Goal: Task Accomplishment & Management: Manage account settings

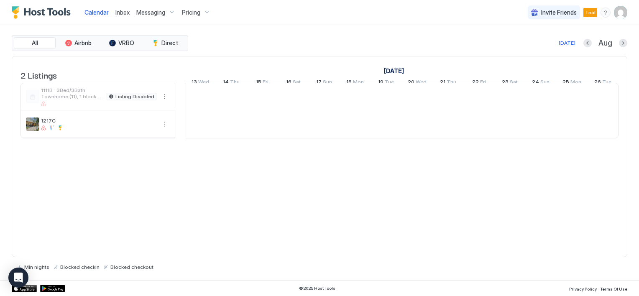
scroll to position [0, 464]
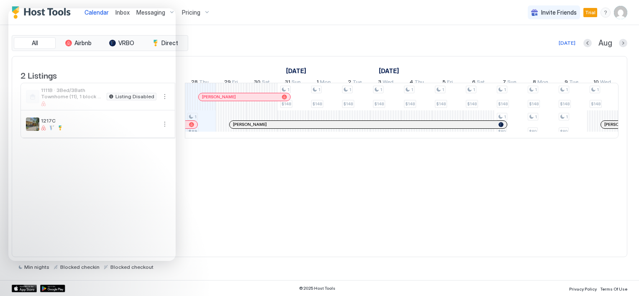
click at [484, 15] on div "Calendar Inbox Messaging Pricing Invite Friends Trial TF" at bounding box center [319, 12] width 639 height 25
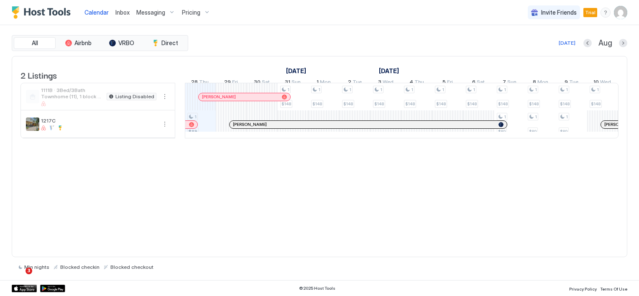
click at [149, 16] on div "Messaging" at bounding box center [156, 12] width 46 height 14
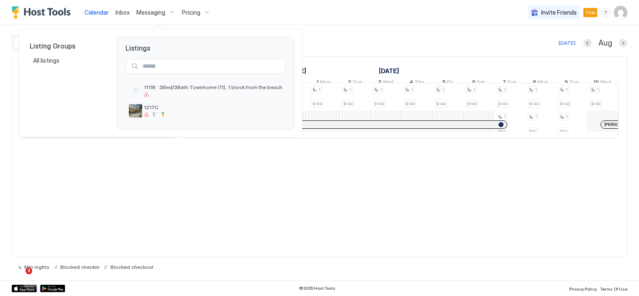
click at [25, 147] on div at bounding box center [319, 148] width 639 height 296
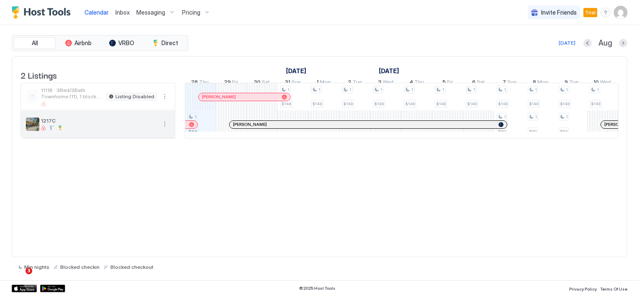
click at [52, 124] on span "1217C" at bounding box center [98, 120] width 115 height 6
click at [147, 11] on span "Messaging" at bounding box center [150, 13] width 29 height 8
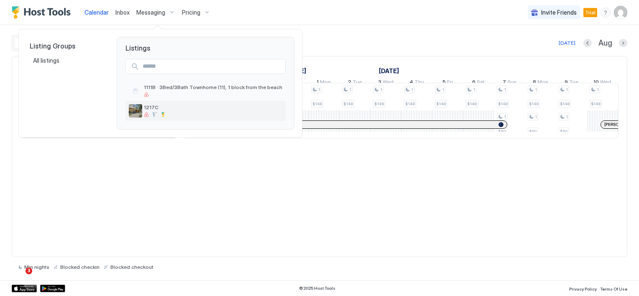
click at [142, 107] on img "listing image" at bounding box center [135, 110] width 13 height 13
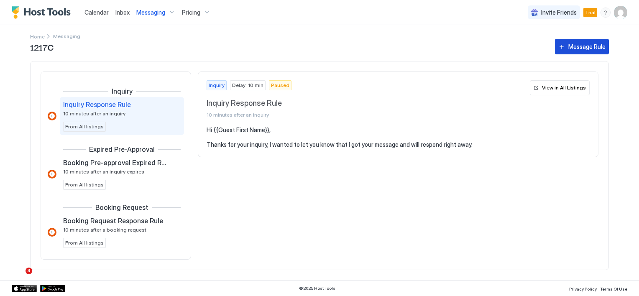
click at [567, 49] on button "Message Rule" at bounding box center [582, 46] width 54 height 15
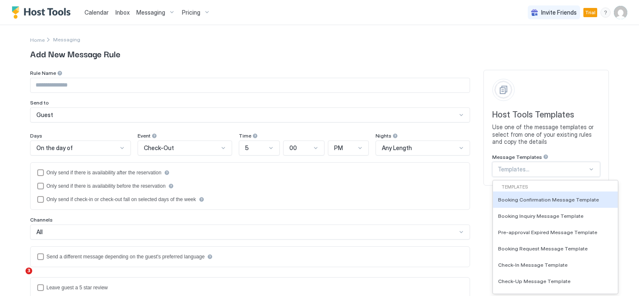
click at [588, 171] on div "Host Tools Templates Use one of the message templates or select from one of you…" at bounding box center [545, 128] width 125 height 116
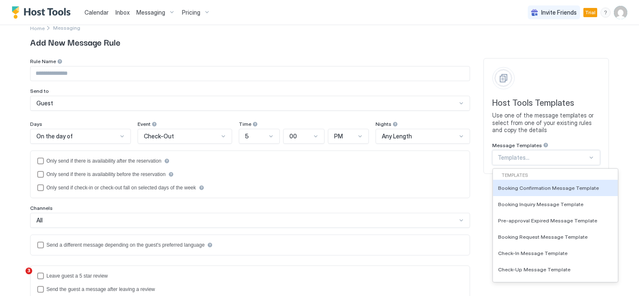
scroll to position [13, 0]
drag, startPoint x: 607, startPoint y: 182, endPoint x: 608, endPoint y: 191, distance: 9.7
click at [608, 191] on div "Templates Booking Confirmation Message Template Booking Inquiry Message Templat…" at bounding box center [555, 224] width 125 height 113
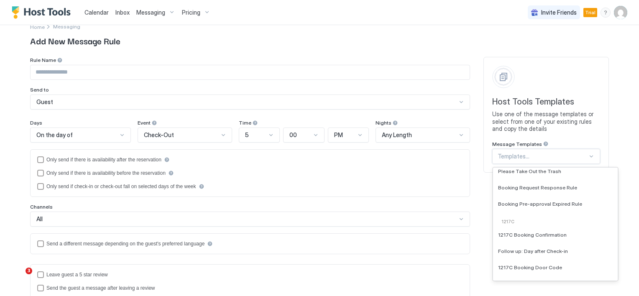
scroll to position [468, 0]
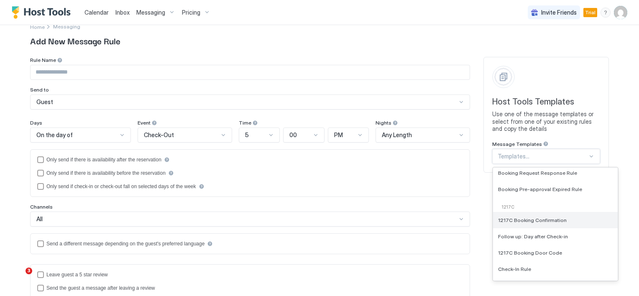
click at [548, 220] on span "1217C Booking Confirmation" at bounding box center [532, 220] width 69 height 6
type input "**********"
type textarea "**********"
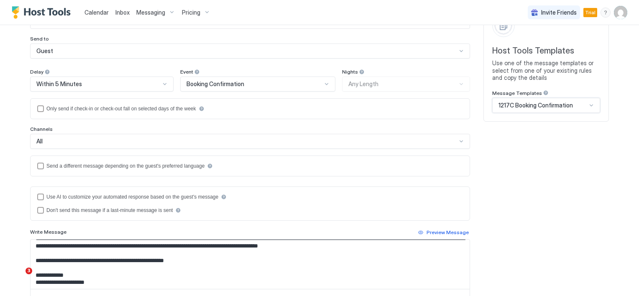
scroll to position [0, 0]
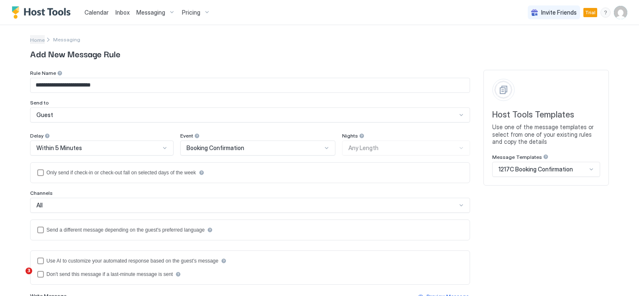
click at [40, 37] on span "Home" at bounding box center [37, 40] width 15 height 6
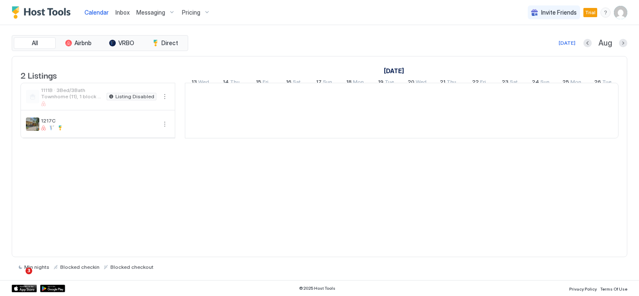
scroll to position [0, 464]
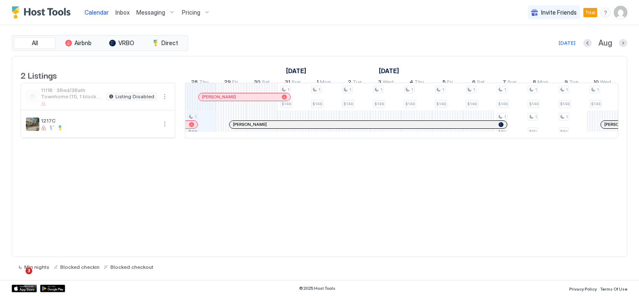
click at [138, 10] on span "Messaging" at bounding box center [150, 13] width 29 height 8
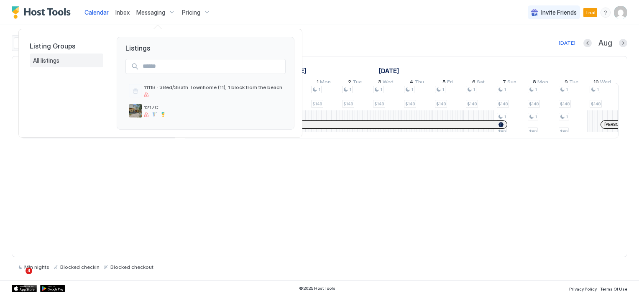
click at [47, 62] on span "All listings" at bounding box center [47, 61] width 28 height 8
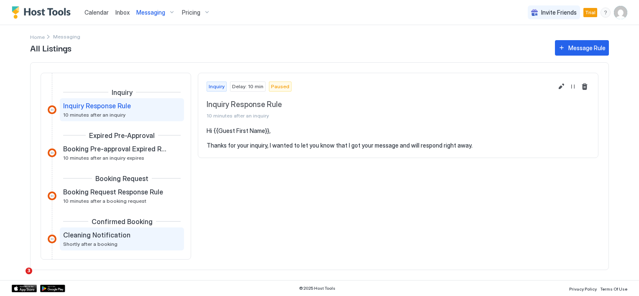
click at [107, 236] on span "Cleaning Notification" at bounding box center [96, 235] width 67 height 8
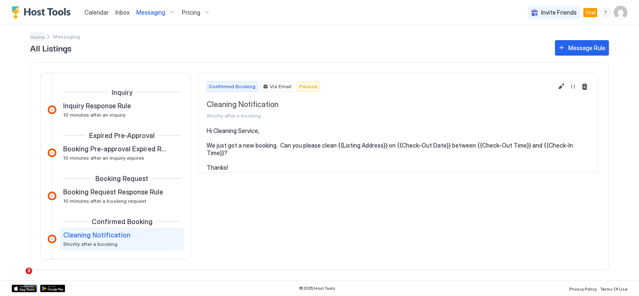
click at [38, 37] on span "Home" at bounding box center [37, 37] width 15 height 6
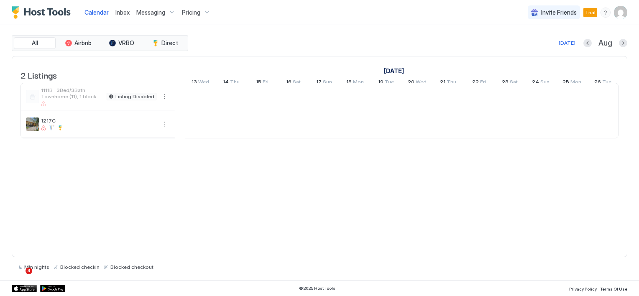
scroll to position [0, 464]
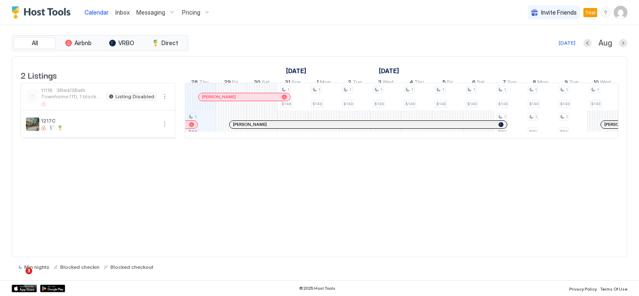
click at [166, 12] on div "Messaging" at bounding box center [156, 12] width 46 height 14
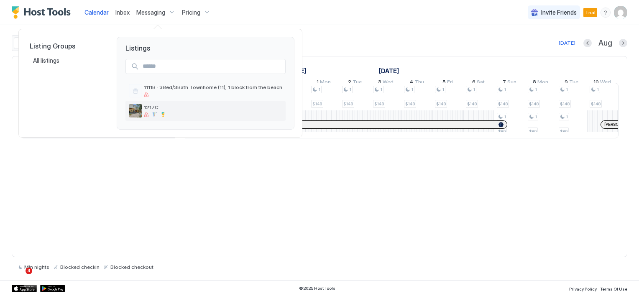
click at [153, 107] on span "1217C" at bounding box center [213, 107] width 138 height 6
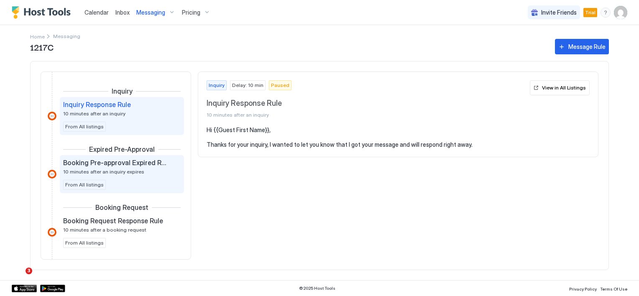
click at [142, 167] on div "Booking Pre-approval Expired Rule 10 minutes after an inquiry expires" at bounding box center [116, 166] width 106 height 16
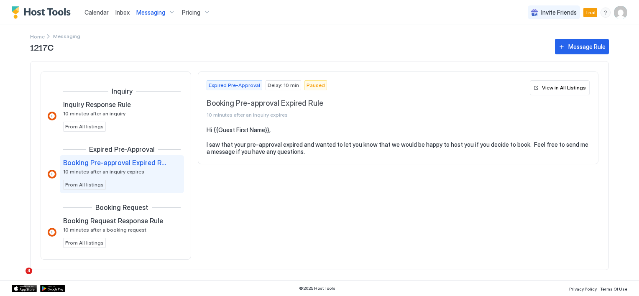
scroll to position [42, 0]
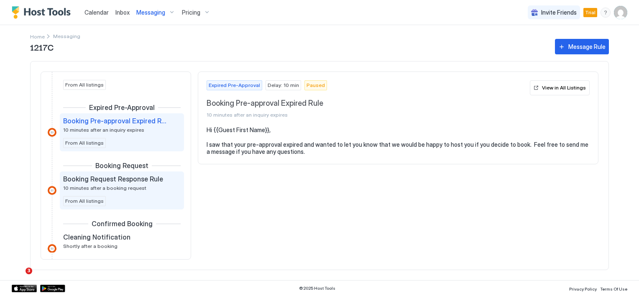
click at [140, 180] on span "Booking Request Response Rule" at bounding box center [113, 179] width 100 height 8
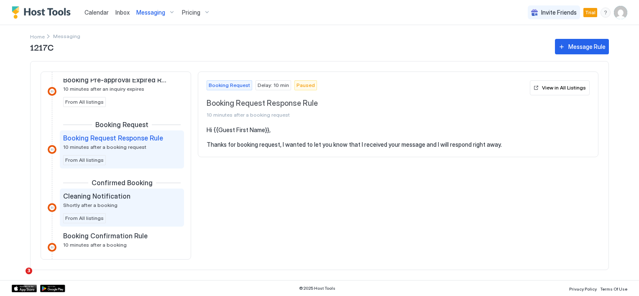
scroll to position [84, 0]
click at [114, 200] on div "Cleaning Notification Shortly after a booking" at bounding box center [116, 199] width 106 height 16
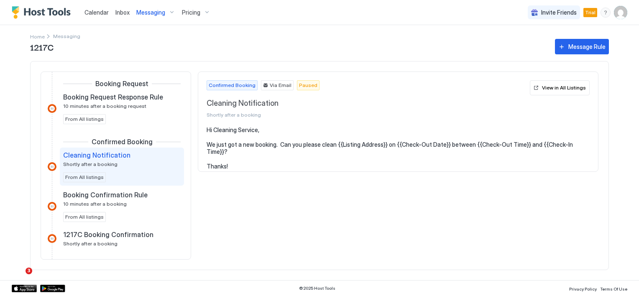
scroll to position [125, 0]
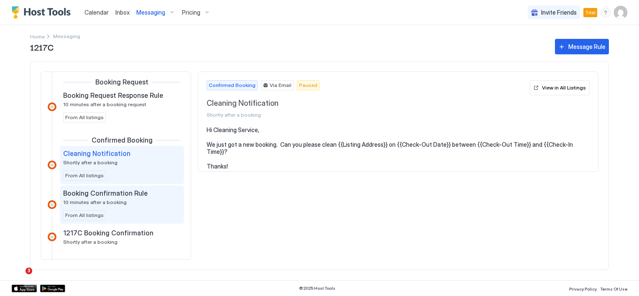
click at [123, 194] on span "Booking Confirmation Rule" at bounding box center [105, 193] width 84 height 8
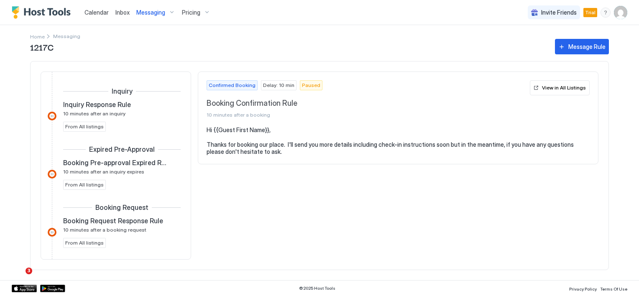
click at [42, 37] on div "1217C Message Rule Inquiry Inquiry Response Rule 10 minutes after an inquiry Fr…" at bounding box center [319, 158] width 579 height 243
click at [42, 36] on span "Home" at bounding box center [37, 36] width 15 height 6
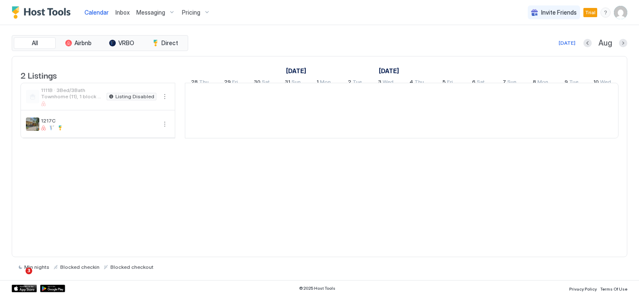
scroll to position [0, 464]
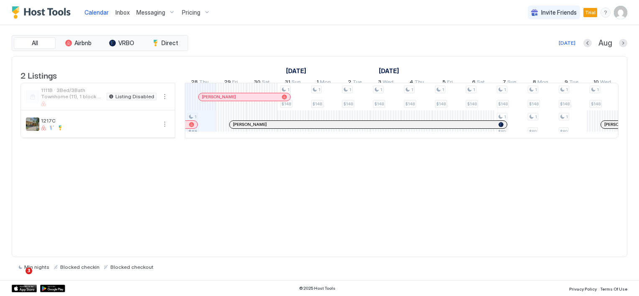
click at [145, 13] on span "Messaging" at bounding box center [150, 13] width 29 height 8
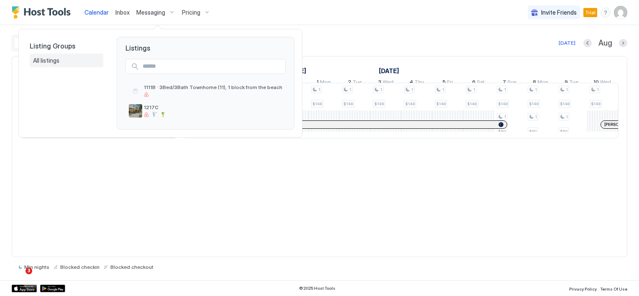
click at [46, 62] on span "All listings" at bounding box center [47, 61] width 28 height 8
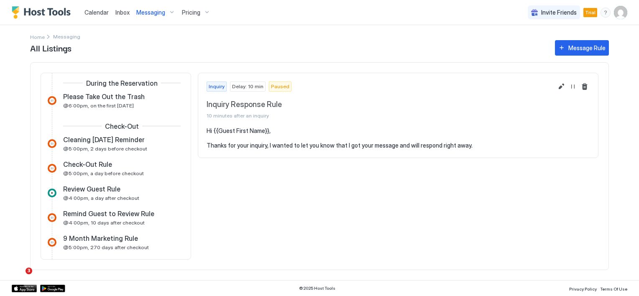
scroll to position [251, 0]
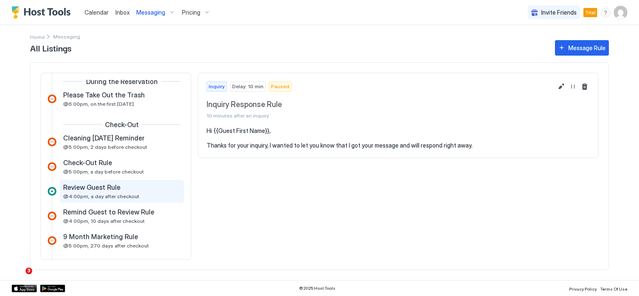
click at [110, 188] on span "Review Guest Rule" at bounding box center [91, 187] width 57 height 8
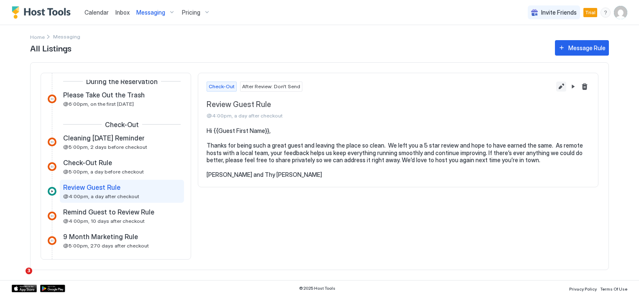
click at [561, 88] on button "Edit message rule" at bounding box center [561, 87] width 10 height 10
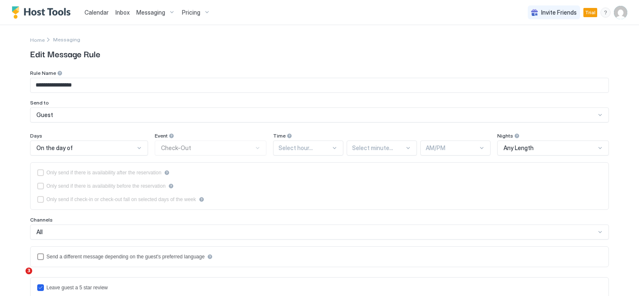
type input "**********"
type textarea "**********"
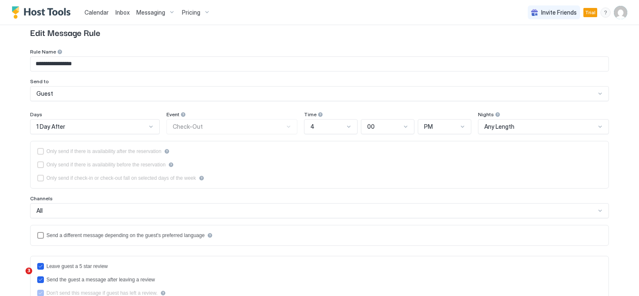
scroll to position [42, 0]
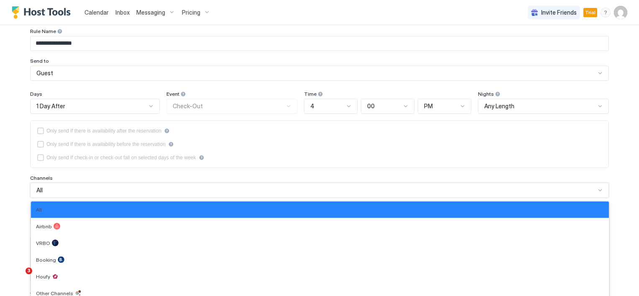
click at [37, 189] on div "7 results available. Use Up and Down to choose options, press Enter to select t…" at bounding box center [319, 190] width 579 height 15
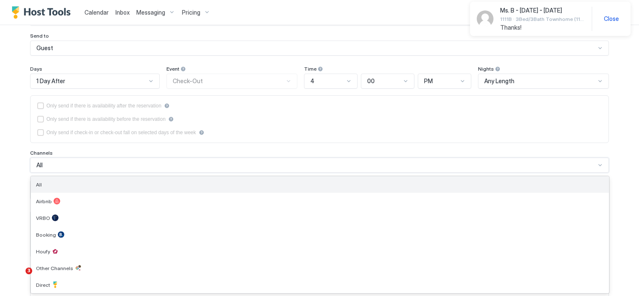
click at [38, 181] on div "All" at bounding box center [320, 184] width 568 height 6
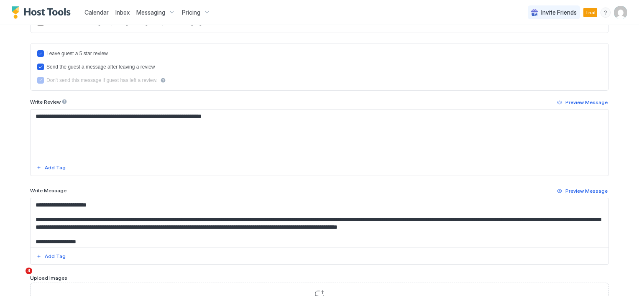
scroll to position [1, 0]
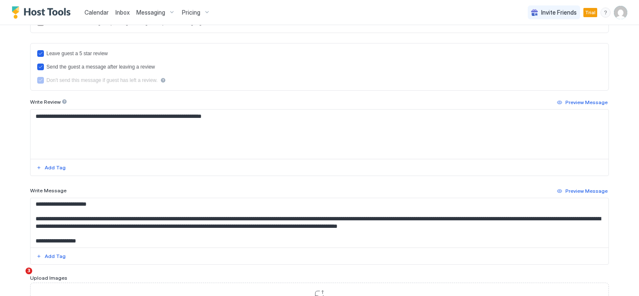
click at [57, 191] on span "Write Message" at bounding box center [48, 190] width 36 height 6
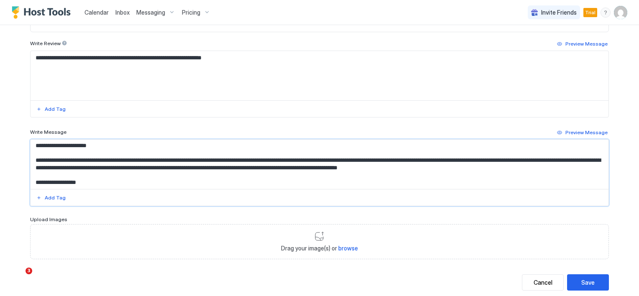
scroll to position [0, 0]
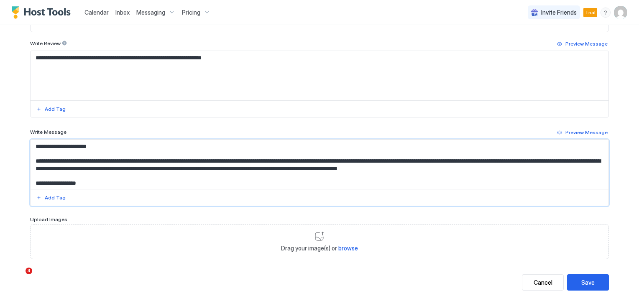
drag, startPoint x: 84, startPoint y: 183, endPoint x: 28, endPoint y: 139, distance: 71.2
click at [31, 140] on textarea "**********" at bounding box center [320, 164] width 578 height 49
click at [79, 66] on textarea "**********" at bounding box center [320, 75] width 578 height 49
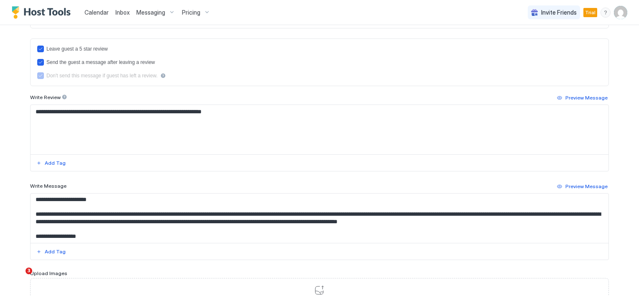
scroll to position [227, 0]
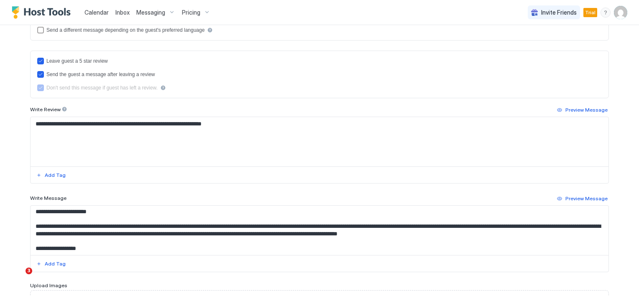
click at [49, 122] on textarea "**********" at bounding box center [320, 141] width 578 height 49
drag, startPoint x: 33, startPoint y: 123, endPoint x: 269, endPoint y: 135, distance: 236.1
click at [269, 135] on textarea "**********" at bounding box center [320, 141] width 578 height 49
paste textarea "**********"
drag, startPoint x: 84, startPoint y: 124, endPoint x: 20, endPoint y: 127, distance: 63.6
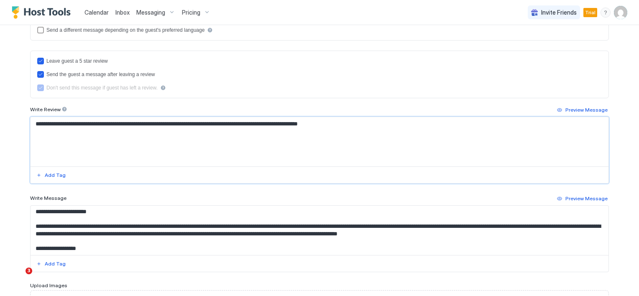
click at [20, 127] on div "**********" at bounding box center [319, 83] width 602 height 568
drag, startPoint x: 32, startPoint y: 122, endPoint x: 233, endPoint y: 158, distance: 204.3
click at [233, 158] on textarea "**********" at bounding box center [320, 141] width 578 height 49
click at [46, 175] on div "Add Tag" at bounding box center [55, 175] width 21 height 8
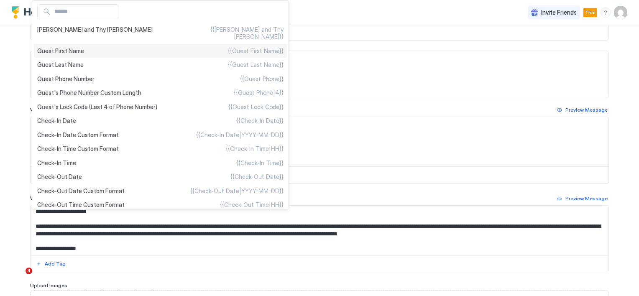
click at [62, 47] on span "Guest First Name" at bounding box center [60, 51] width 47 height 8
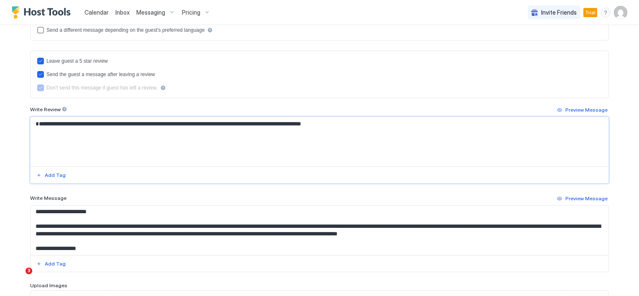
drag, startPoint x: 285, startPoint y: 122, endPoint x: 234, endPoint y: 122, distance: 51.0
click at [234, 122] on textarea "**********" at bounding box center [320, 141] width 578 height 49
click at [265, 153] on textarea "**********" at bounding box center [320, 141] width 578 height 49
click at [292, 122] on textarea "**********" at bounding box center [320, 141] width 578 height 49
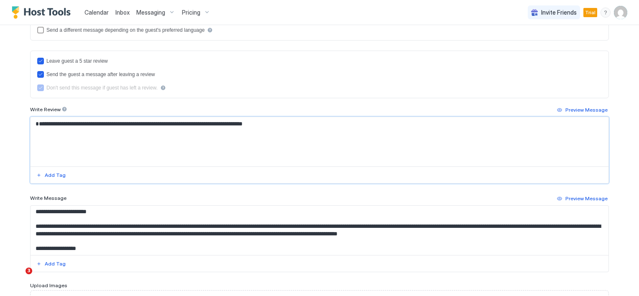
click at [225, 122] on textarea "**********" at bounding box center [320, 141] width 578 height 49
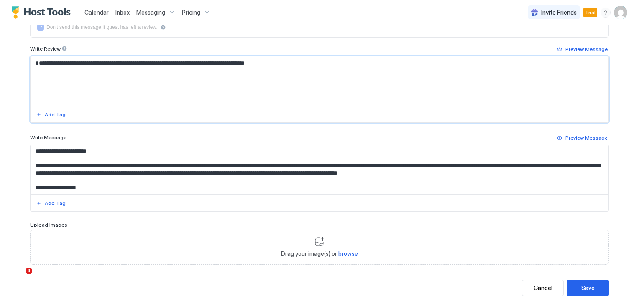
scroll to position [310, 0]
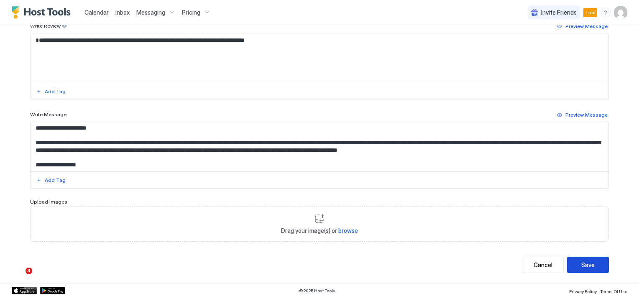
click at [584, 263] on div "Save" at bounding box center [587, 264] width 13 height 9
type textarea "**********"
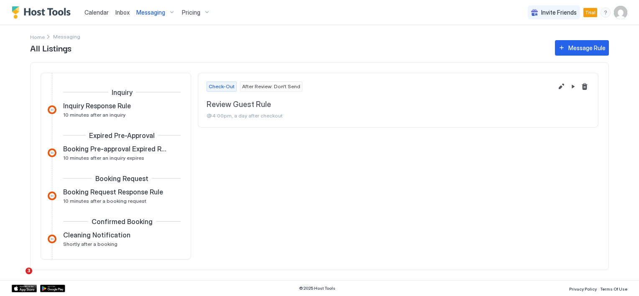
scroll to position [275, 0]
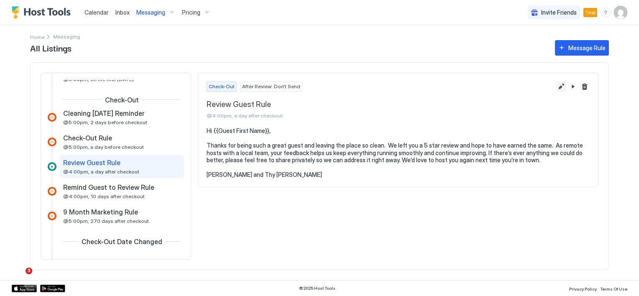
click at [560, 86] on button "Edit message rule" at bounding box center [561, 87] width 10 height 10
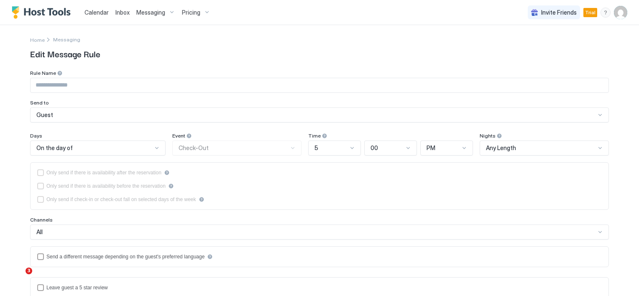
type input "**********"
type textarea "**********"
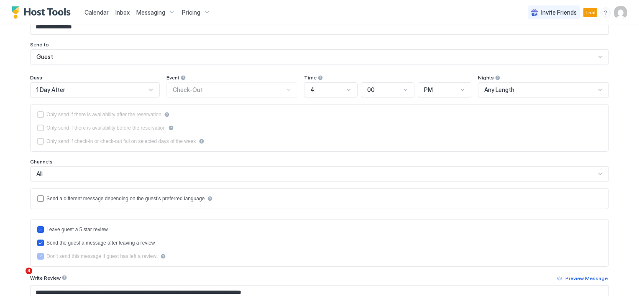
scroll to position [84, 0]
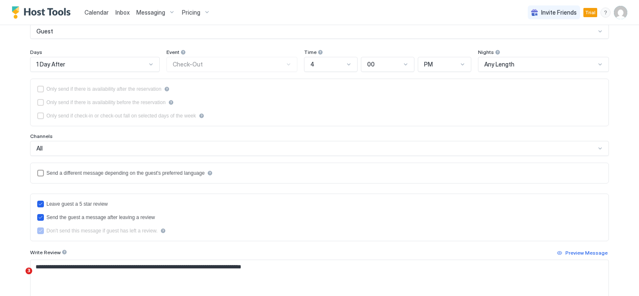
click at [41, 90] on div "Only send if there is availability after the reservation Only send if there is …" at bounding box center [319, 102] width 564 height 33
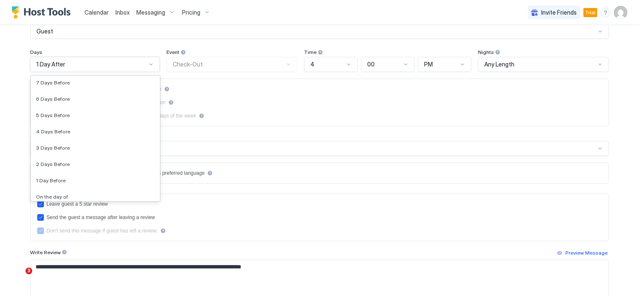
click at [149, 64] on div at bounding box center [151, 64] width 7 height 7
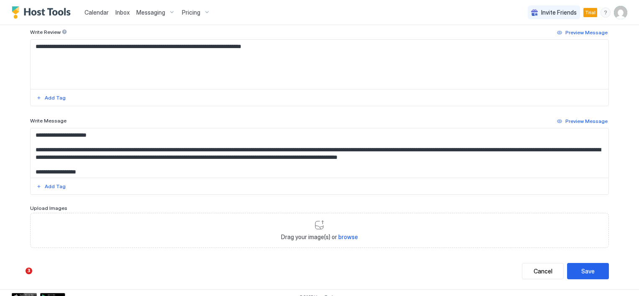
scroll to position [310, 0]
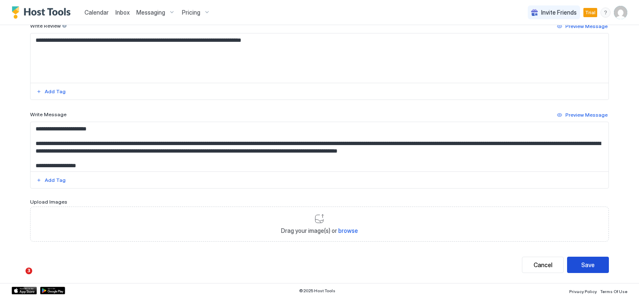
click at [587, 263] on div "Save" at bounding box center [587, 264] width 13 height 9
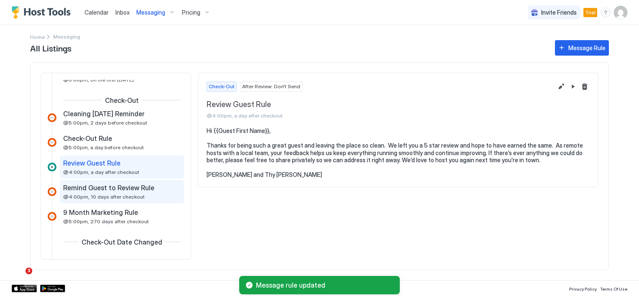
scroll to position [275, 0]
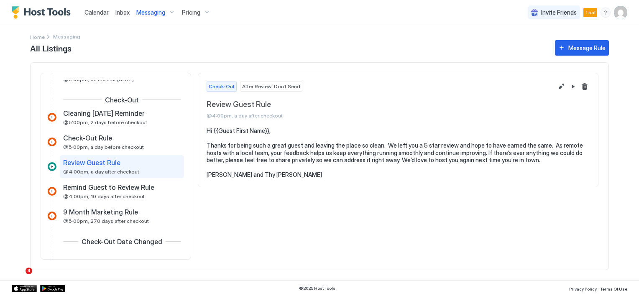
click at [268, 86] on span "After Review: Don't Send" at bounding box center [271, 87] width 58 height 8
click at [561, 87] on button "Edit message rule" at bounding box center [561, 87] width 10 height 10
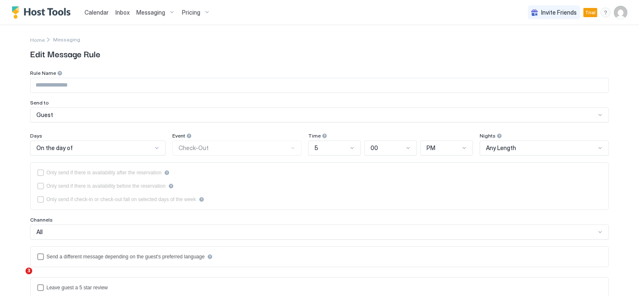
type input "**********"
type textarea "**********"
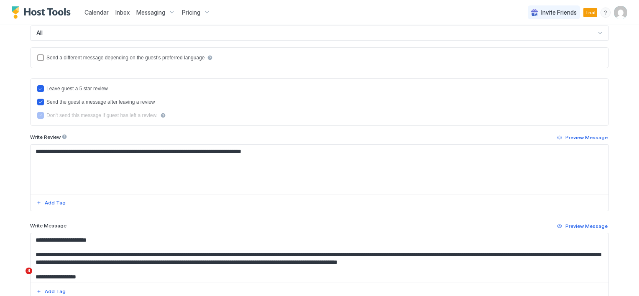
scroll to position [167, 0]
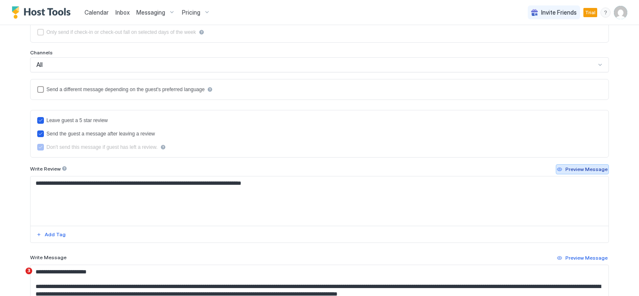
click at [558, 168] on button "Preview Message" at bounding box center [582, 169] width 53 height 10
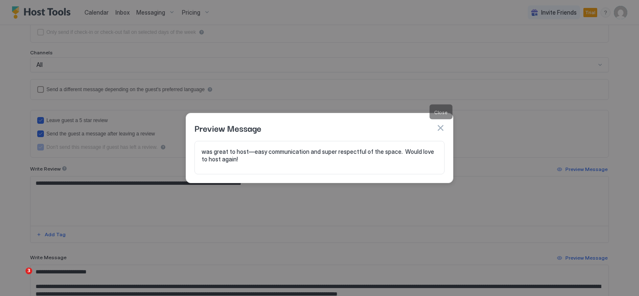
click at [438, 127] on button "button" at bounding box center [440, 128] width 8 height 8
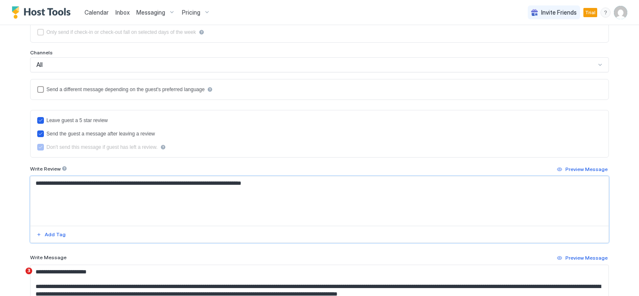
click at [31, 181] on textarea "**********" at bounding box center [320, 200] width 578 height 49
click at [47, 234] on div "Add Tag" at bounding box center [55, 235] width 21 height 8
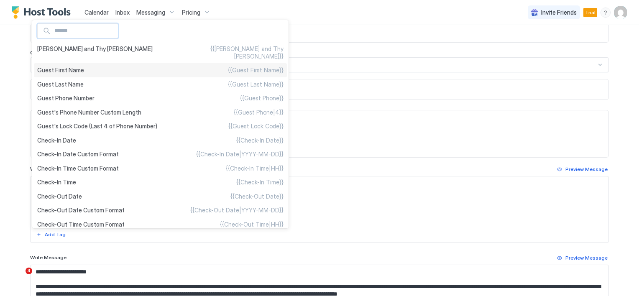
click at [79, 66] on span "Guest First Name" at bounding box center [60, 70] width 47 height 8
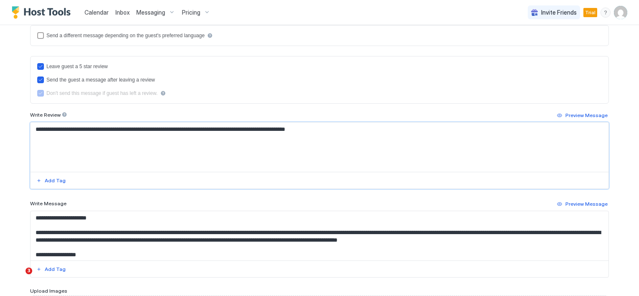
scroll to position [293, 0]
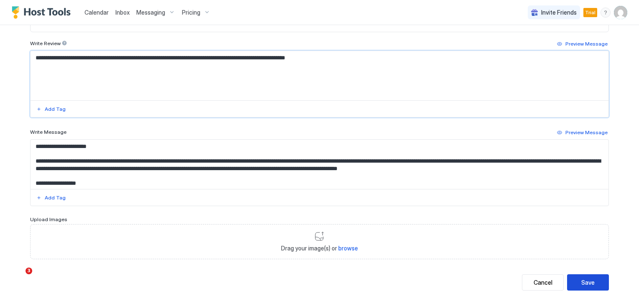
type textarea "**********"
click at [576, 282] on button "Save" at bounding box center [588, 282] width 42 height 16
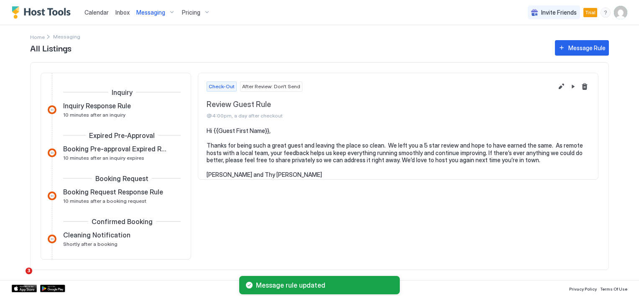
scroll to position [275, 0]
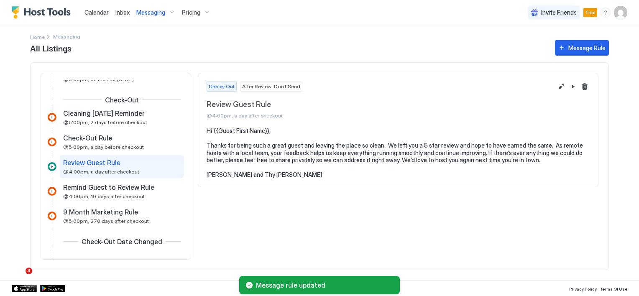
click at [54, 167] on div at bounding box center [52, 166] width 9 height 9
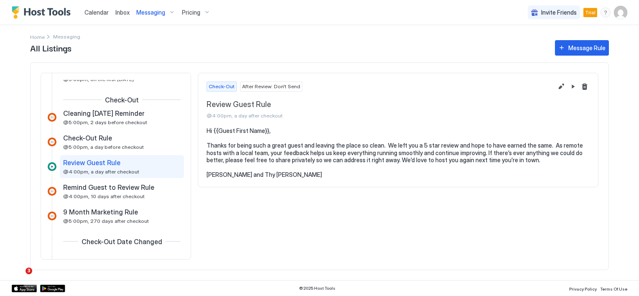
click at [227, 89] on span "Check-Out" at bounding box center [222, 87] width 26 height 8
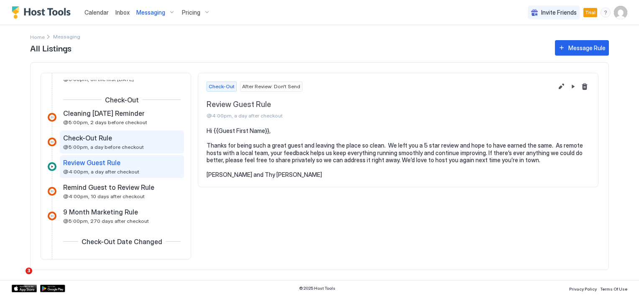
click at [100, 147] on span "@5:00pm, a day before checkout" at bounding box center [103, 147] width 81 height 6
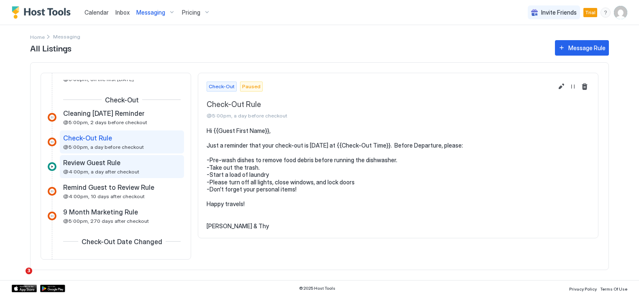
click at [104, 164] on span "Review Guest Rule" at bounding box center [91, 162] width 57 height 8
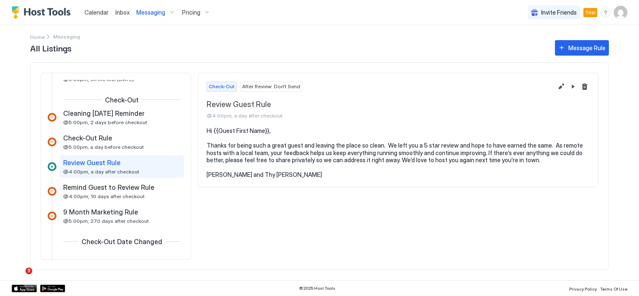
click at [250, 88] on span "After Review: Don't Send" at bounding box center [271, 87] width 58 height 8
click at [121, 186] on span "Remind Guest to Review Rule" at bounding box center [108, 187] width 91 height 8
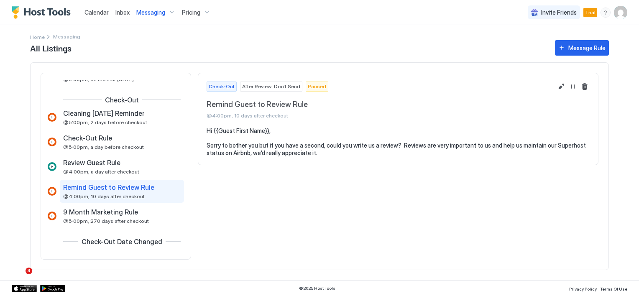
click at [310, 87] on span "Paused" at bounding box center [317, 87] width 18 height 8
click at [123, 186] on span "Remind Guest to Review Rule" at bounding box center [108, 187] width 91 height 8
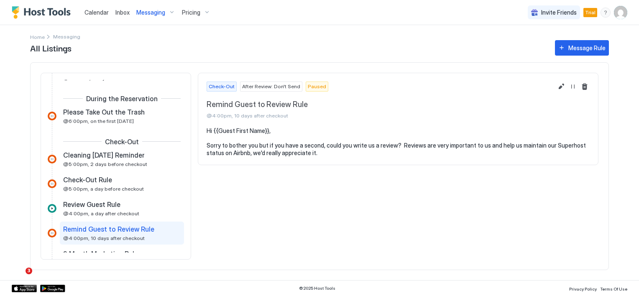
scroll to position [192, 0]
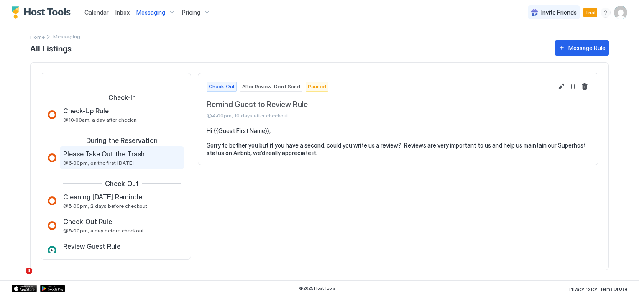
click at [115, 156] on span "Please Take Out the Trash" at bounding box center [104, 154] width 82 height 8
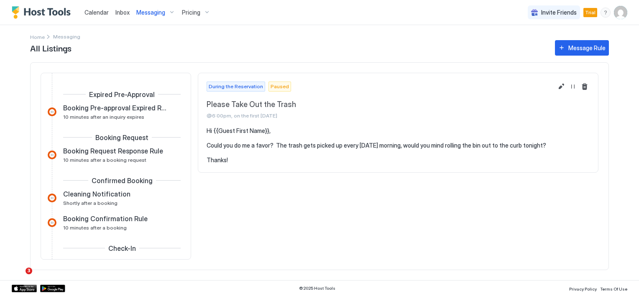
scroll to position [42, 0]
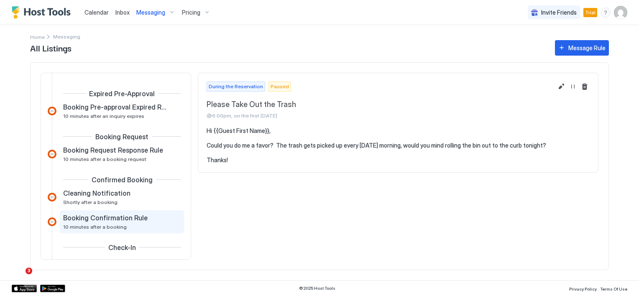
click at [119, 214] on span "Booking Confirmation Rule" at bounding box center [105, 218] width 84 height 8
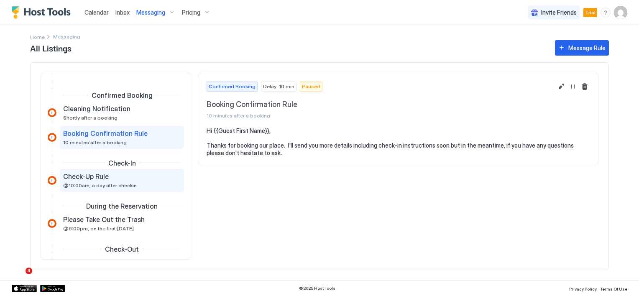
scroll to position [125, 0]
click at [302, 87] on span "Paused" at bounding box center [311, 87] width 18 height 8
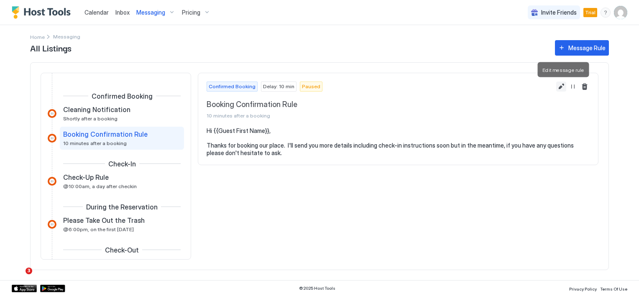
click at [561, 84] on button "Edit message rule" at bounding box center [561, 87] width 10 height 10
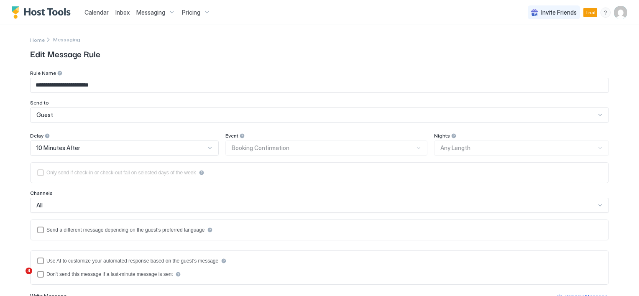
click at [58, 43] on div "Messaging" at bounding box center [66, 39] width 27 height 9
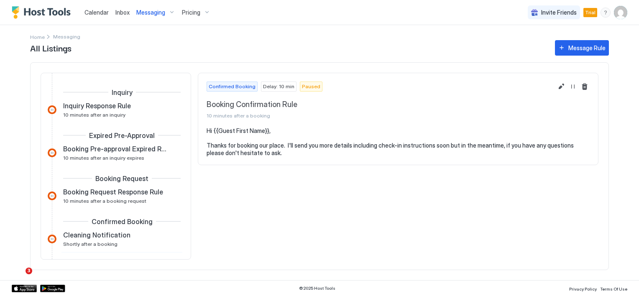
click at [231, 83] on span "Confirmed Booking" at bounding box center [232, 87] width 47 height 8
click at [304, 85] on span "Paused" at bounding box center [311, 87] width 18 height 8
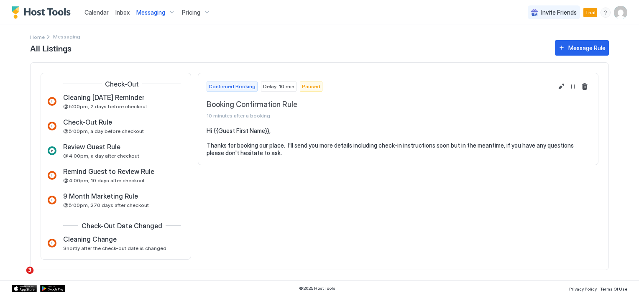
scroll to position [254, 0]
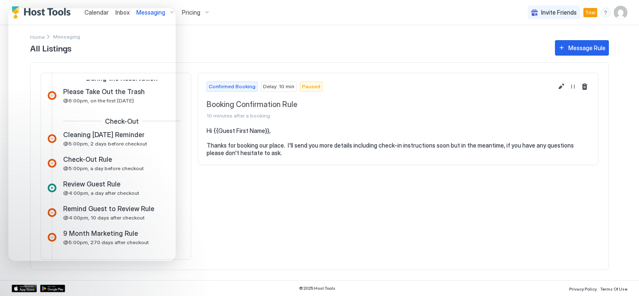
click at [185, 12] on span "Pricing" at bounding box center [191, 13] width 18 height 8
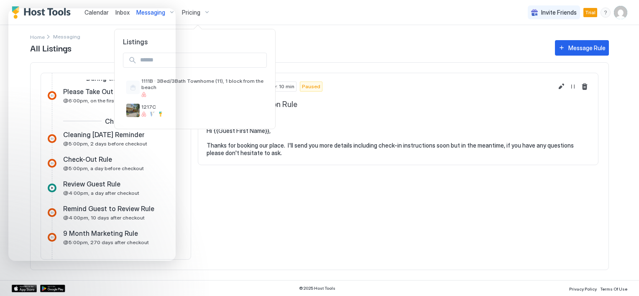
click at [185, 12] on div at bounding box center [319, 148] width 639 height 296
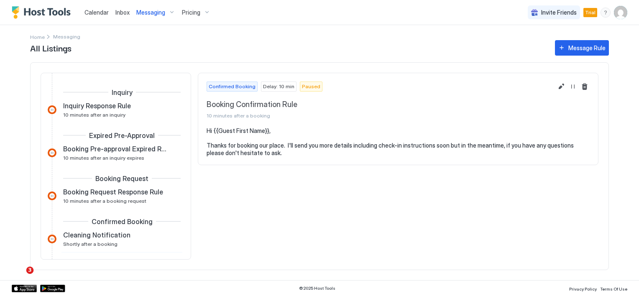
scroll to position [33, 0]
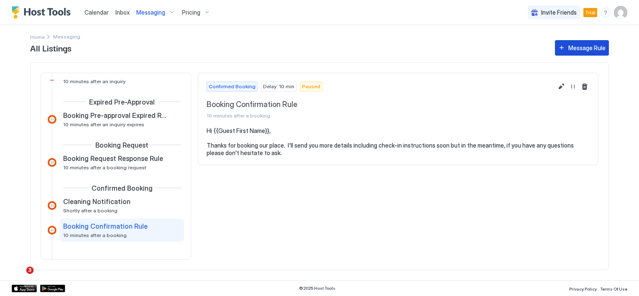
click at [562, 50] on button "Message Rule" at bounding box center [582, 47] width 54 height 15
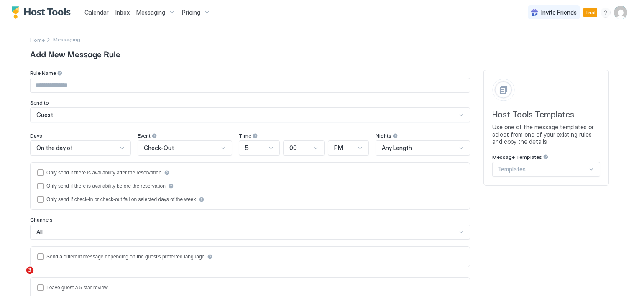
click at [70, 85] on input "Input Field" at bounding box center [250, 85] width 439 height 14
type input "**********"
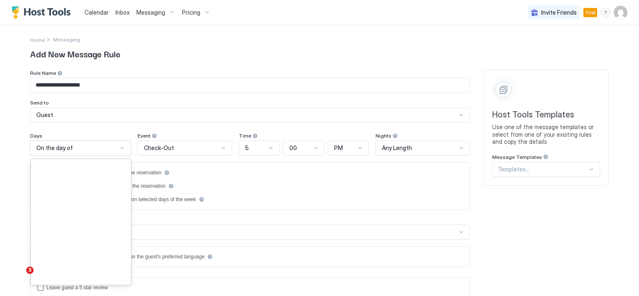
click at [119, 148] on div at bounding box center [122, 148] width 7 height 7
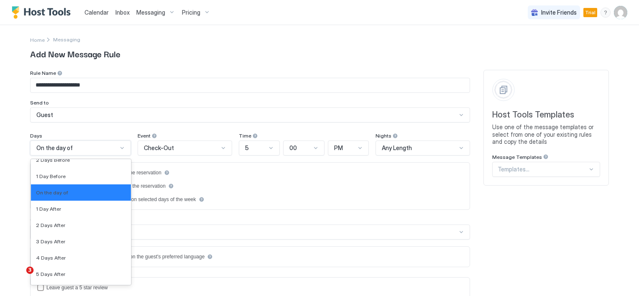
scroll to position [1311, 0]
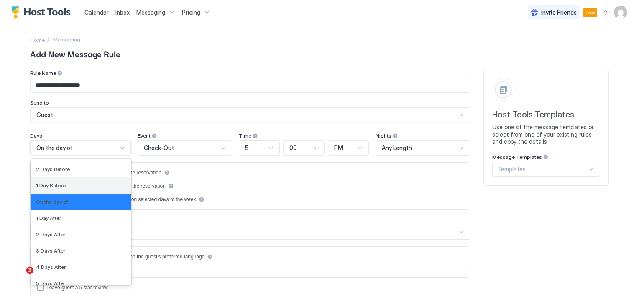
click at [53, 184] on span "1 Day Before" at bounding box center [51, 185] width 30 height 6
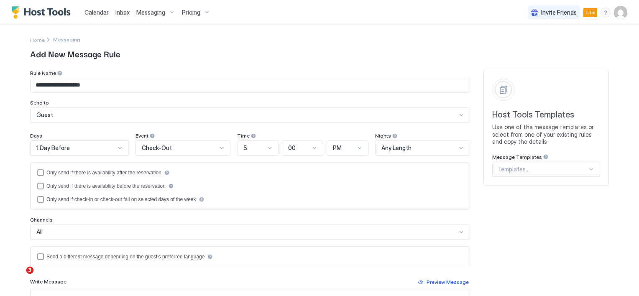
click at [266, 148] on div at bounding box center [269, 148] width 7 height 7
click at [243, 212] on div "8" at bounding box center [258, 211] width 31 height 6
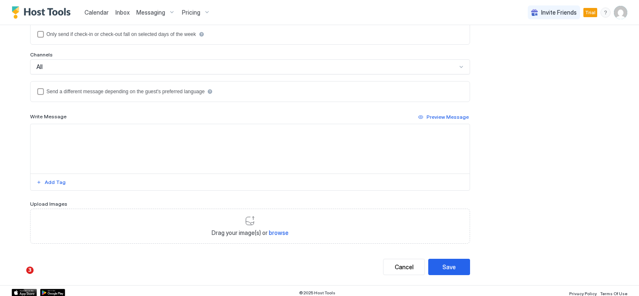
scroll to position [167, 0]
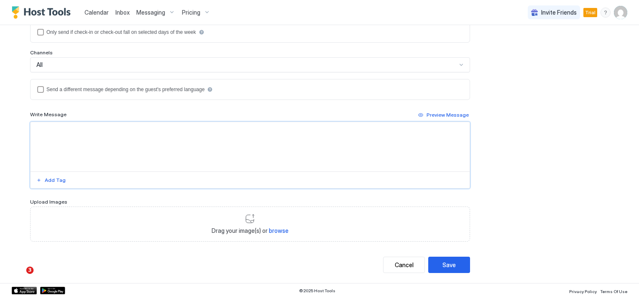
click at [82, 133] on textarea "Input Field" at bounding box center [250, 146] width 439 height 49
type textarea "*"
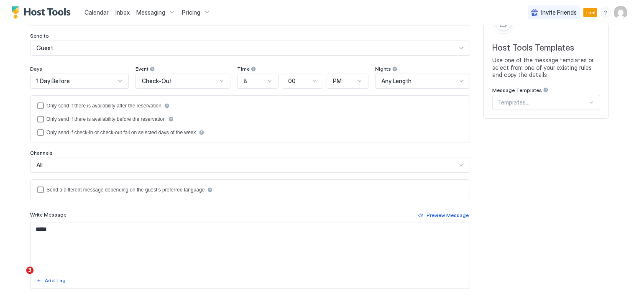
scroll to position [125, 0]
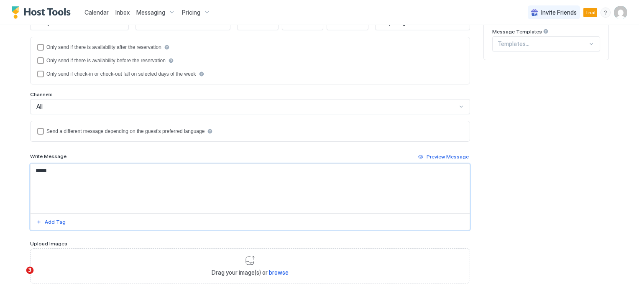
drag, startPoint x: 32, startPoint y: 171, endPoint x: 26, endPoint y: 171, distance: 5.5
click at [26, 171] on div "**********" at bounding box center [319, 112] width 602 height 425
paste textarea "**********"
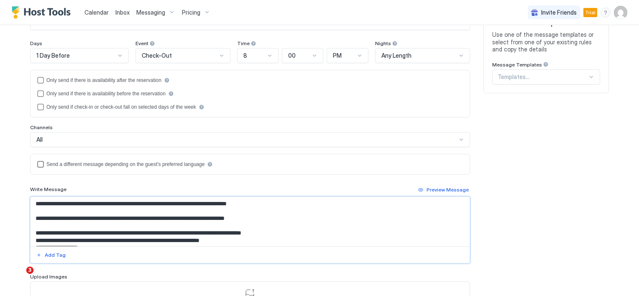
scroll to position [84, 0]
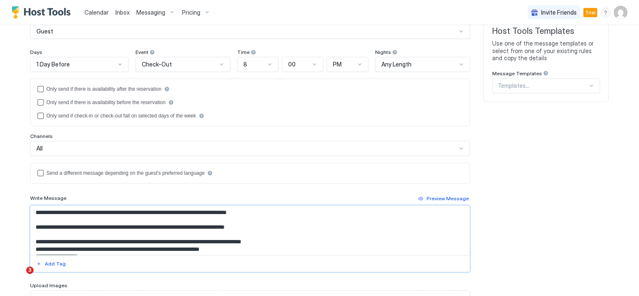
click at [33, 209] on textarea "**********" at bounding box center [250, 230] width 439 height 49
click at [35, 263] on button "Add Tag" at bounding box center [51, 264] width 32 height 10
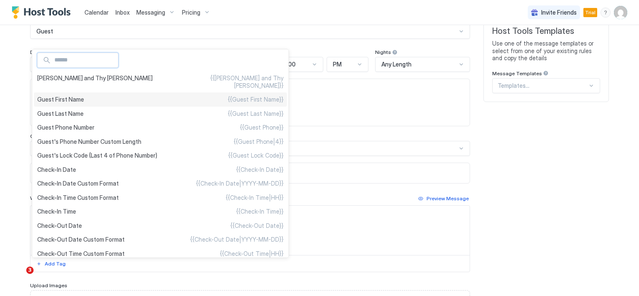
click at [68, 96] on span "Guest First Name" at bounding box center [60, 100] width 47 height 8
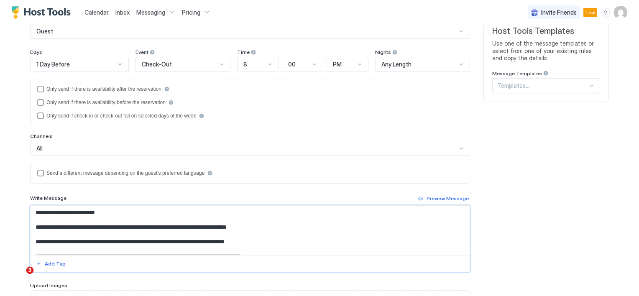
click at [291, 224] on textarea "**********" at bounding box center [250, 230] width 439 height 49
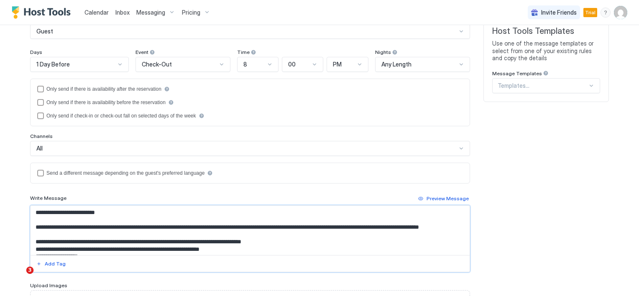
drag, startPoint x: 382, startPoint y: 225, endPoint x: 384, endPoint y: 231, distance: 6.6
click at [384, 231] on textarea "**********" at bounding box center [250, 230] width 439 height 49
click at [401, 227] on textarea "**********" at bounding box center [250, 230] width 439 height 49
drag, startPoint x: 403, startPoint y: 226, endPoint x: 405, endPoint y: 233, distance: 7.4
click at [405, 233] on textarea "**********" at bounding box center [250, 230] width 439 height 49
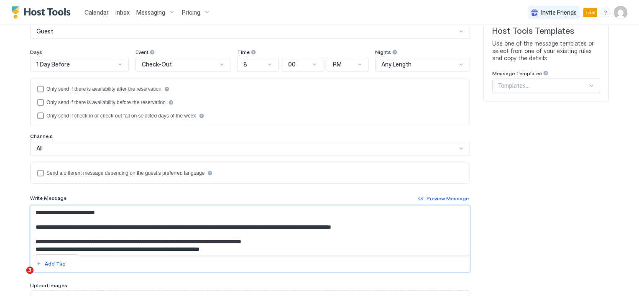
click at [283, 224] on textarea "**********" at bounding box center [250, 230] width 439 height 49
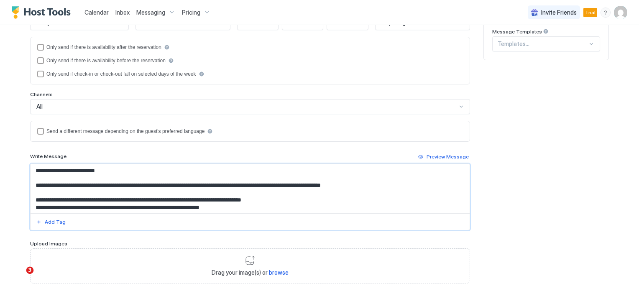
scroll to position [3, 0]
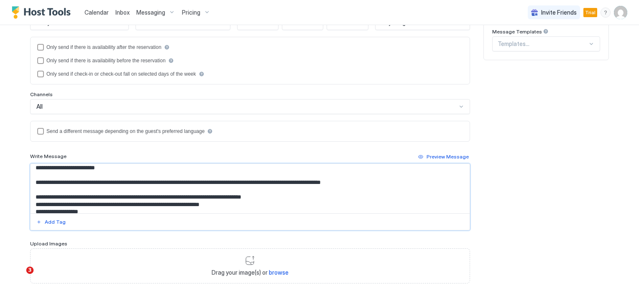
drag, startPoint x: 164, startPoint y: 206, endPoint x: 37, endPoint y: 202, distance: 127.1
click at [37, 202] on textarea "**********" at bounding box center [250, 188] width 439 height 49
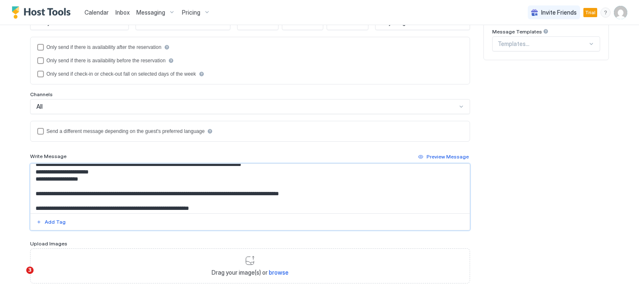
scroll to position [45, 0]
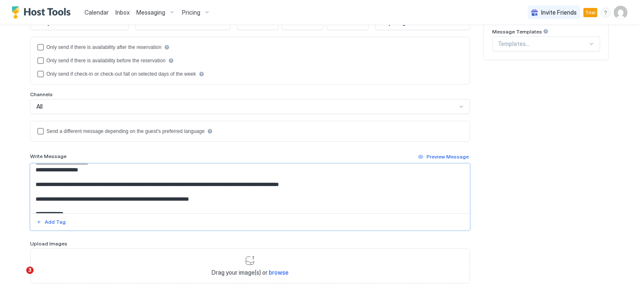
click at [95, 171] on textarea "**********" at bounding box center [250, 188] width 439 height 49
click at [356, 185] on textarea "**********" at bounding box center [250, 188] width 439 height 49
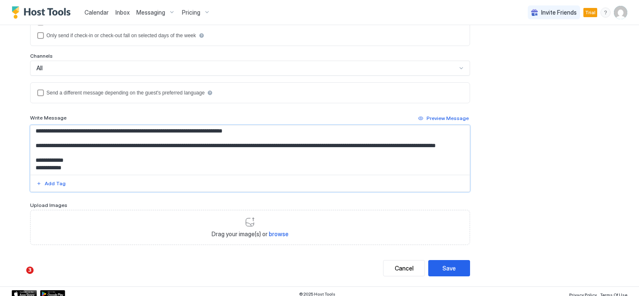
scroll to position [168, 0]
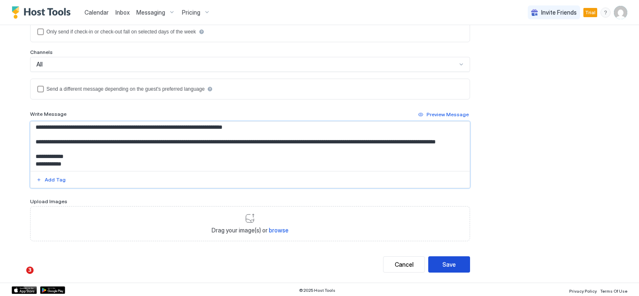
type textarea "**********"
click at [452, 265] on button "Save" at bounding box center [449, 264] width 42 height 16
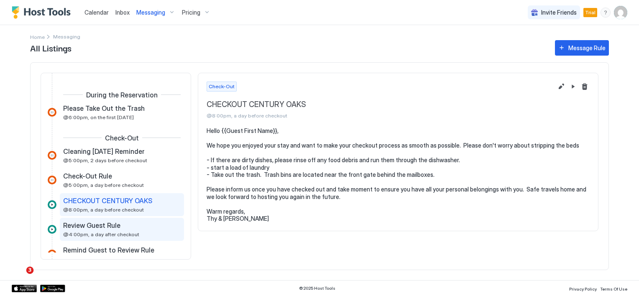
scroll to position [237, 0]
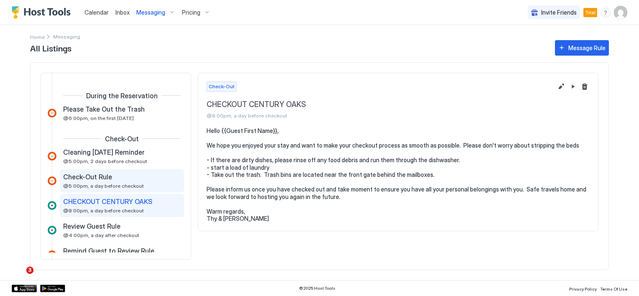
click at [109, 181] on div "Check-Out Rule @5:00pm, a day before checkout" at bounding box center [116, 181] width 106 height 16
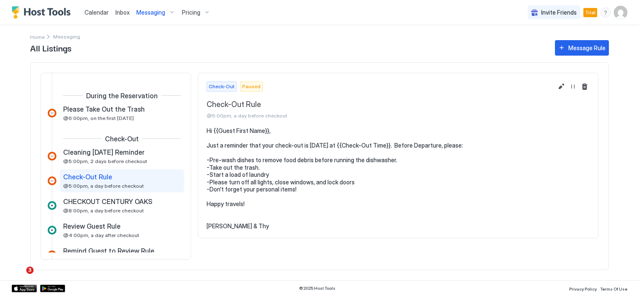
drag, startPoint x: 52, startPoint y: 10, endPoint x: 54, endPoint y: 14, distance: 4.9
click at [52, 10] on img "Host Tools Logo" at bounding box center [43, 12] width 63 height 13
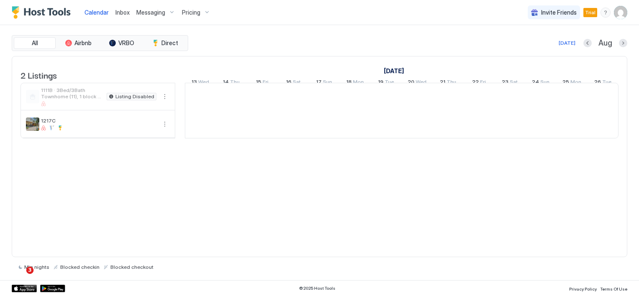
scroll to position [0, 464]
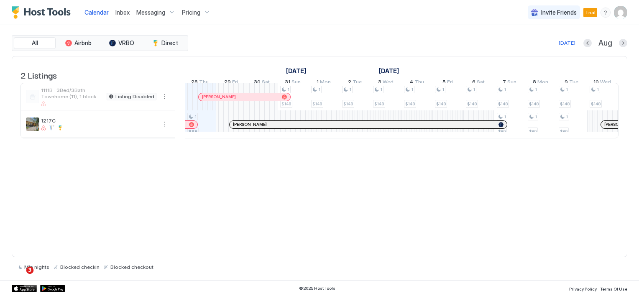
click at [149, 14] on span "Messaging" at bounding box center [150, 13] width 29 height 8
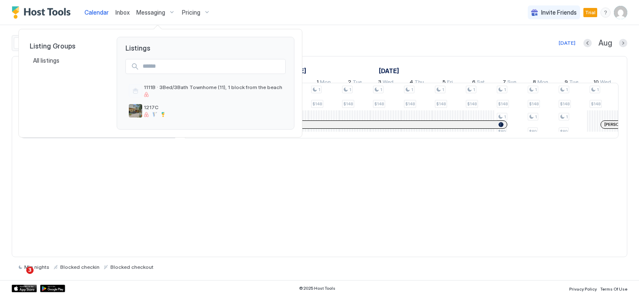
click at [143, 13] on div at bounding box center [319, 148] width 639 height 296
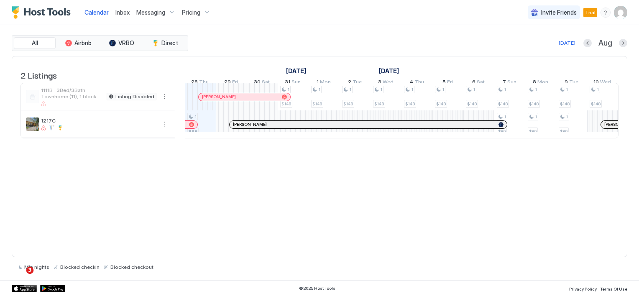
click at [155, 15] on span "Messaging" at bounding box center [150, 13] width 29 height 8
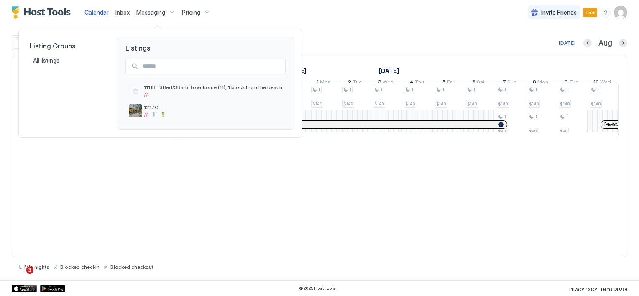
click at [155, 15] on div at bounding box center [319, 148] width 639 height 296
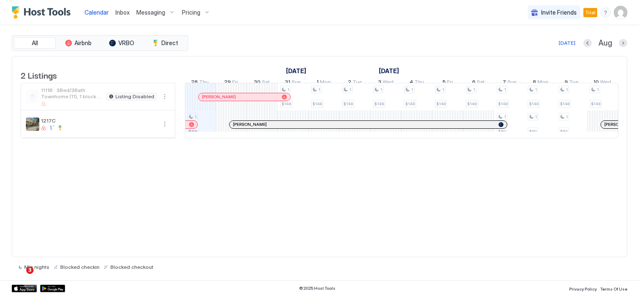
click at [171, 13] on div "Messaging" at bounding box center [156, 12] width 46 height 14
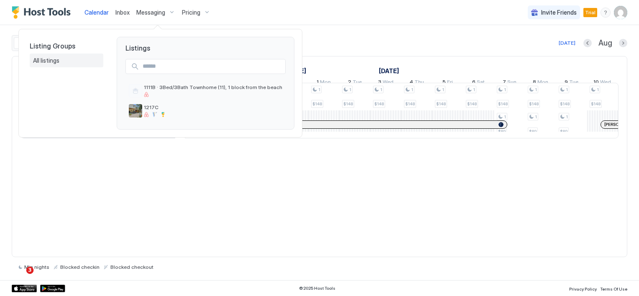
click at [51, 58] on span "All listings" at bounding box center [47, 61] width 28 height 8
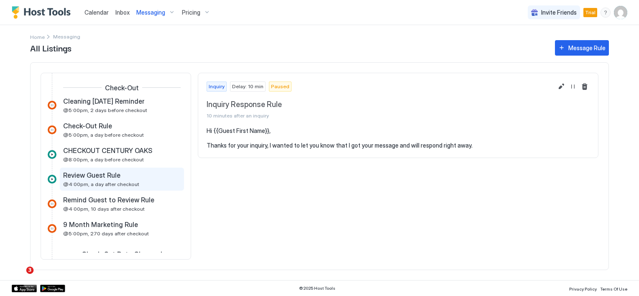
scroll to position [293, 0]
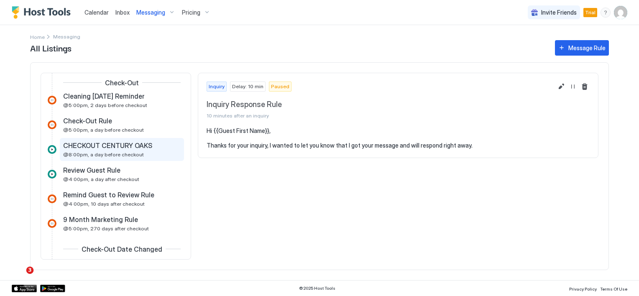
click at [127, 142] on span "CHECKOUT CENTURY OAKS" at bounding box center [107, 145] width 89 height 8
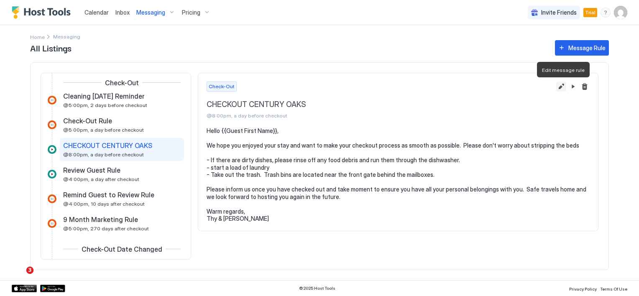
click at [561, 88] on button "Edit message rule" at bounding box center [561, 87] width 10 height 10
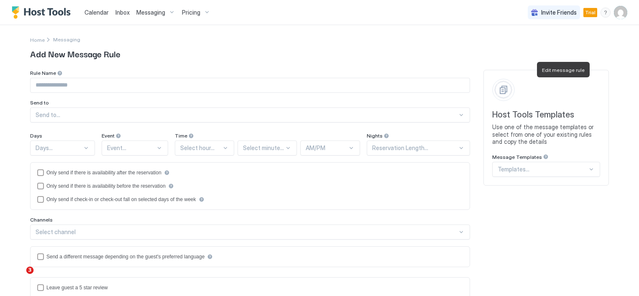
type input "**********"
type textarea "**********"
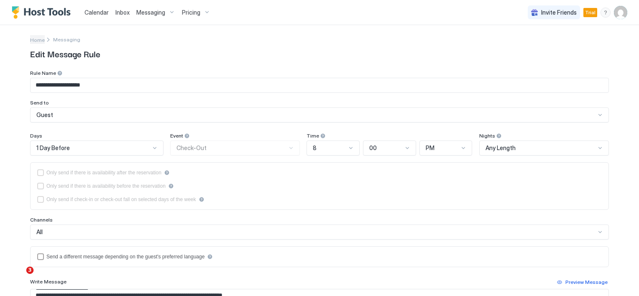
click at [36, 40] on span "Home" at bounding box center [37, 40] width 15 height 6
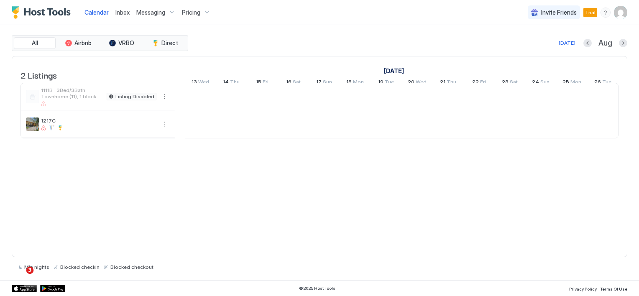
scroll to position [0, 464]
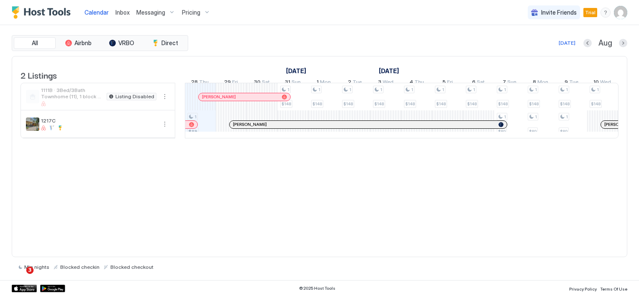
click at [156, 13] on span "Messaging" at bounding box center [150, 13] width 29 height 8
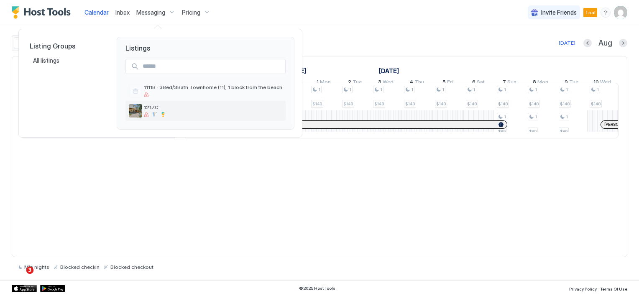
click at [145, 112] on div at bounding box center [146, 114] width 5 height 5
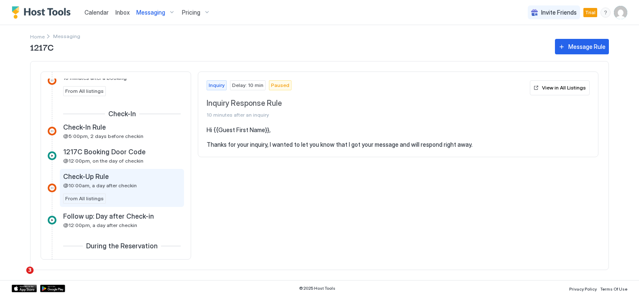
scroll to position [293, 0]
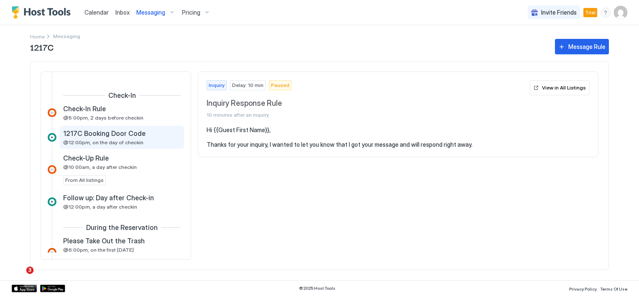
click at [126, 140] on span "@12:00pm, on the day of checkin" at bounding box center [103, 142] width 80 height 6
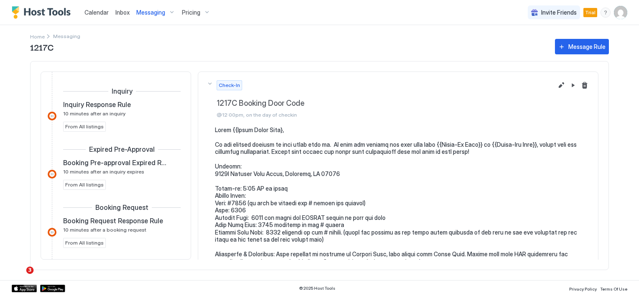
click at [155, 11] on span "Messaging" at bounding box center [150, 13] width 29 height 8
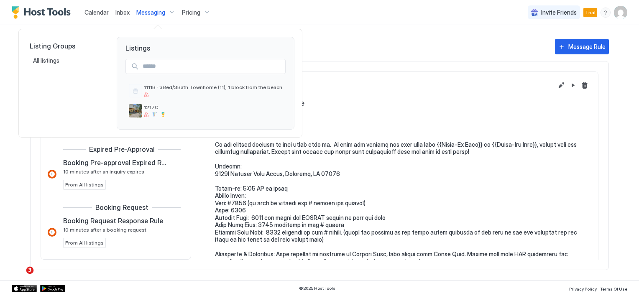
click at [139, 48] on span "Listings" at bounding box center [205, 44] width 177 height 15
click at [43, 57] on span "All listings" at bounding box center [47, 61] width 28 height 8
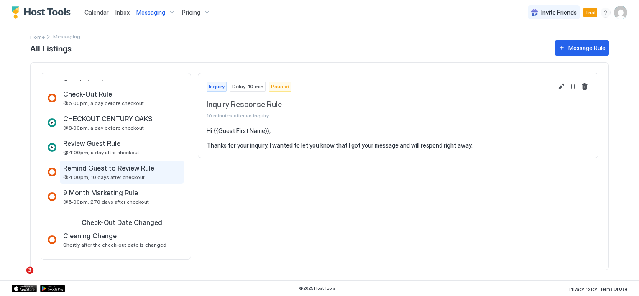
scroll to position [334, 0]
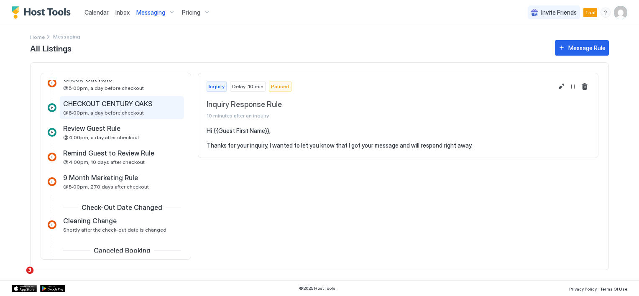
click at [120, 99] on div "CHECKOUT CENTURY OAKS @8:00pm, a day before checkout" at bounding box center [122, 107] width 124 height 23
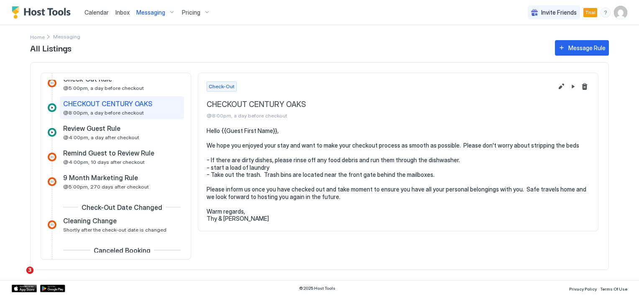
click at [137, 105] on span "CHECKOUT CENTURY OAKS" at bounding box center [107, 103] width 89 height 8
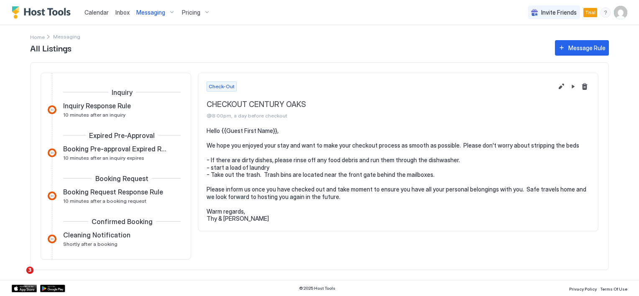
scroll to position [42, 0]
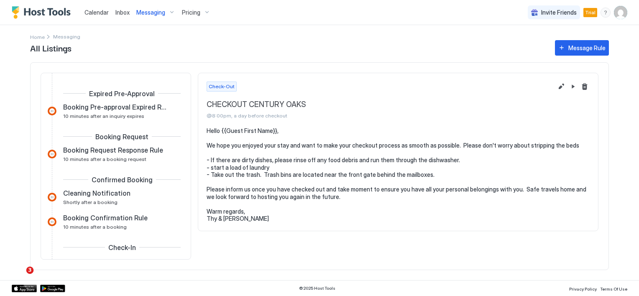
click at [142, 10] on span "Messaging" at bounding box center [150, 13] width 29 height 8
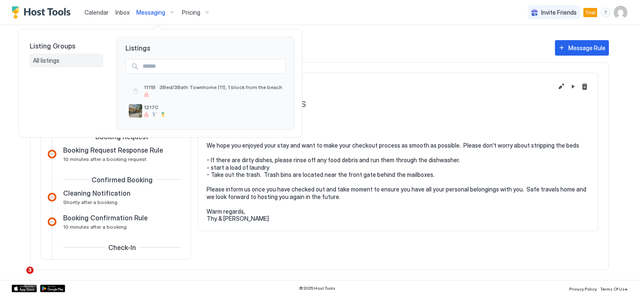
click at [48, 58] on span "All listings" at bounding box center [47, 61] width 28 height 8
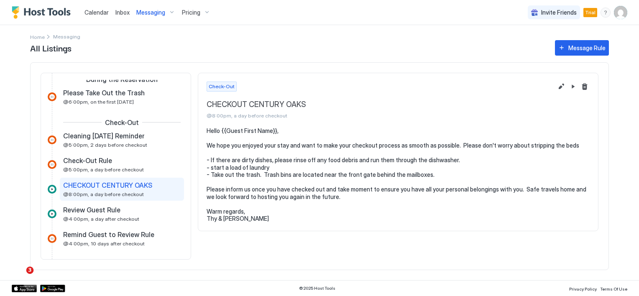
scroll to position [293, 0]
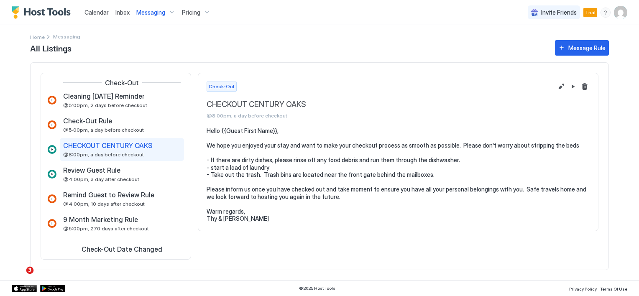
click at [220, 87] on span "Check-Out" at bounding box center [222, 87] width 26 height 8
click at [144, 144] on span "CHECKOUT CENTURY OAKS" at bounding box center [107, 145] width 89 height 8
click at [139, 145] on span "CHECKOUT CENTURY OAKS" at bounding box center [107, 145] width 89 height 8
click at [51, 147] on div at bounding box center [52, 149] width 9 height 9
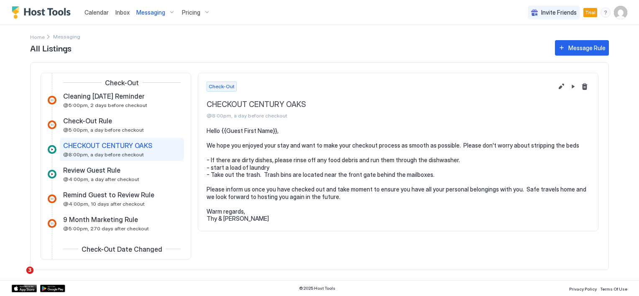
click at [51, 147] on div at bounding box center [52, 149] width 9 height 9
click at [51, 146] on div at bounding box center [52, 149] width 9 height 9
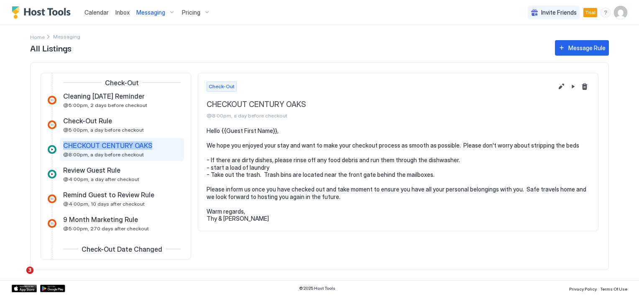
click at [51, 146] on div at bounding box center [52, 149] width 9 height 9
click at [50, 147] on div at bounding box center [52, 149] width 9 height 9
click at [571, 87] on button "Pause Message Rule" at bounding box center [573, 87] width 10 height 10
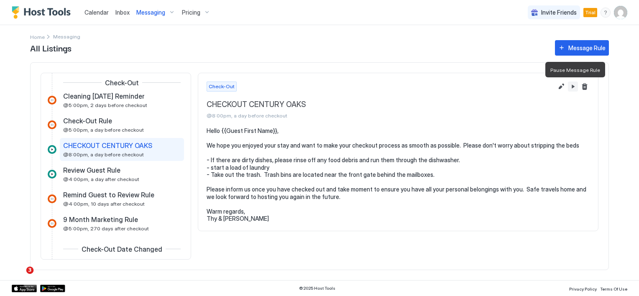
click at [572, 82] on button "Pause Message Rule" at bounding box center [573, 87] width 10 height 10
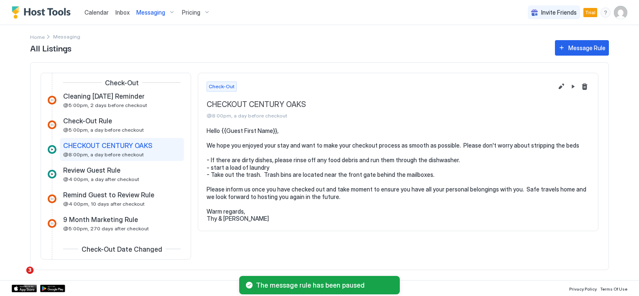
drag, startPoint x: 101, startPoint y: 140, endPoint x: 105, endPoint y: 144, distance: 6.2
click at [102, 142] on div "CHECKOUT CENTURY OAKS @8:00pm, a day before checkout" at bounding box center [122, 149] width 124 height 23
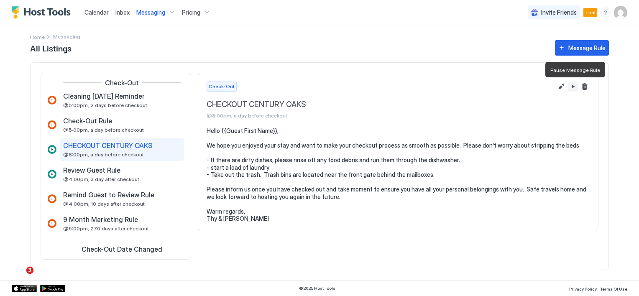
click at [575, 87] on button "Pause Message Rule" at bounding box center [573, 87] width 10 height 10
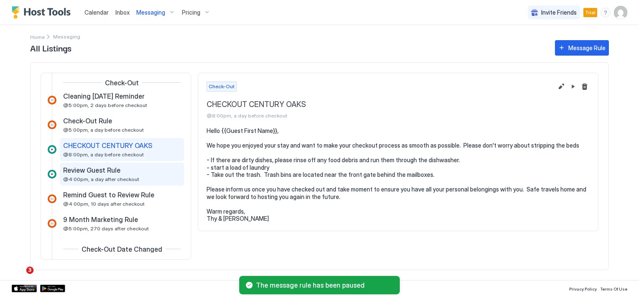
click at [112, 171] on span "Review Guest Rule" at bounding box center [91, 170] width 57 height 8
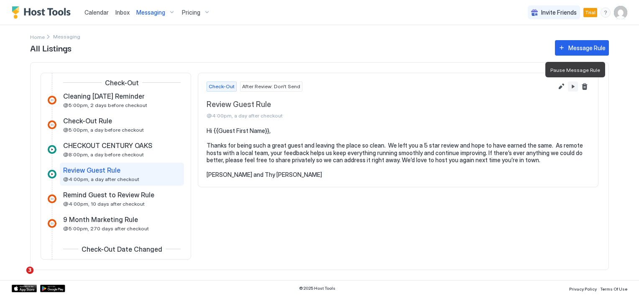
click at [574, 88] on button "Pause Message Rule" at bounding box center [573, 87] width 10 height 10
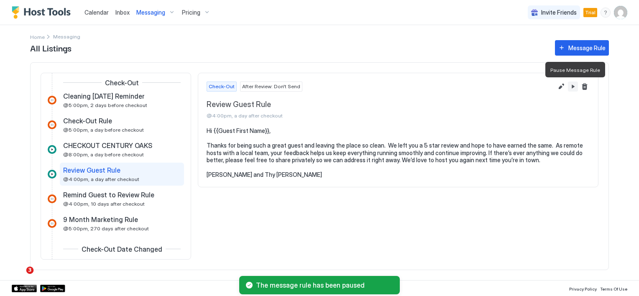
click at [574, 88] on button "Pause Message Rule" at bounding box center [573, 87] width 10 height 10
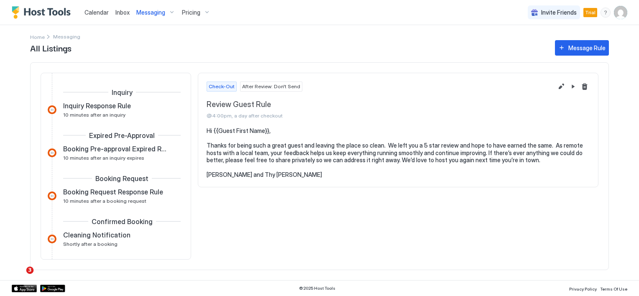
click at [150, 13] on span "Messaging" at bounding box center [150, 13] width 29 height 8
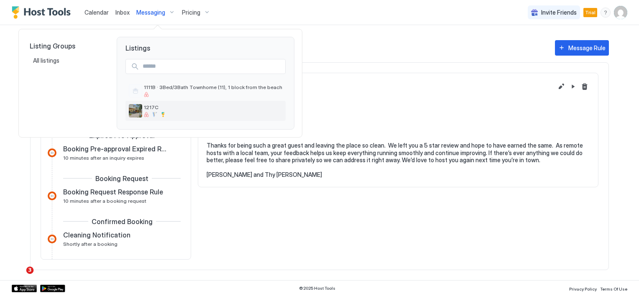
click at [151, 104] on span "1217C" at bounding box center [213, 107] width 138 height 6
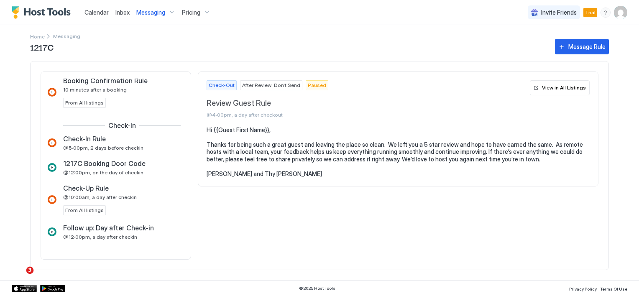
scroll to position [293, 0]
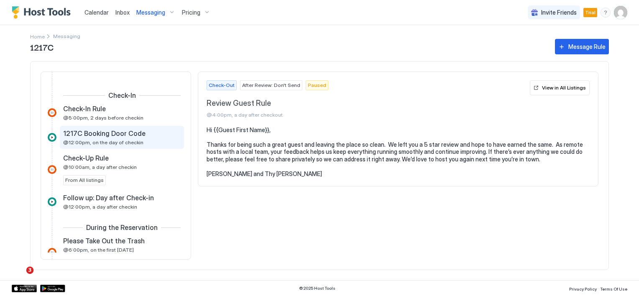
click at [123, 139] on span "@12:00pm, on the day of checkin" at bounding box center [103, 142] width 80 height 6
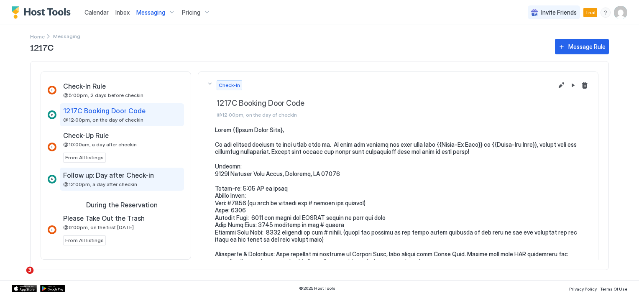
scroll to position [334, 0]
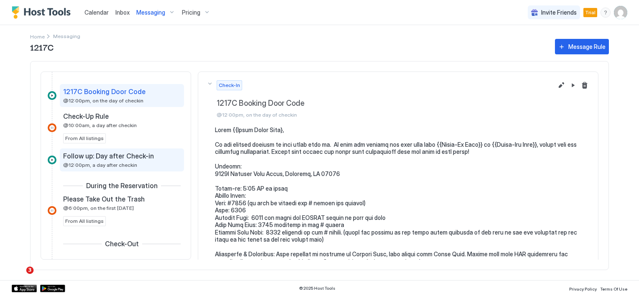
click at [119, 156] on span "Follow up: Day after Check-in" at bounding box center [108, 156] width 91 height 8
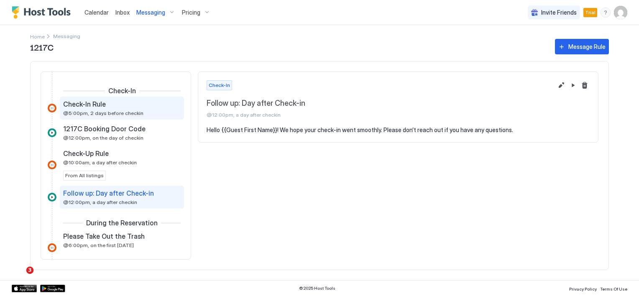
scroll to position [293, 0]
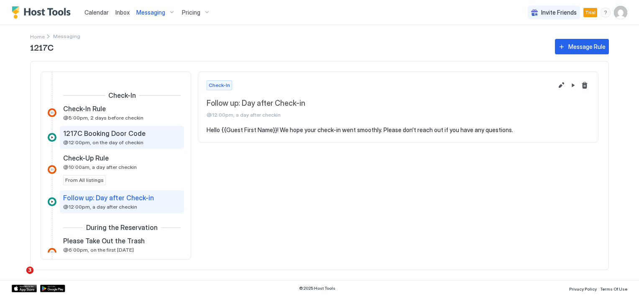
click at [107, 136] on span "1217C Booking Door Code" at bounding box center [104, 133] width 82 height 8
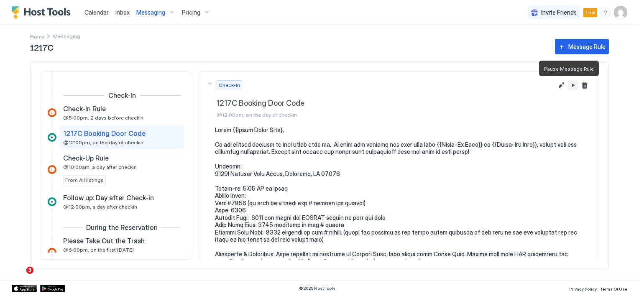
click at [568, 86] on button "Pause Message Rule" at bounding box center [573, 85] width 10 height 10
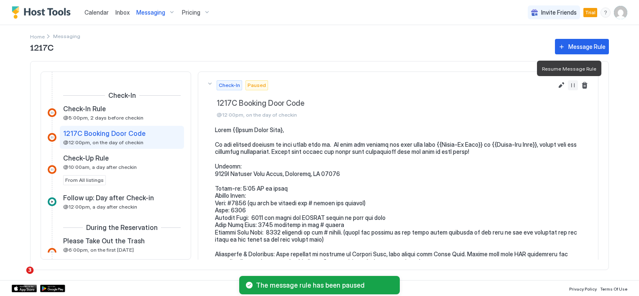
click at [568, 86] on button "Resume Message Rule" at bounding box center [573, 85] width 10 height 10
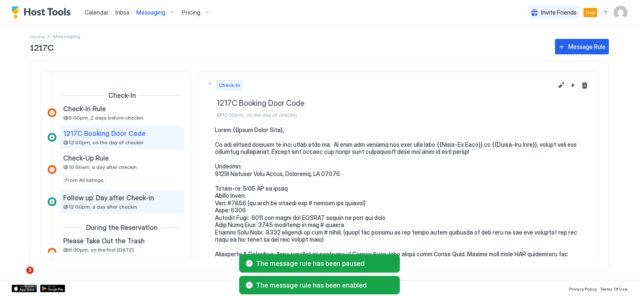
click at [119, 196] on span "Follow up: Day after Check-in" at bounding box center [108, 198] width 91 height 8
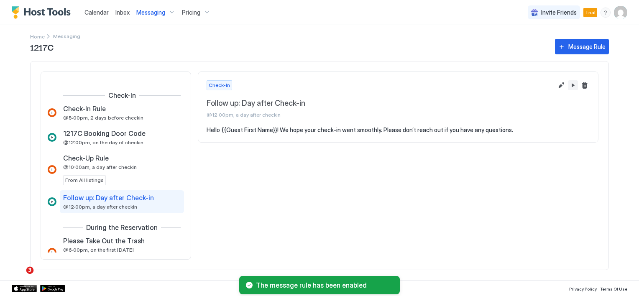
click at [571, 85] on button "Pause Message Rule" at bounding box center [573, 85] width 10 height 10
click at [571, 85] on button "Resume Message Rule" at bounding box center [573, 85] width 10 height 10
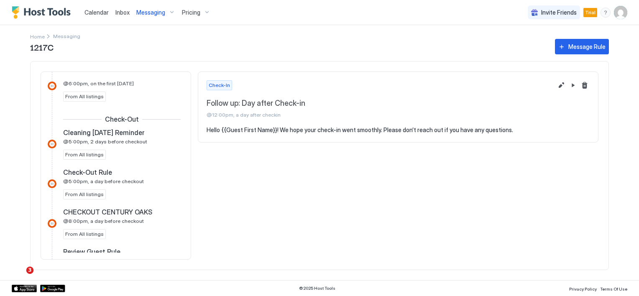
scroll to position [460, 0]
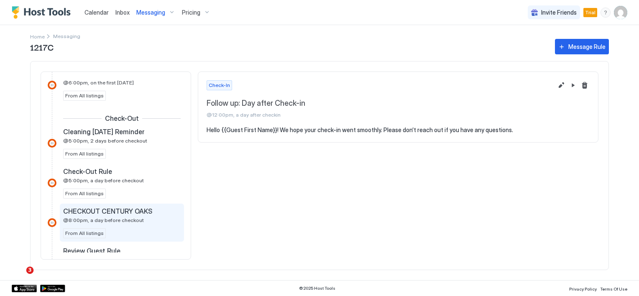
click at [133, 217] on span "@8:00pm, a day before checkout" at bounding box center [103, 220] width 81 height 6
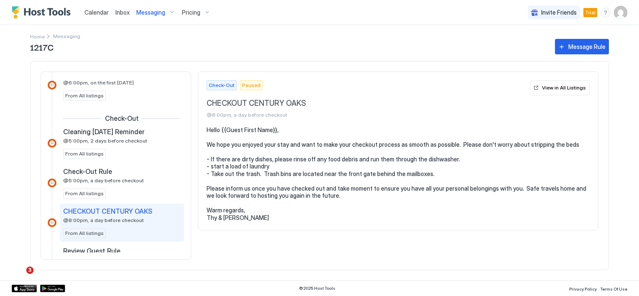
click at [135, 207] on span "CHECKOUT CENTURY OAKS" at bounding box center [107, 211] width 89 height 8
click at [123, 213] on span "CHECKOUT CENTURY OAKS" at bounding box center [107, 211] width 89 height 8
click at [226, 87] on span "Check-Out" at bounding box center [222, 86] width 26 height 8
click at [251, 86] on span "Paused" at bounding box center [251, 86] width 18 height 8
click at [242, 84] on span "Paused" at bounding box center [251, 86] width 18 height 8
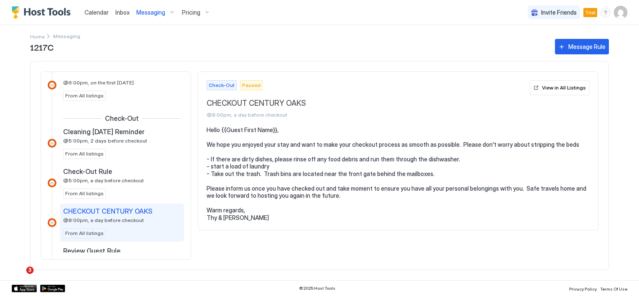
click at [112, 210] on span "CHECKOUT CENTURY OAKS" at bounding box center [107, 211] width 89 height 8
drag, startPoint x: 112, startPoint y: 210, endPoint x: 99, endPoint y: 220, distance: 16.4
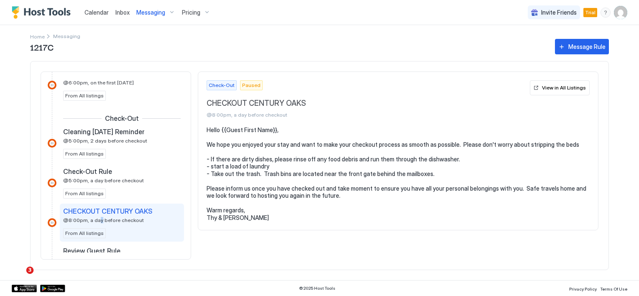
click at [99, 220] on span "@8:00pm, a day before checkout" at bounding box center [103, 220] width 81 height 6
drag, startPoint x: 99, startPoint y: 220, endPoint x: 89, endPoint y: 230, distance: 13.9
click at [89, 230] on span "From All listings" at bounding box center [84, 233] width 38 height 8
click at [54, 222] on div at bounding box center [52, 222] width 9 height 9
click at [54, 221] on div at bounding box center [52, 222] width 9 height 9
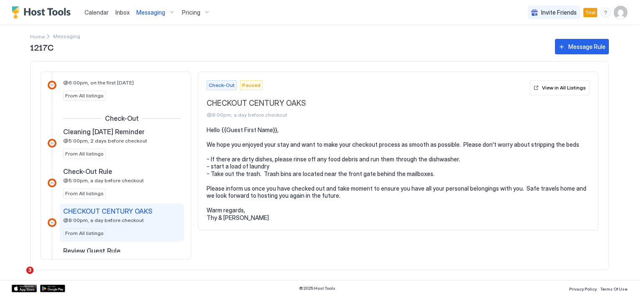
click at [78, 204] on div "CHECKOUT CENTURY OAKS @8:00pm, a day before checkout From All listings" at bounding box center [122, 223] width 124 height 38
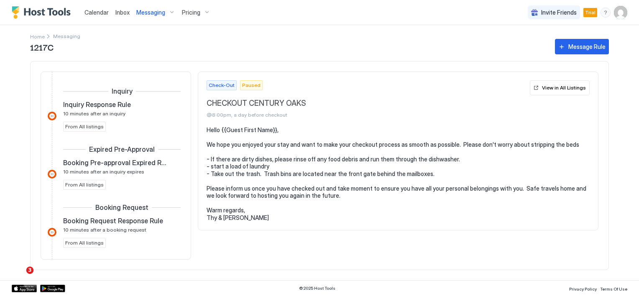
click at [144, 14] on span "Messaging" at bounding box center [150, 13] width 29 height 8
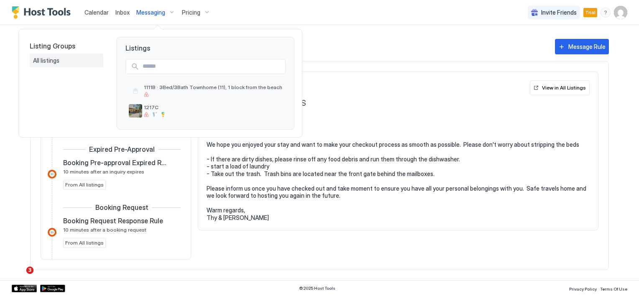
click at [54, 60] on span "All listings" at bounding box center [47, 61] width 28 height 8
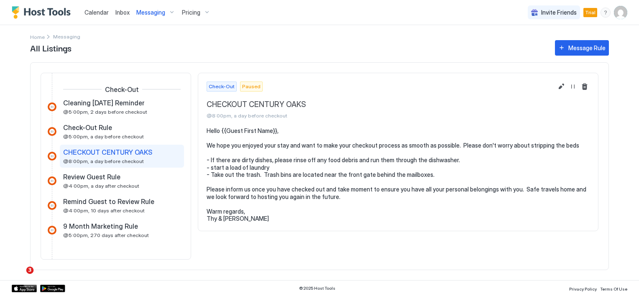
scroll to position [278, 0]
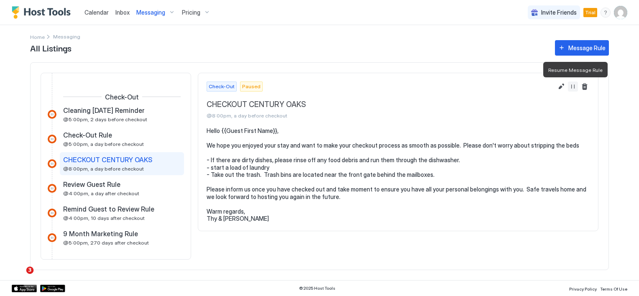
click at [574, 86] on button "Resume Message Rule" at bounding box center [573, 87] width 10 height 10
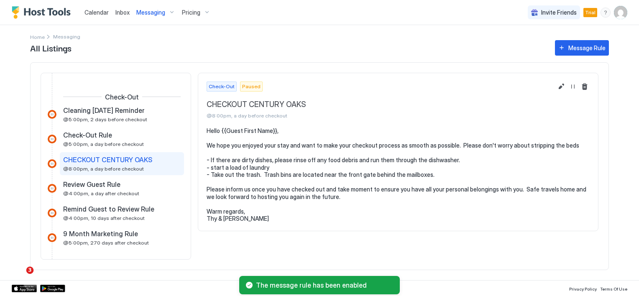
click at [134, 161] on span "CHECKOUT CENTURY OAKS" at bounding box center [107, 160] width 89 height 8
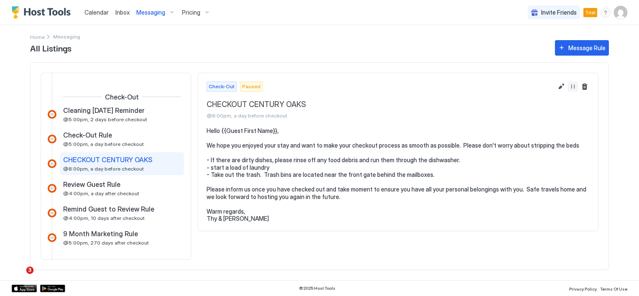
click at [572, 87] on button "Resume Message Rule" at bounding box center [573, 87] width 10 height 10
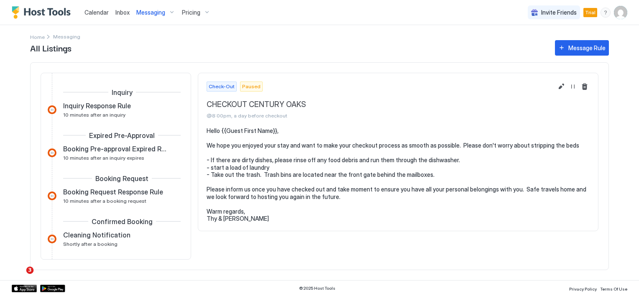
click at [69, 36] on span "Messaging" at bounding box center [66, 36] width 27 height 6
click at [143, 12] on span "Messaging" at bounding box center [150, 13] width 29 height 8
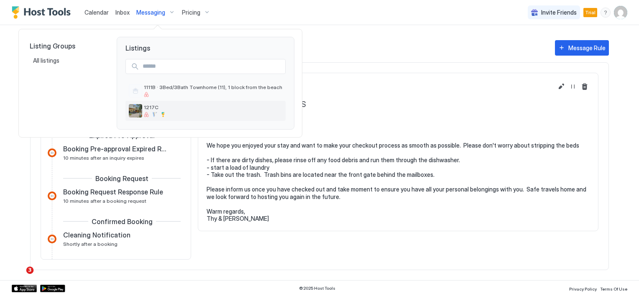
click at [150, 112] on div at bounding box center [213, 114] width 138 height 5
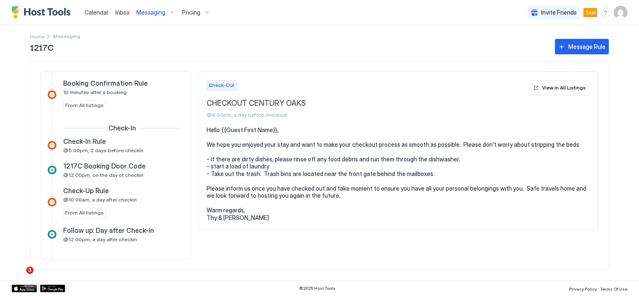
scroll to position [293, 0]
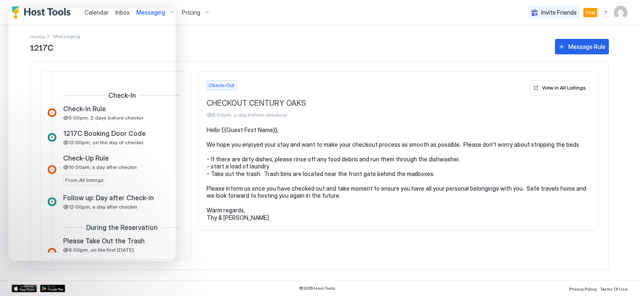
click at [225, 252] on div "Check-Out CHECKOUT CENTURY OAKS @8:00pm, a day before checkout View in All List…" at bounding box center [398, 165] width 400 height 188
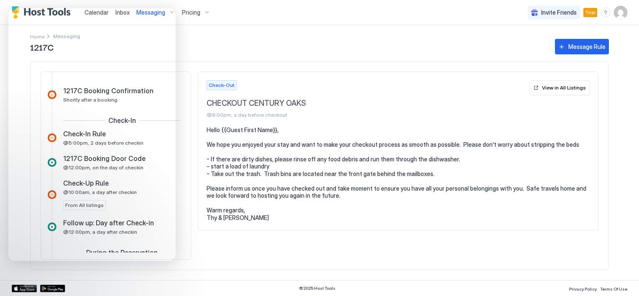
click at [250, 254] on div "Check-Out CHECKOUT CENTURY OAKS @8:00pm, a day before checkout View in All List…" at bounding box center [398, 165] width 400 height 188
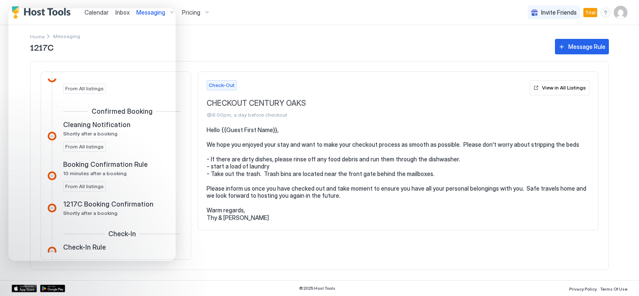
scroll to position [167, 0]
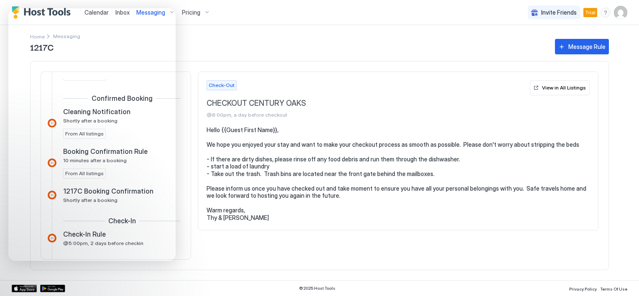
click at [252, 231] on div "Check-Out CHECKOUT CENTURY OAKS @8:00pm, a day before checkout View in All List…" at bounding box center [398, 165] width 400 height 188
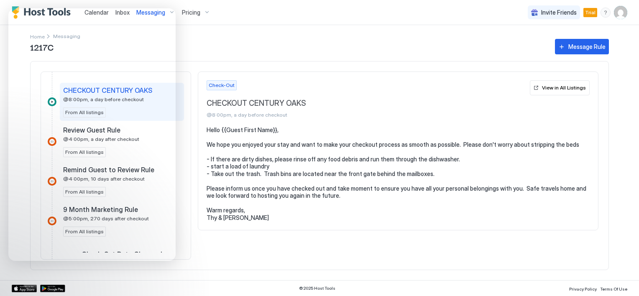
scroll to position [599, 0]
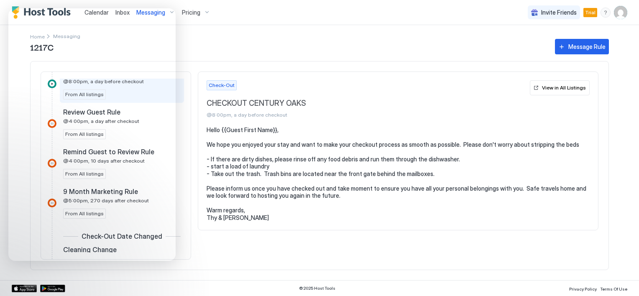
click at [237, 209] on pre "Hello {{Guest First Name}}, We hope you enjoyed your stay and want to make your…" at bounding box center [398, 173] width 383 height 95
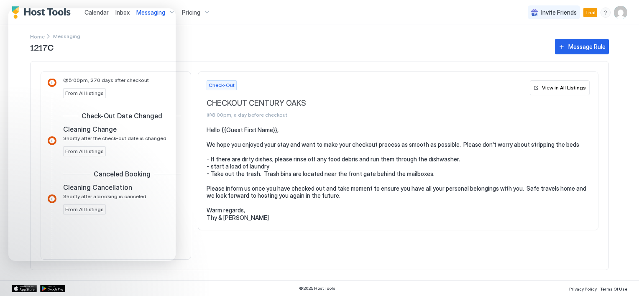
scroll to position [724, 0]
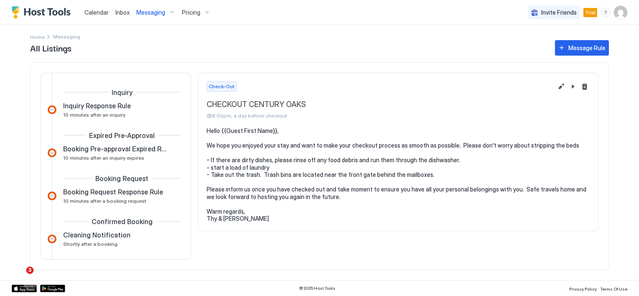
click at [70, 39] on div "All Listings Message Rule Inquiry Inquiry Response Rule 10 minutes after an inq…" at bounding box center [319, 159] width 579 height 242
click at [41, 38] on div "All Listings Message Rule Inquiry Inquiry Response Rule 10 minutes after an inq…" at bounding box center [319, 159] width 579 height 242
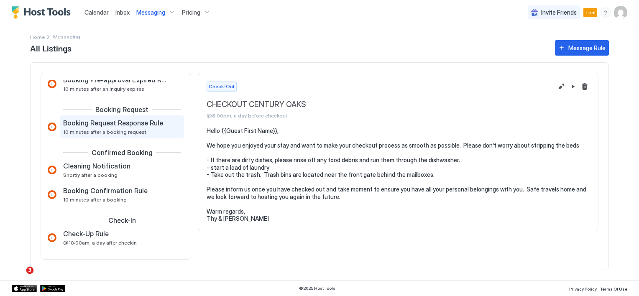
scroll to position [84, 0]
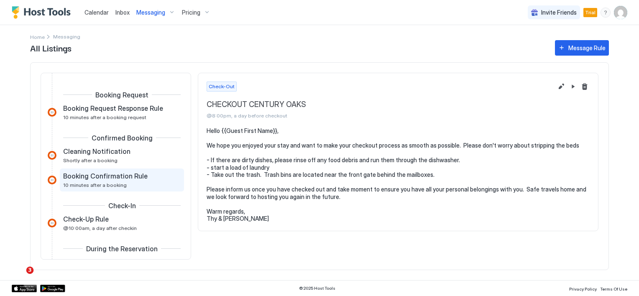
click at [113, 179] on span "Booking Confirmation Rule" at bounding box center [105, 176] width 84 height 8
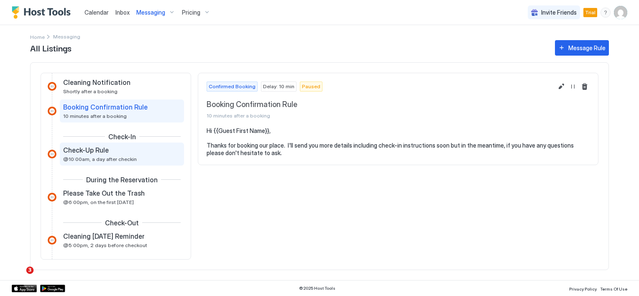
scroll to position [167, 0]
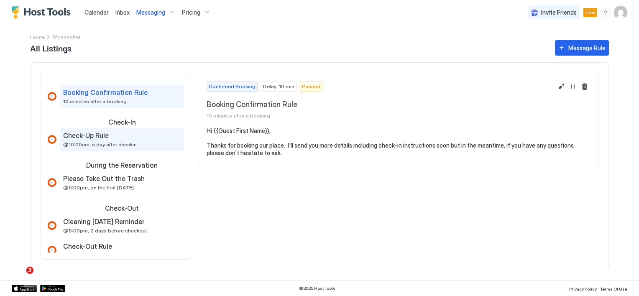
click at [105, 139] on div "Check-Up Rule @10:00am, a day after checkin" at bounding box center [116, 139] width 106 height 16
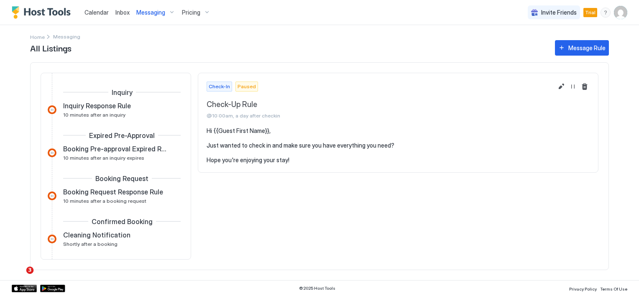
click at [159, 13] on span "Messaging" at bounding box center [150, 13] width 29 height 8
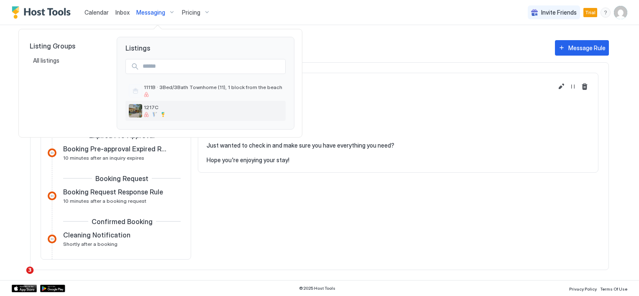
click at [158, 108] on span "1217C" at bounding box center [213, 107] width 138 height 6
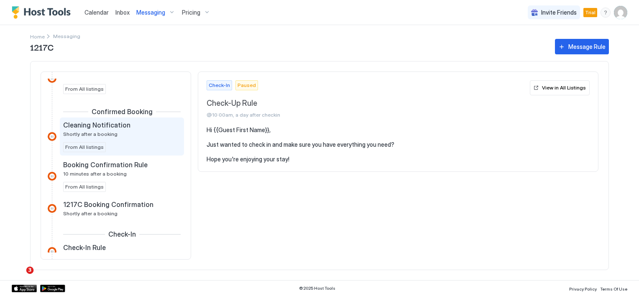
scroll to position [167, 0]
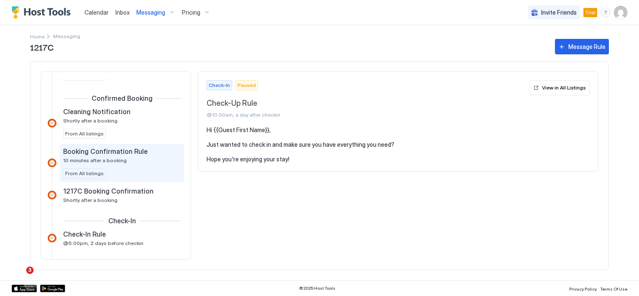
click at [129, 152] on span "Booking Confirmation Rule" at bounding box center [105, 151] width 84 height 8
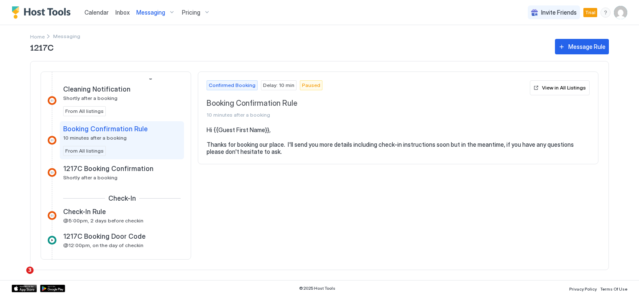
scroll to position [209, 0]
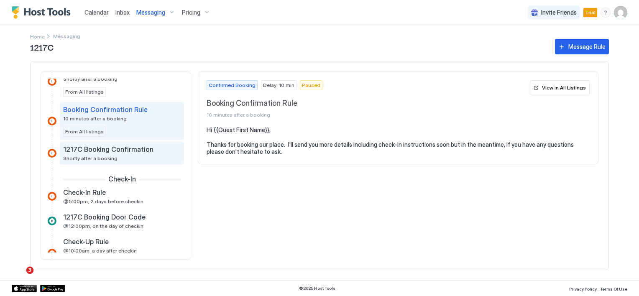
click at [129, 148] on span "1217C Booking Confirmation" at bounding box center [108, 149] width 90 height 8
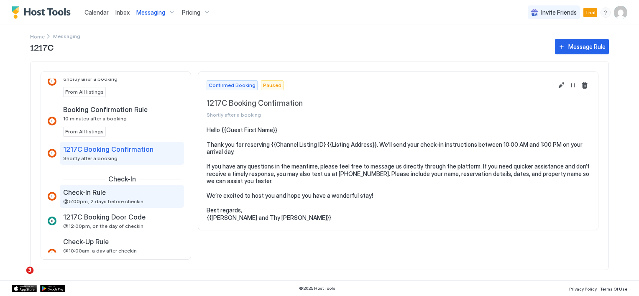
click at [90, 193] on span "Check-In Rule" at bounding box center [84, 192] width 43 height 8
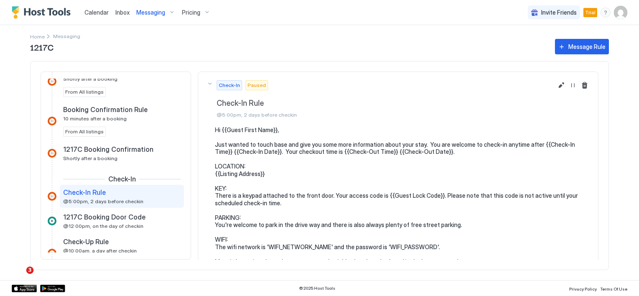
scroll to position [209, 0]
click at [125, 201] on span "@5:00pm, 2 days before checkin" at bounding box center [103, 201] width 80 height 6
click at [106, 194] on div "Check-In Rule" at bounding box center [116, 192] width 106 height 8
click at [579, 86] on button "Delete message rule" at bounding box center [584, 85] width 10 height 10
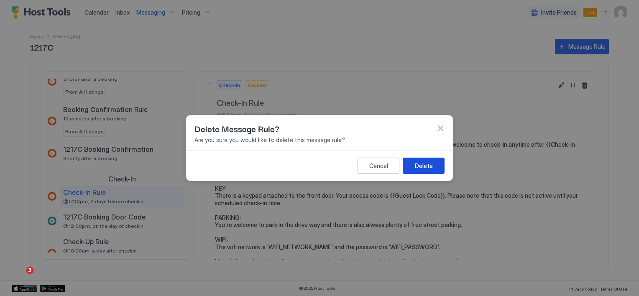
click at [420, 162] on div "Delete" at bounding box center [424, 165] width 18 height 9
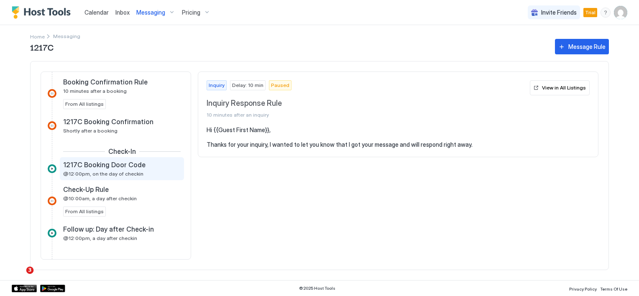
scroll to position [251, 0]
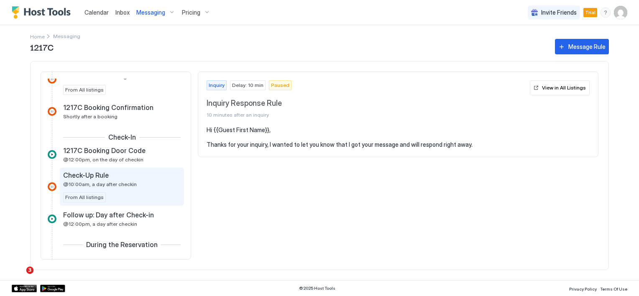
click at [117, 182] on span "@10:00am, a day after checkin" at bounding box center [100, 184] width 74 height 6
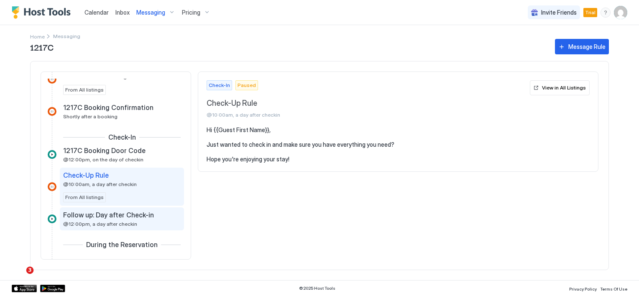
click at [119, 212] on span "Follow up: Day after Check-in" at bounding box center [108, 215] width 91 height 8
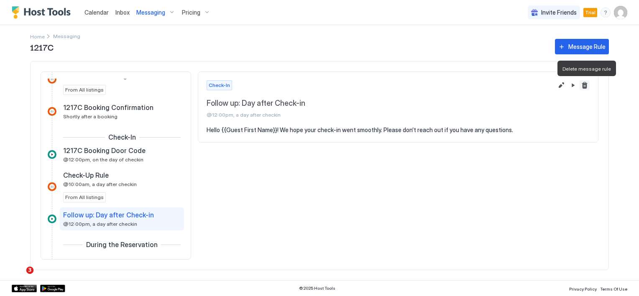
click at [584, 85] on button "Delete message rule" at bounding box center [584, 85] width 10 height 10
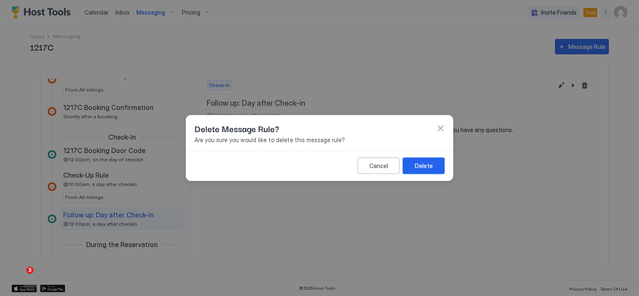
click at [433, 166] on button "Delete" at bounding box center [424, 166] width 42 height 16
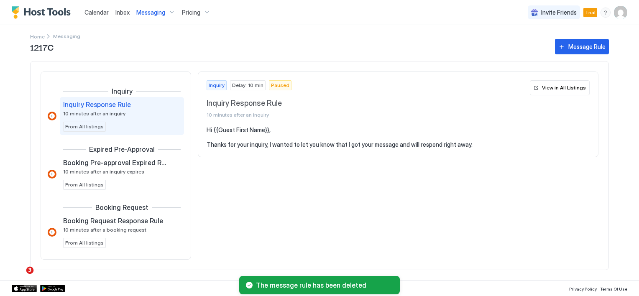
click at [145, 12] on span "Messaging" at bounding box center [150, 13] width 29 height 8
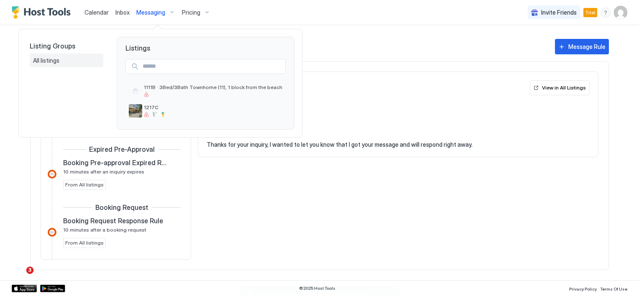
click at [56, 60] on span "All listings" at bounding box center [47, 61] width 28 height 8
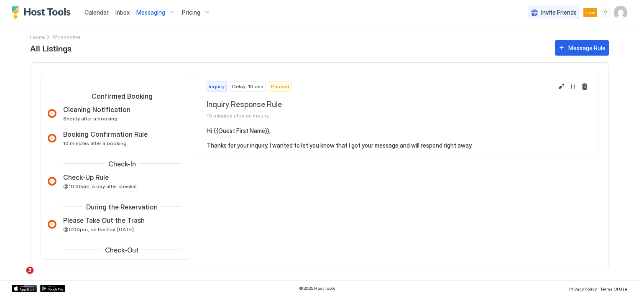
scroll to position [84, 0]
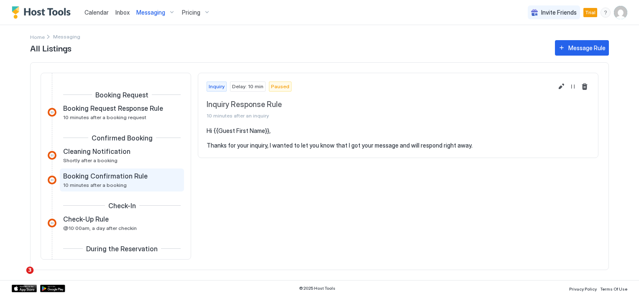
click at [122, 177] on span "Booking Confirmation Rule" at bounding box center [105, 176] width 84 height 8
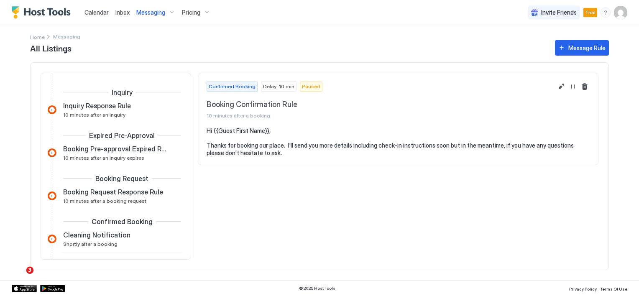
scroll to position [42, 0]
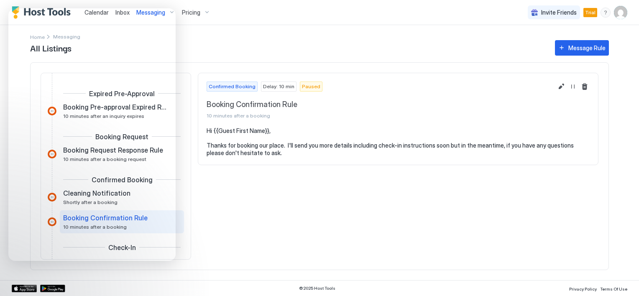
click at [248, 214] on div "Confirmed Booking Delay: 10 min Paused Booking Confirmation Rule 10 minutes aft…" at bounding box center [398, 166] width 400 height 187
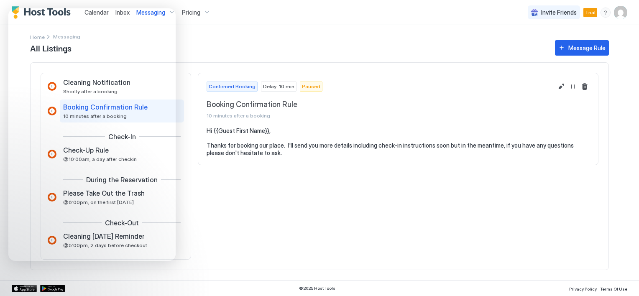
scroll to position [167, 0]
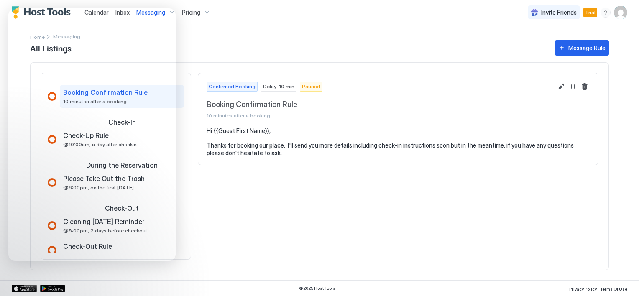
click at [210, 200] on div "Confirmed Booking Delay: 10 min Paused Booking Confirmation Rule 10 minutes aft…" at bounding box center [398, 166] width 400 height 187
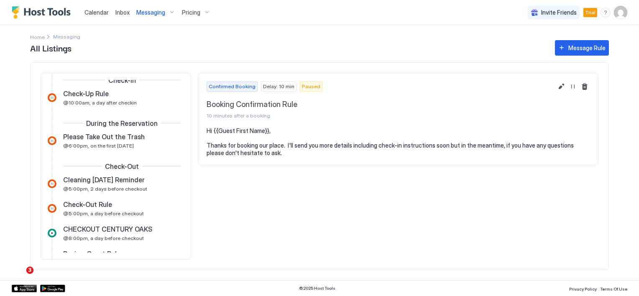
scroll to position [251, 0]
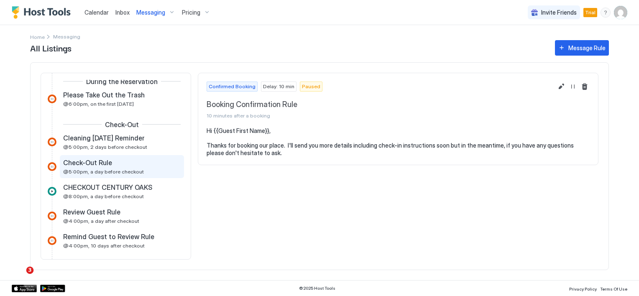
click at [127, 169] on span "@5:00pm, a day before checkout" at bounding box center [103, 171] width 81 height 6
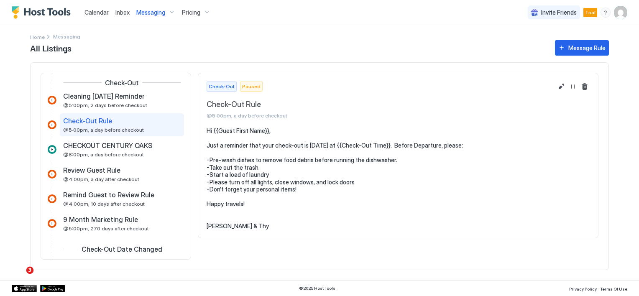
scroll to position [251, 0]
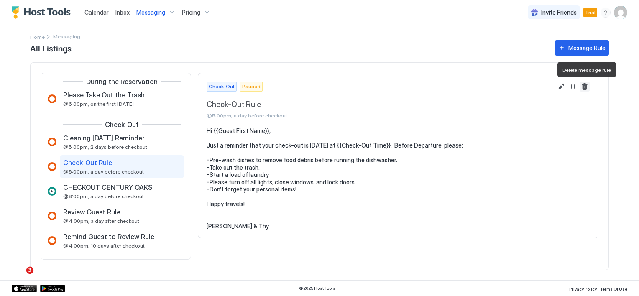
click at [585, 89] on button "Delete message rule" at bounding box center [584, 87] width 10 height 10
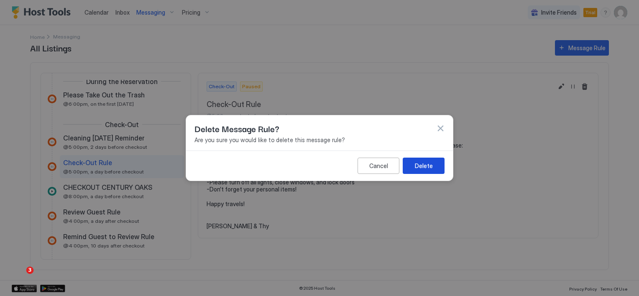
click at [430, 167] on div "Delete" at bounding box center [424, 165] width 18 height 9
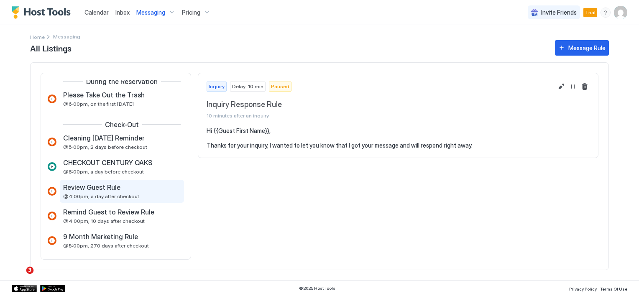
scroll to position [293, 0]
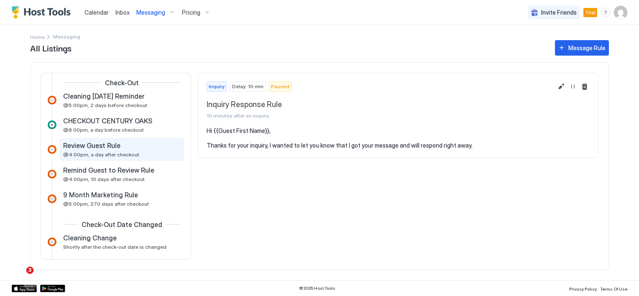
click at [120, 152] on span "@4:00pm, a day after checkout" at bounding box center [101, 154] width 76 height 6
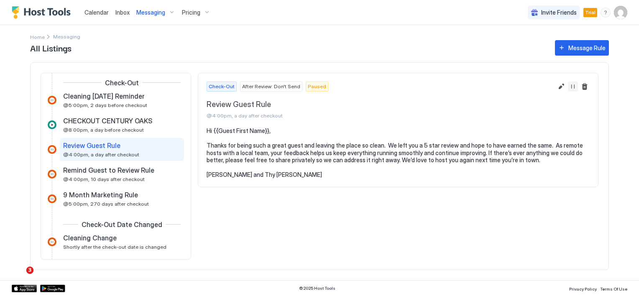
click at [573, 85] on button "Resume Message Rule" at bounding box center [573, 87] width 10 height 10
click at [422, 186] on div "Hi {{Guest First Name}}, Thanks for being such a great guest and leaving the pl…" at bounding box center [398, 157] width 400 height 60
click at [117, 150] on div "Review Guest Rule @4:00pm, a day after checkout" at bounding box center [116, 149] width 106 height 16
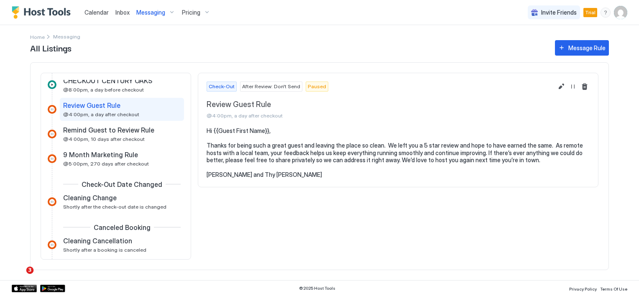
scroll to position [334, 0]
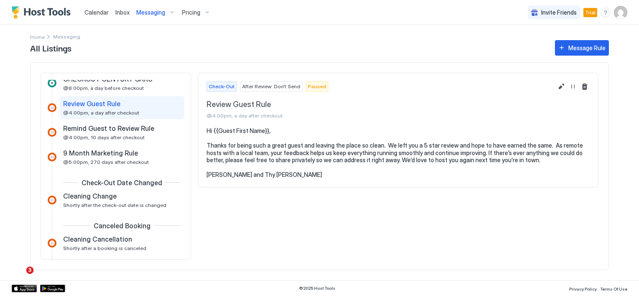
click at [99, 102] on span "Review Guest Rule" at bounding box center [91, 103] width 57 height 8
click at [572, 87] on button "Resume Message Rule" at bounding box center [573, 87] width 10 height 10
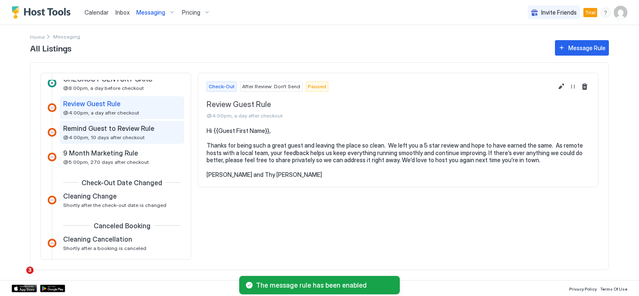
scroll to position [293, 0]
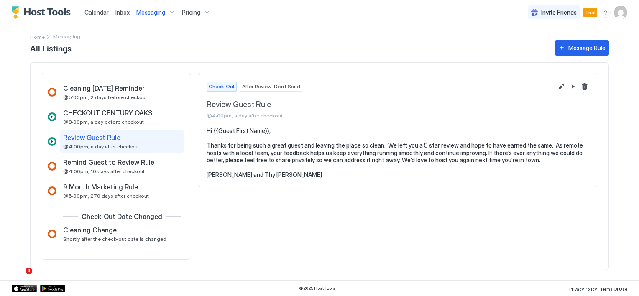
scroll to position [306, 0]
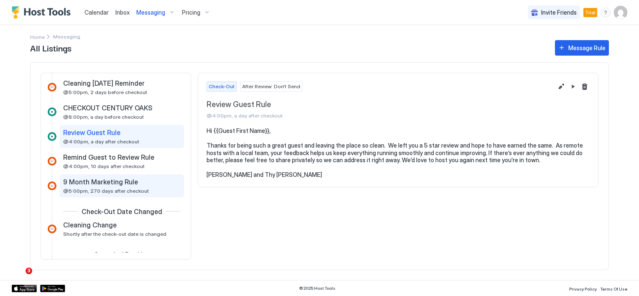
click at [134, 181] on div "9 Month Marketing Rule" at bounding box center [116, 182] width 106 height 8
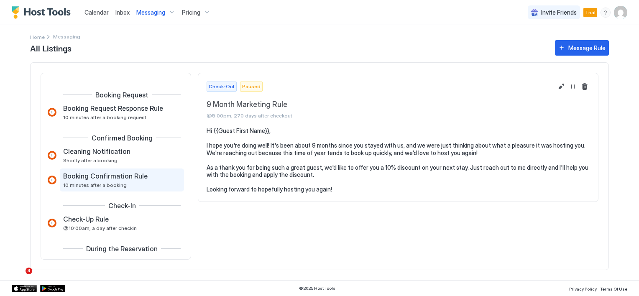
scroll to position [42, 0]
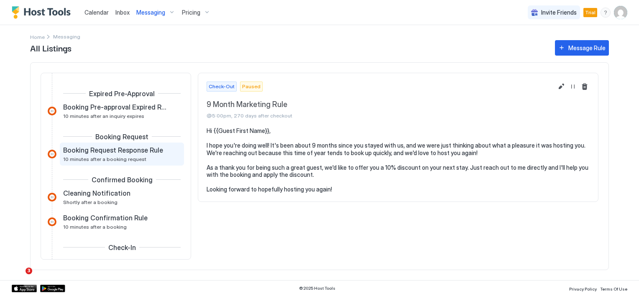
click at [110, 150] on span "Booking Request Response Rule" at bounding box center [113, 150] width 100 height 8
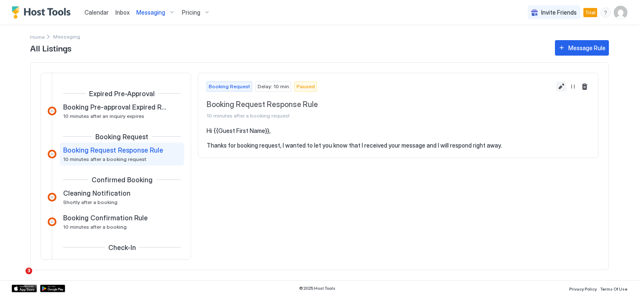
click at [558, 86] on button "Edit message rule" at bounding box center [561, 87] width 10 height 10
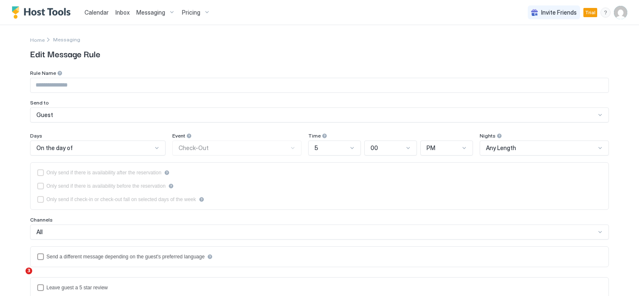
type input "**********"
type textarea "**********"
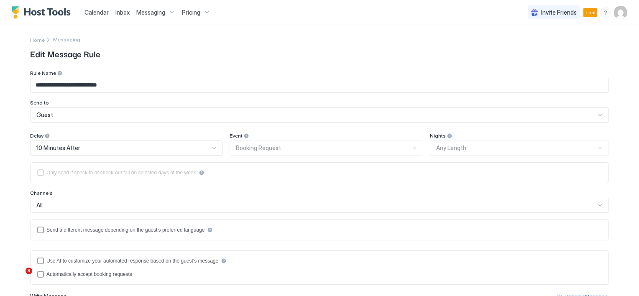
click at [314, 149] on div "Event Booking Request" at bounding box center [326, 144] width 194 height 23
click at [406, 148] on div "Event Booking Request" at bounding box center [326, 144] width 194 height 23
click at [57, 40] on span "Messaging" at bounding box center [66, 39] width 27 height 6
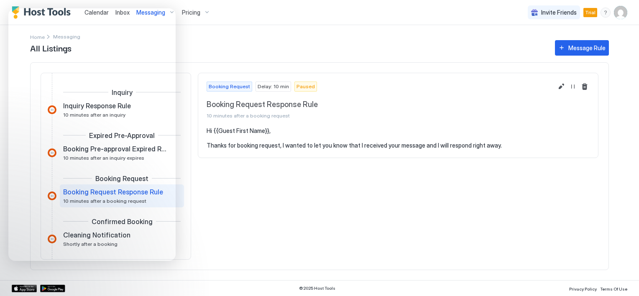
click at [216, 202] on div "Booking Request Delay: 10 min Paused Booking Request Response Rule 10 minutes a…" at bounding box center [398, 166] width 400 height 187
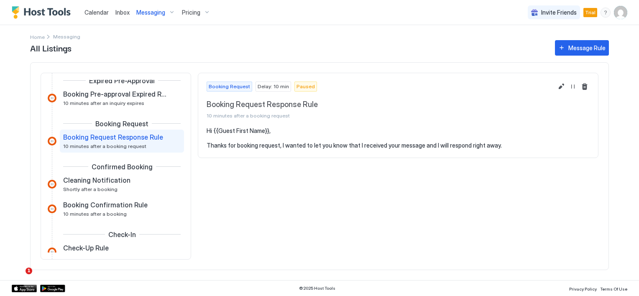
scroll to position [42, 0]
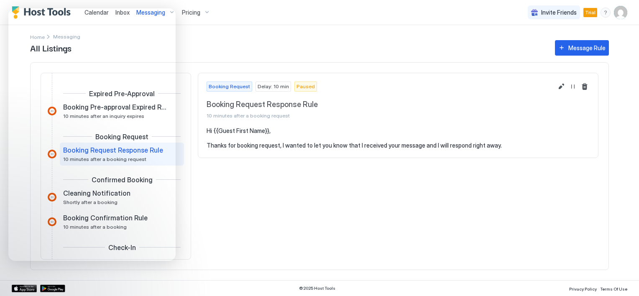
click at [268, 216] on div "Booking Request Delay: 10 min Paused Booking Request Response Rule 10 minutes a…" at bounding box center [398, 166] width 400 height 187
click at [213, 244] on div "Booking Request Delay: 10 min Paused Booking Request Response Rule 10 minutes a…" at bounding box center [398, 166] width 400 height 187
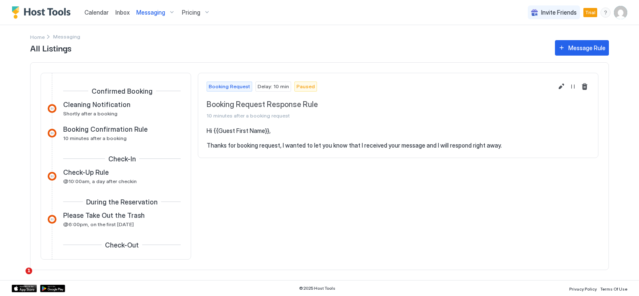
scroll to position [125, 0]
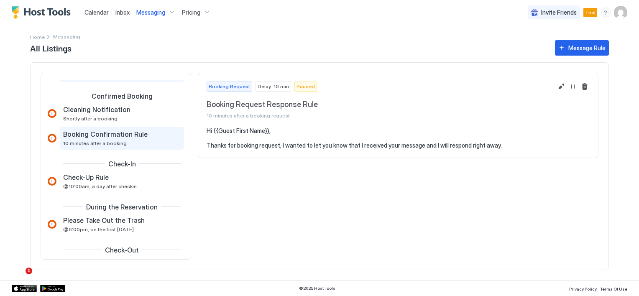
click at [119, 137] on span "Booking Confirmation Rule" at bounding box center [105, 134] width 84 height 8
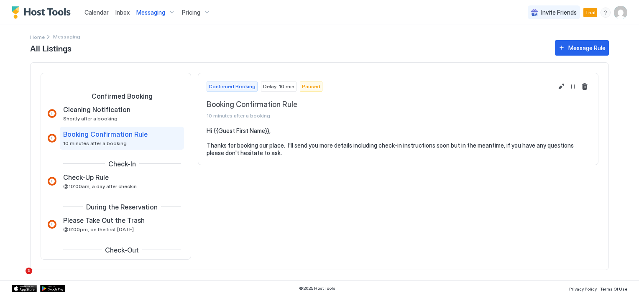
click at [119, 135] on span "Booking Confirmation Rule" at bounding box center [105, 134] width 84 height 8
click at [560, 88] on button "Edit message rule" at bounding box center [561, 87] width 10 height 10
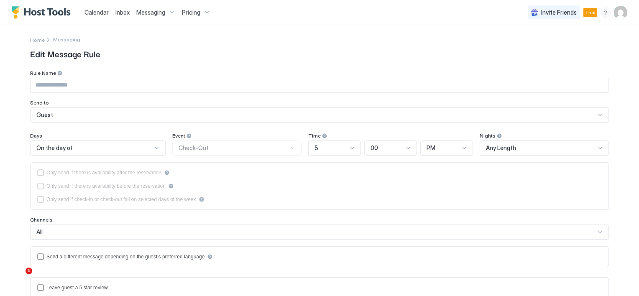
type input "**********"
type textarea "**********"
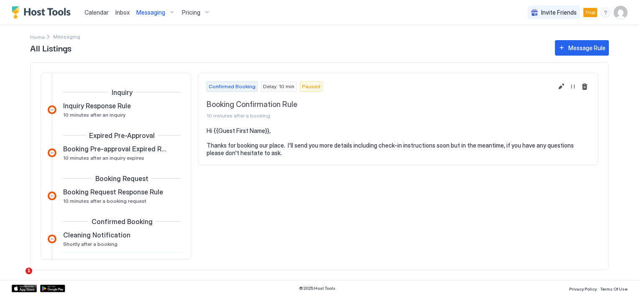
click at [154, 11] on span "Messaging" at bounding box center [150, 13] width 29 height 8
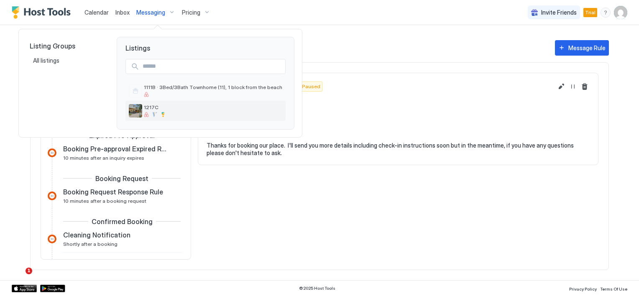
click at [148, 110] on span "1217C" at bounding box center [213, 107] width 138 height 6
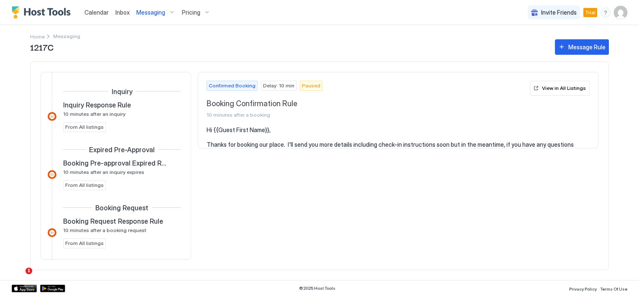
scroll to position [188, 0]
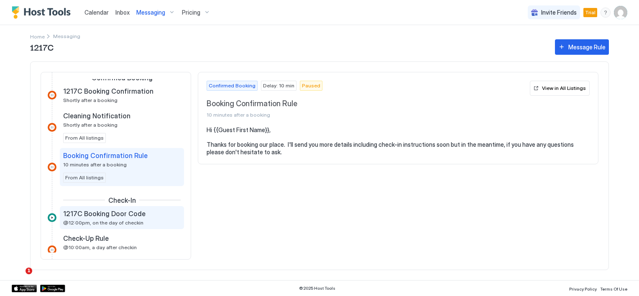
click at [118, 214] on span "1217C Booking Door Code" at bounding box center [104, 213] width 82 height 8
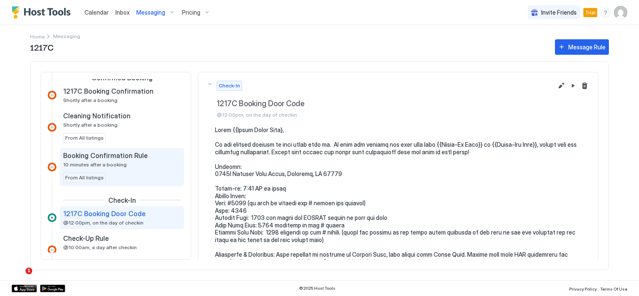
click at [122, 156] on span "Booking Confirmation Rule" at bounding box center [105, 155] width 84 height 8
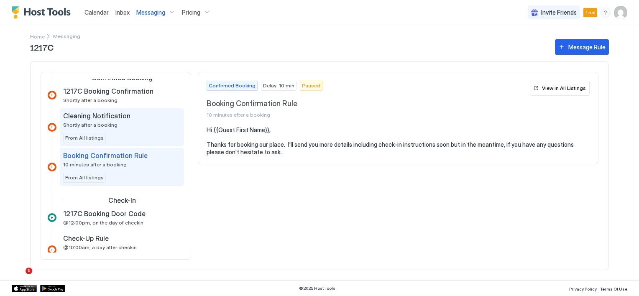
scroll to position [146, 0]
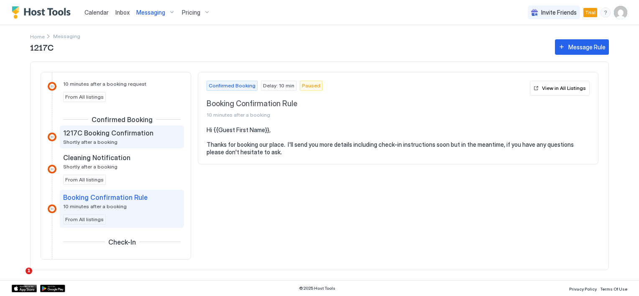
click at [129, 133] on span "1217C Booking Confirmation" at bounding box center [108, 133] width 90 height 8
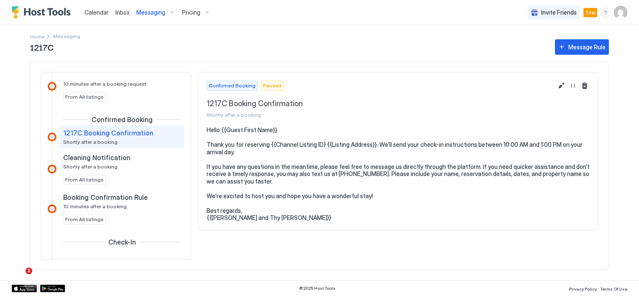
click at [256, 147] on pre "Hello {{Guest First Name}} Thank you for reserving {{Channel Listing ID} {{List…" at bounding box center [398, 173] width 383 height 95
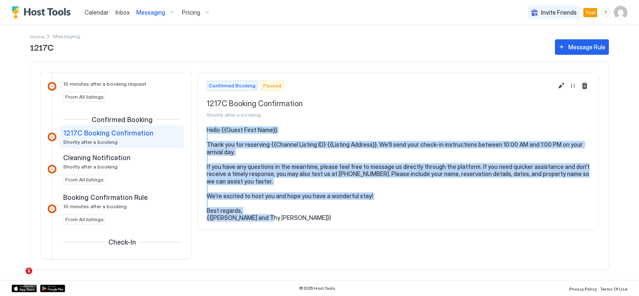
drag, startPoint x: 206, startPoint y: 129, endPoint x: 279, endPoint y: 218, distance: 115.3
click at [279, 218] on pre "Hello {{Guest First Name}} Thank you for reserving {{Channel Listing ID} {{List…" at bounding box center [398, 173] width 383 height 95
click at [560, 83] on button "Edit message rule" at bounding box center [561, 86] width 10 height 10
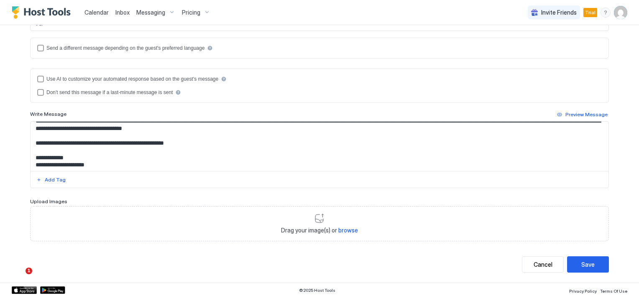
scroll to position [37, 0]
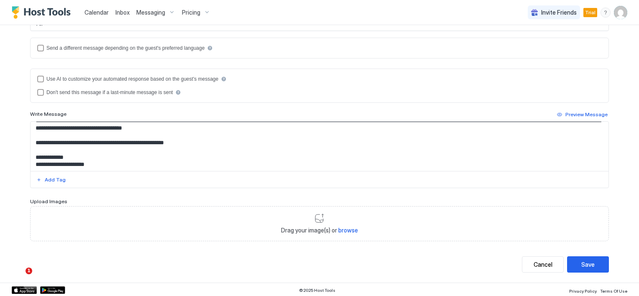
click at [313, 219] on div "Drag your image(s) or browse" at bounding box center [319, 223] width 579 height 35
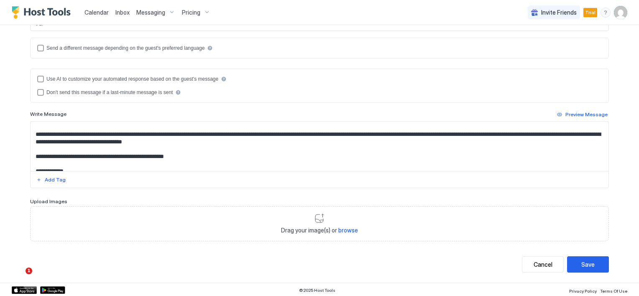
scroll to position [0, 0]
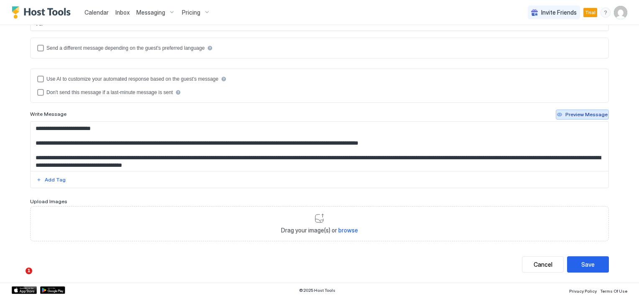
click at [573, 115] on div "Preview Message" at bounding box center [586, 115] width 42 height 8
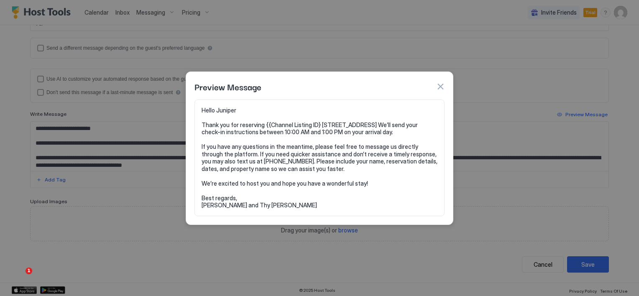
click at [439, 84] on button "button" at bounding box center [440, 86] width 8 height 8
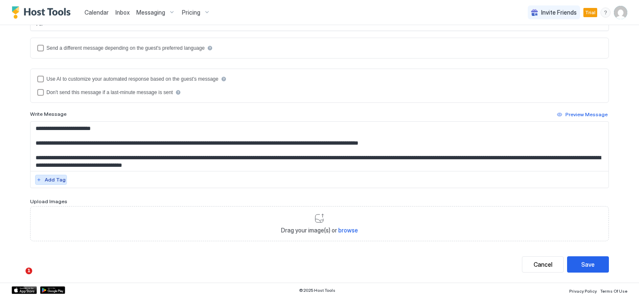
click at [54, 178] on div "Add Tag" at bounding box center [55, 180] width 21 height 8
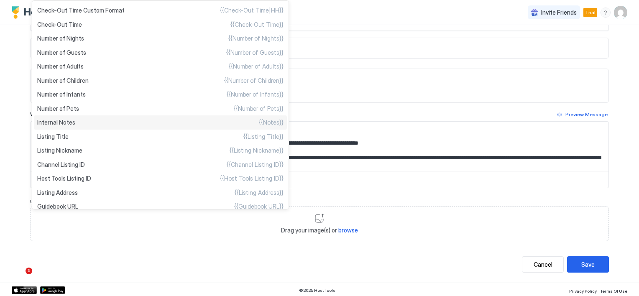
scroll to position [209, 0]
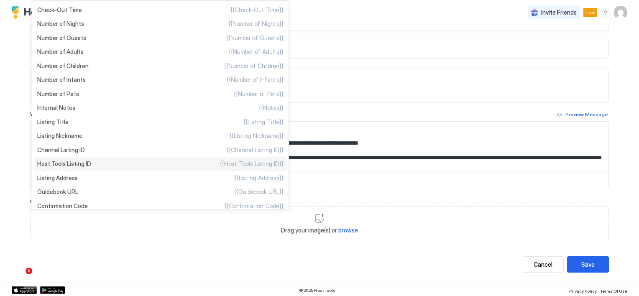
click at [68, 168] on span "Host Tools Listing ID" at bounding box center [64, 164] width 54 height 8
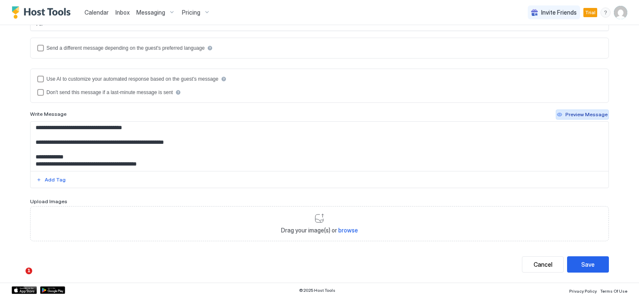
click at [573, 111] on div "Preview Message" at bounding box center [586, 115] width 42 height 8
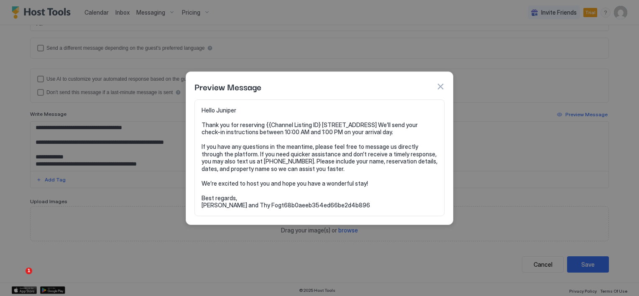
click at [440, 88] on button "button" at bounding box center [440, 86] width 8 height 8
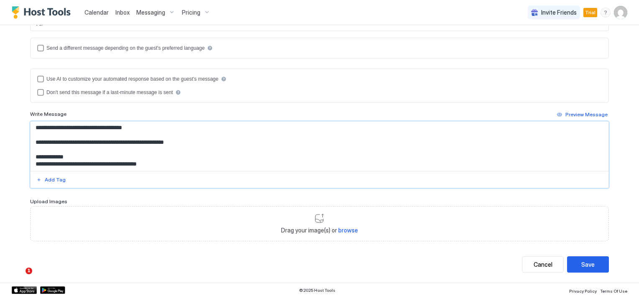
drag, startPoint x: 158, startPoint y: 163, endPoint x: 90, endPoint y: 162, distance: 67.3
click at [90, 162] on textarea "**********" at bounding box center [320, 146] width 578 height 49
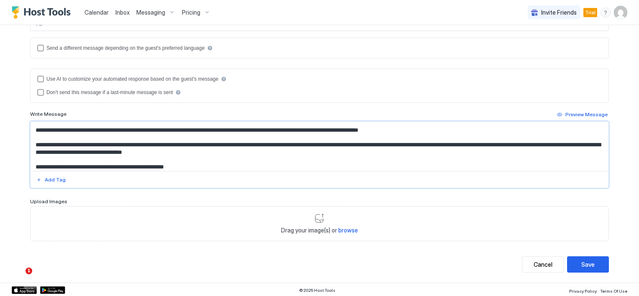
scroll to position [0, 0]
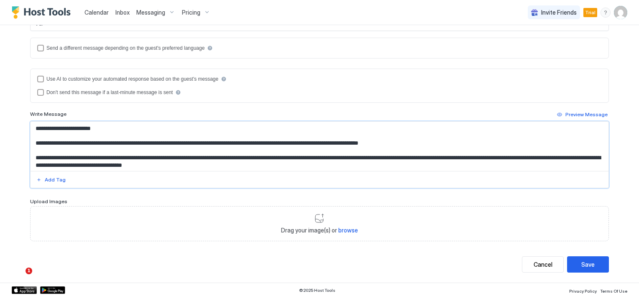
type textarea "**********"
click at [339, 229] on span "browse" at bounding box center [348, 230] width 20 height 7
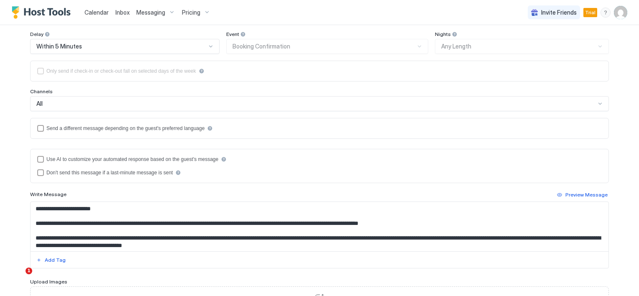
scroll to position [56, 0]
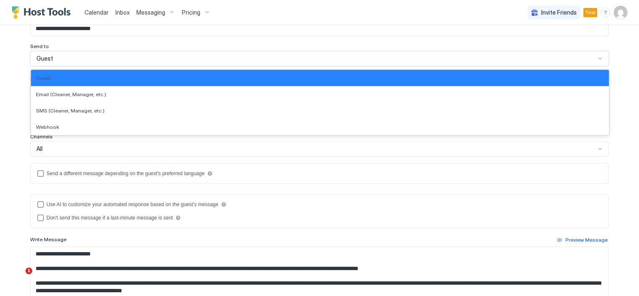
click at [597, 58] on div at bounding box center [600, 58] width 7 height 7
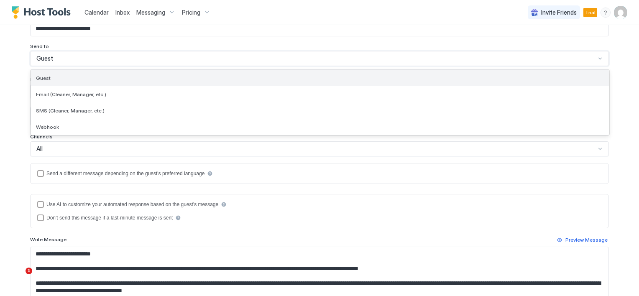
click at [50, 77] on div "Guest" at bounding box center [320, 78] width 568 height 6
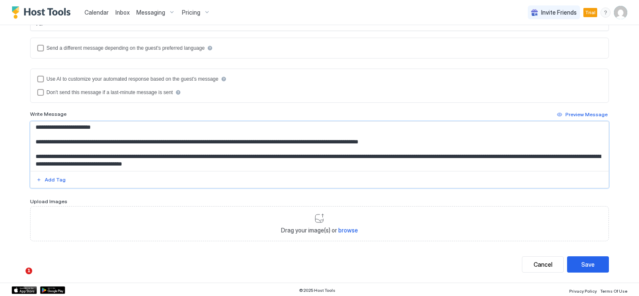
scroll to position [0, 0]
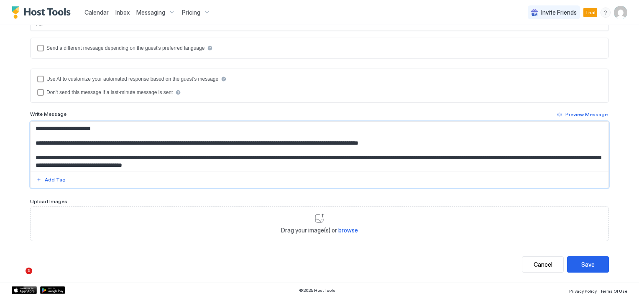
drag, startPoint x: 284, startPoint y: 163, endPoint x: 28, endPoint y: 117, distance: 260.3
click at [30, 117] on div "**********" at bounding box center [319, 149] width 579 height 79
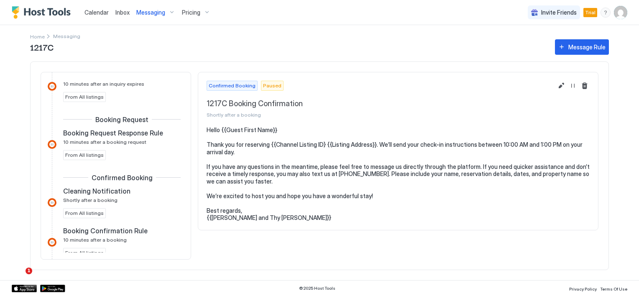
scroll to position [75, 0]
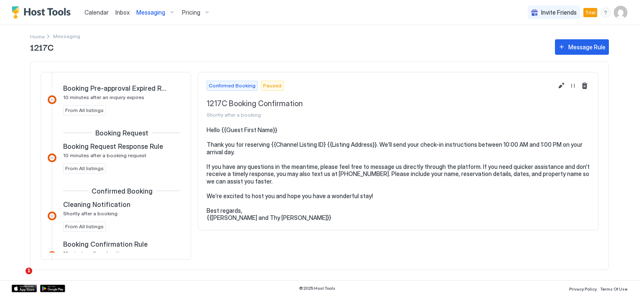
click at [35, 38] on div "1217C Message Rule Inquiry Inquiry Response Rule 10 minutes after an inquiry Fr…" at bounding box center [319, 159] width 579 height 242
click at [142, 13] on span "Messaging" at bounding box center [150, 13] width 29 height 8
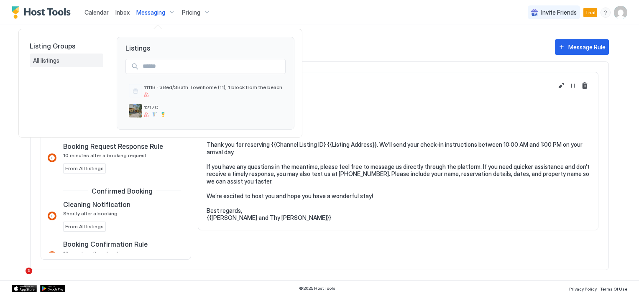
click at [42, 60] on span "All listings" at bounding box center [47, 61] width 28 height 8
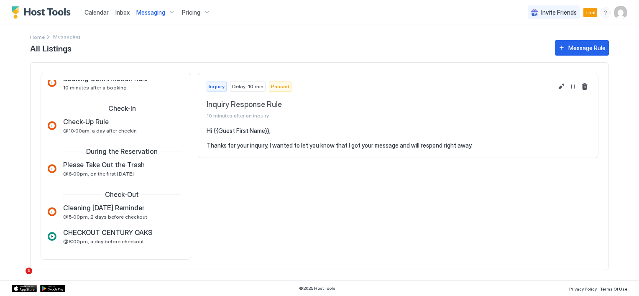
scroll to position [125, 0]
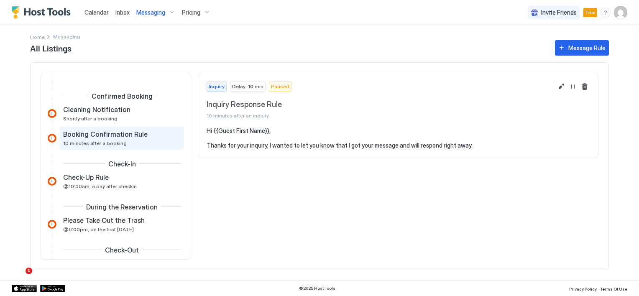
click at [117, 135] on span "Booking Confirmation Rule" at bounding box center [105, 134] width 84 height 8
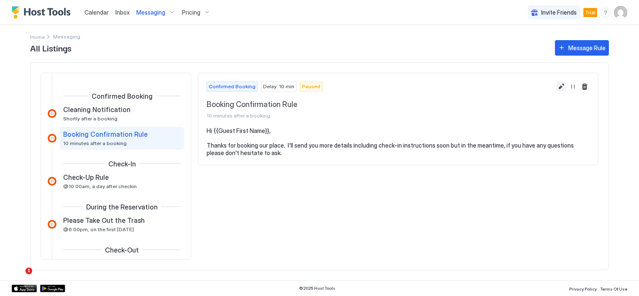
click at [563, 88] on button "Edit message rule" at bounding box center [561, 87] width 10 height 10
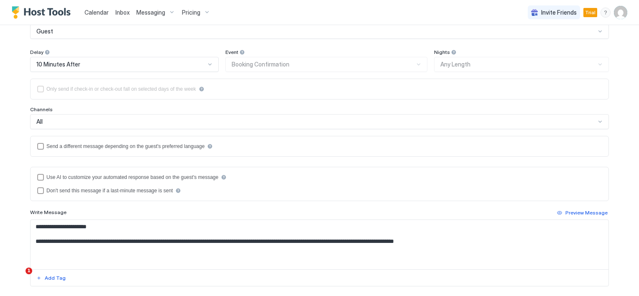
scroll to position [125, 0]
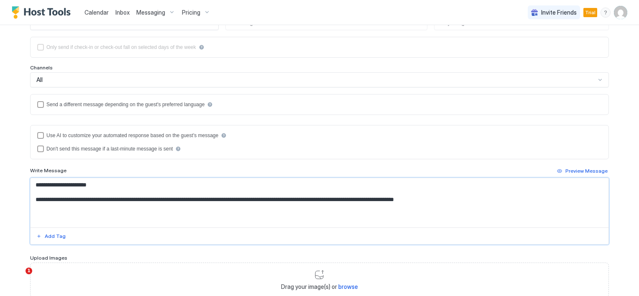
drag, startPoint x: 31, startPoint y: 197, endPoint x: 519, endPoint y: 207, distance: 487.9
click at [519, 207] on textarea "**********" at bounding box center [320, 202] width 578 height 49
paste textarea "**********"
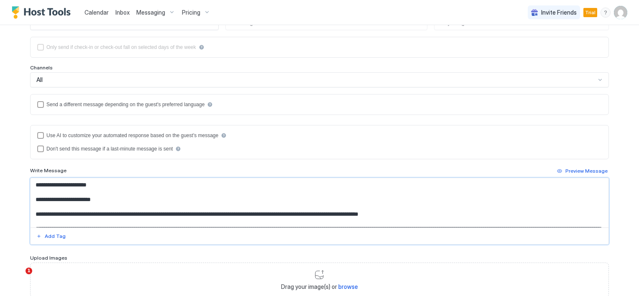
scroll to position [12, 0]
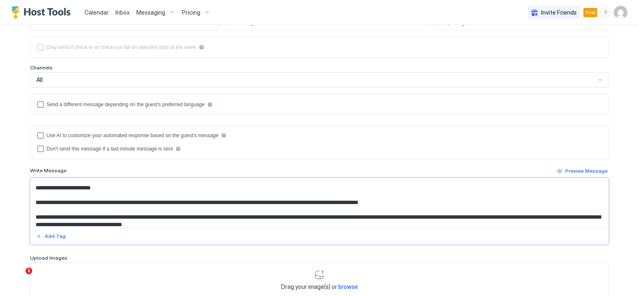
drag, startPoint x: 94, startPoint y: 200, endPoint x: 196, endPoint y: 201, distance: 101.6
click at [196, 201] on textarea "**********" at bounding box center [320, 202] width 578 height 49
click at [87, 202] on textarea "**********" at bounding box center [320, 202] width 578 height 49
click at [92, 201] on textarea "**********" at bounding box center [320, 202] width 578 height 49
click at [54, 235] on div "Add Tag" at bounding box center [55, 236] width 21 height 8
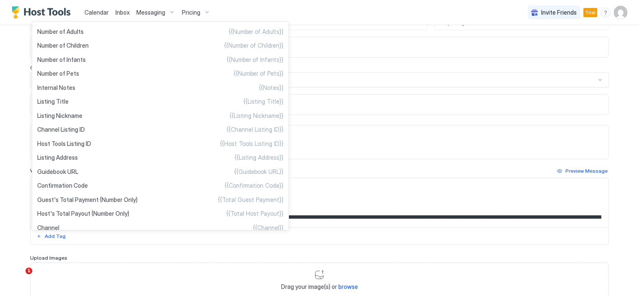
scroll to position [251, 0]
click at [79, 163] on div "Listing Address {{Listing Address}}" at bounding box center [160, 157] width 253 height 14
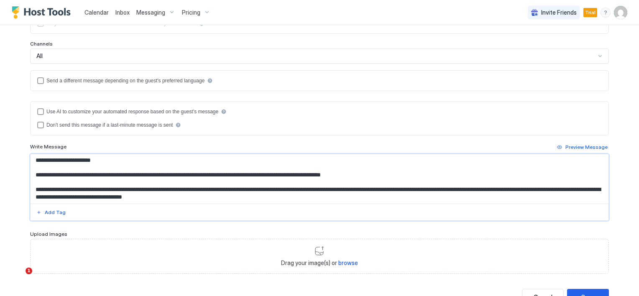
scroll to position [167, 0]
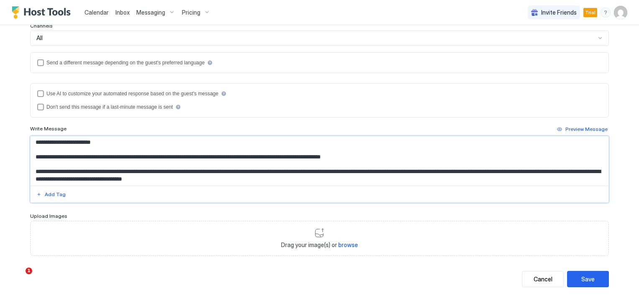
click at [120, 174] on textarea "**********" at bounding box center [320, 160] width 578 height 49
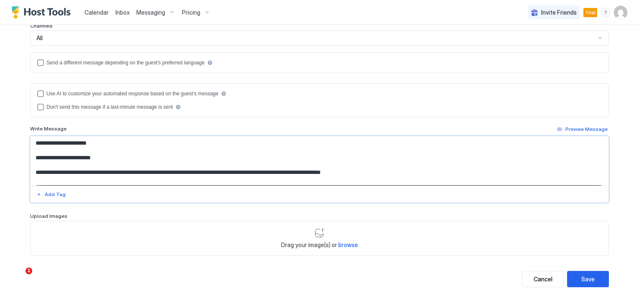
drag, startPoint x: 276, startPoint y: 175, endPoint x: 34, endPoint y: 137, distance: 245.0
click at [34, 137] on textarea "**********" at bounding box center [320, 160] width 578 height 49
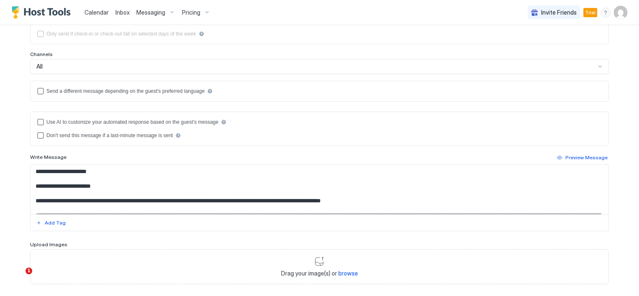
scroll to position [84, 0]
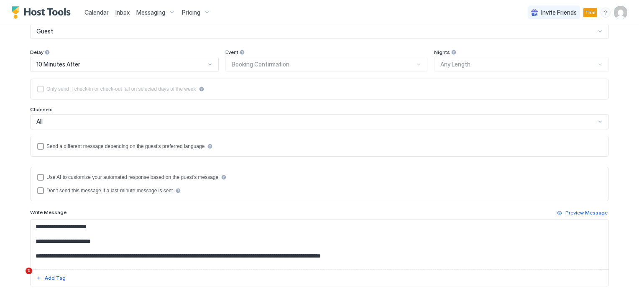
click at [254, 220] on textarea "**********" at bounding box center [320, 244] width 578 height 49
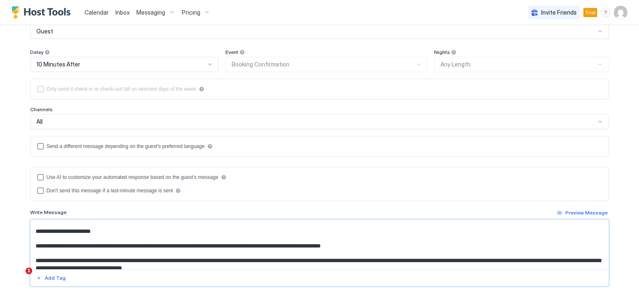
scroll to position [15, 0]
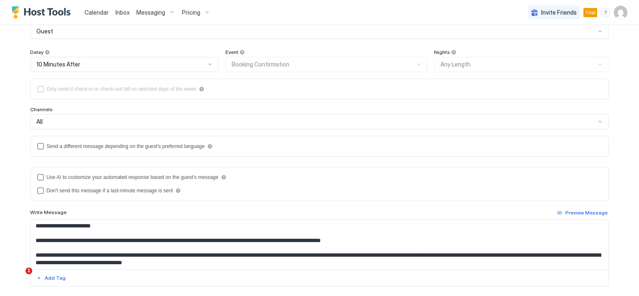
click at [35, 233] on textarea "**********" at bounding box center [320, 244] width 578 height 49
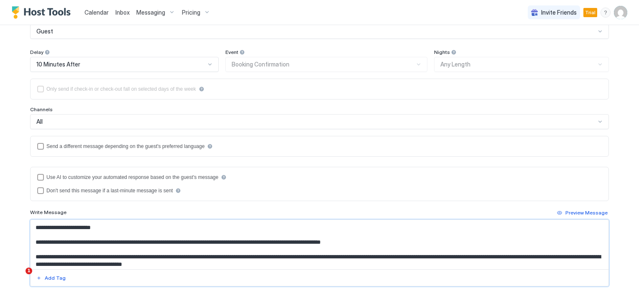
drag, startPoint x: 33, startPoint y: 223, endPoint x: 392, endPoint y: 243, distance: 359.2
click at [392, 243] on textarea "**********" at bounding box center [320, 244] width 578 height 49
paste textarea "**********"
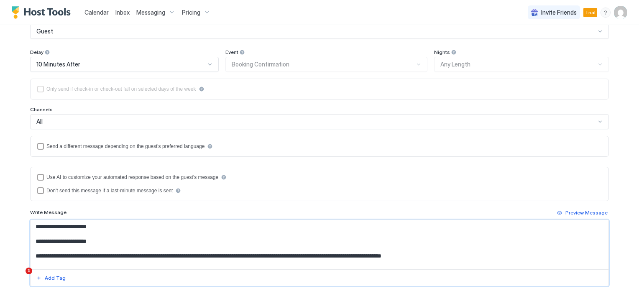
drag, startPoint x: 100, startPoint y: 242, endPoint x: 28, endPoint y: 239, distance: 72.8
click at [31, 239] on textarea "**********" at bounding box center [320, 244] width 578 height 49
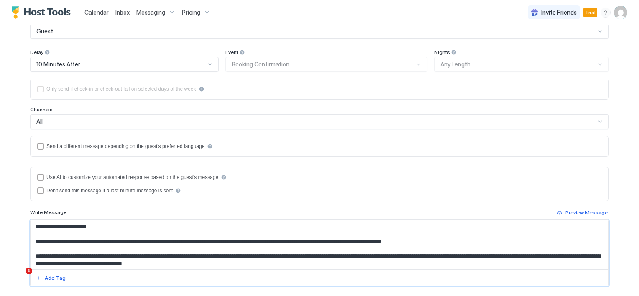
drag, startPoint x: 40, startPoint y: 224, endPoint x: 92, endPoint y: 224, distance: 51.8
click at [92, 224] on textarea "**********" at bounding box center [320, 244] width 578 height 49
click at [45, 278] on div "Add Tag" at bounding box center [55, 278] width 21 height 8
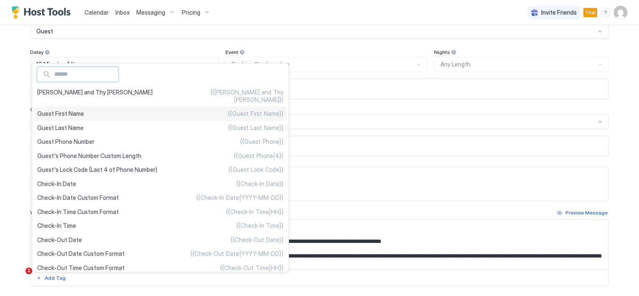
click at [74, 110] on span "Guest First Name" at bounding box center [60, 114] width 47 height 8
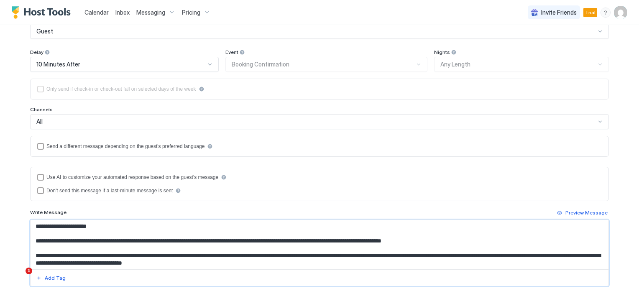
scroll to position [1, 0]
click at [281, 259] on textarea "**********" at bounding box center [320, 244] width 578 height 49
click at [273, 252] on textarea "**********" at bounding box center [320, 244] width 578 height 49
click at [264, 254] on textarea "**********" at bounding box center [320, 244] width 578 height 49
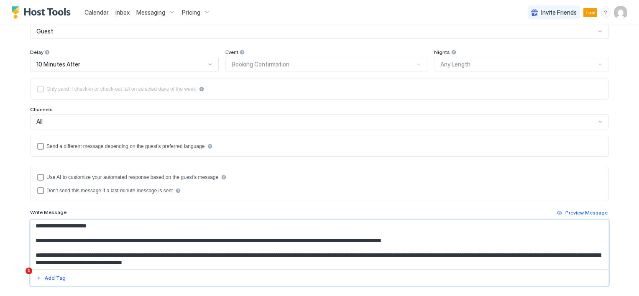
click at [264, 254] on textarea "**********" at bounding box center [320, 244] width 578 height 49
click at [310, 259] on textarea "**********" at bounding box center [320, 244] width 578 height 49
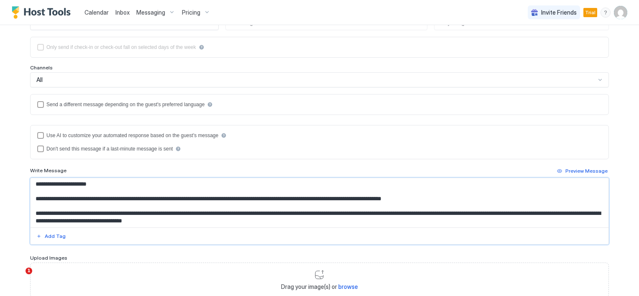
scroll to position [167, 0]
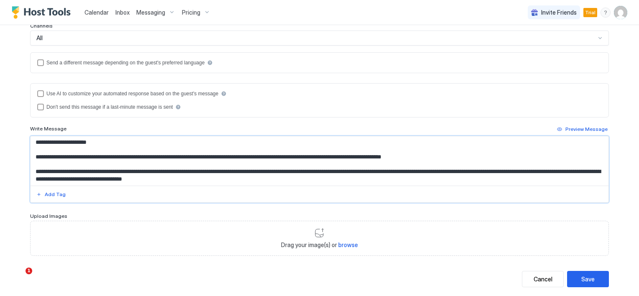
click at [273, 181] on textarea "**********" at bounding box center [320, 160] width 578 height 49
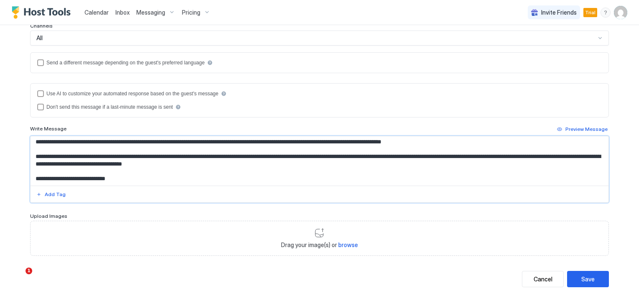
scroll to position [27, 0]
click at [37, 194] on button "Add Tag" at bounding box center [51, 194] width 32 height 10
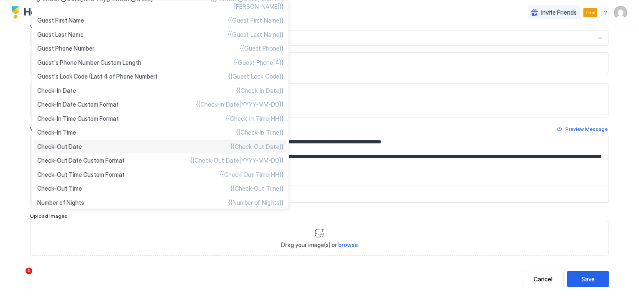
scroll to position [0, 0]
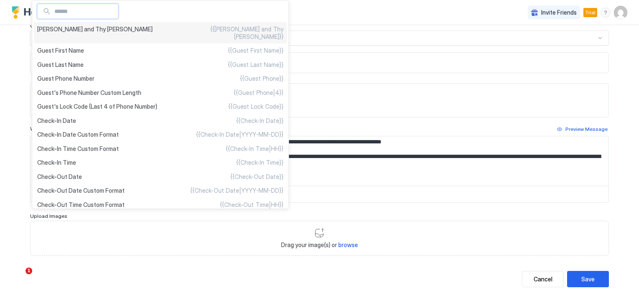
type textarea "**********"
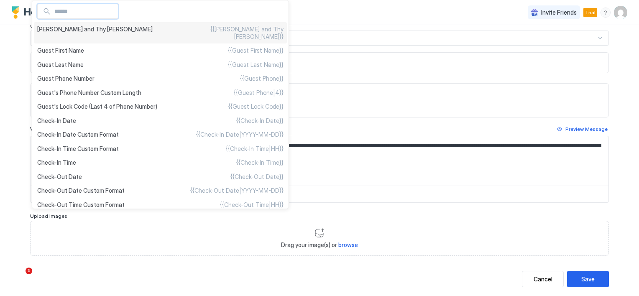
click at [84, 31] on span "[PERSON_NAME] and Thy [PERSON_NAME]" at bounding box center [94, 32] width 115 height 15
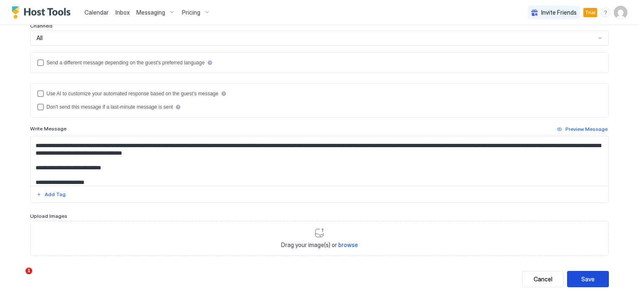
click at [582, 279] on div "Save" at bounding box center [587, 279] width 13 height 9
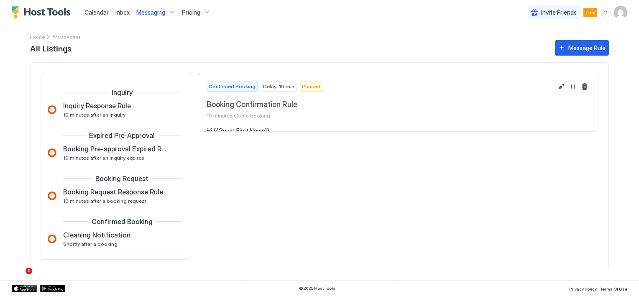
scroll to position [97, 0]
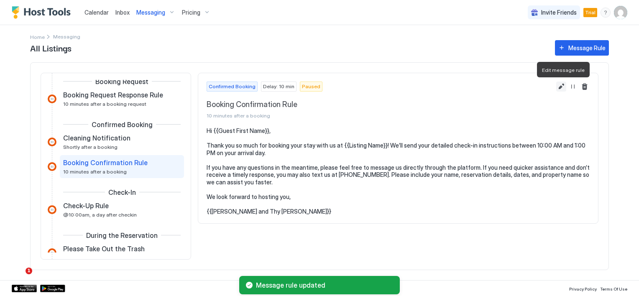
click at [564, 85] on button "Edit message rule" at bounding box center [561, 87] width 10 height 10
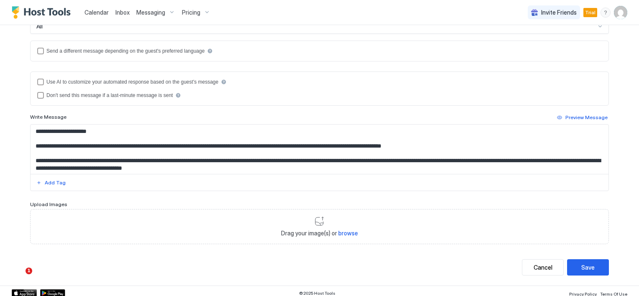
scroll to position [182, 0]
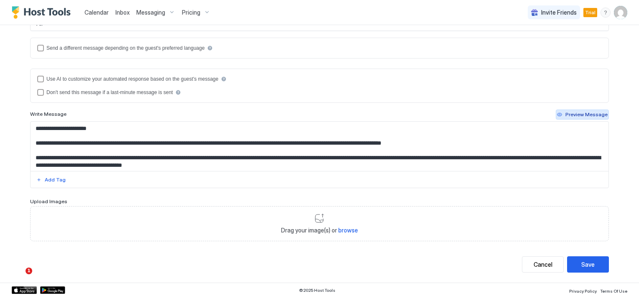
click at [576, 115] on div "Preview Message" at bounding box center [586, 115] width 42 height 8
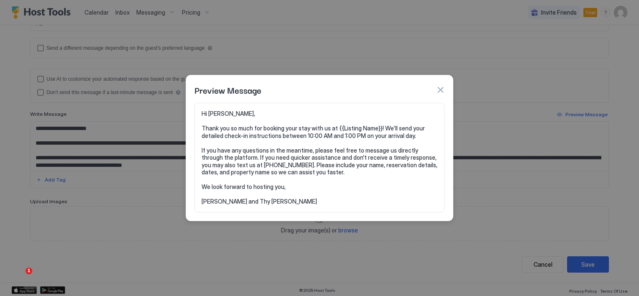
click at [438, 92] on button "button" at bounding box center [440, 90] width 8 height 8
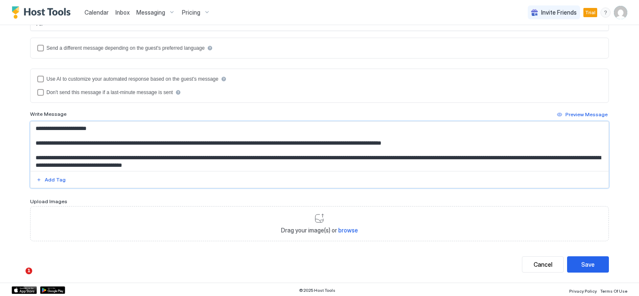
click at [168, 147] on textarea "**********" at bounding box center [320, 146] width 578 height 49
click at [207, 141] on textarea "**********" at bounding box center [320, 146] width 578 height 49
click at [56, 177] on div "Add Tag" at bounding box center [55, 180] width 21 height 8
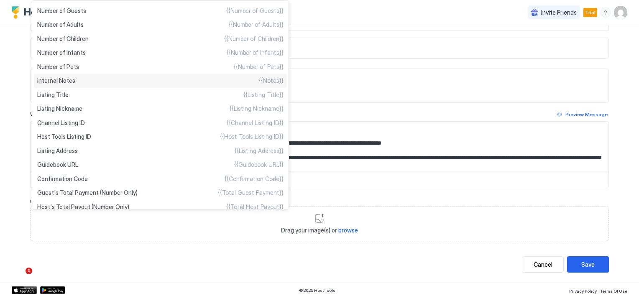
scroll to position [251, 0]
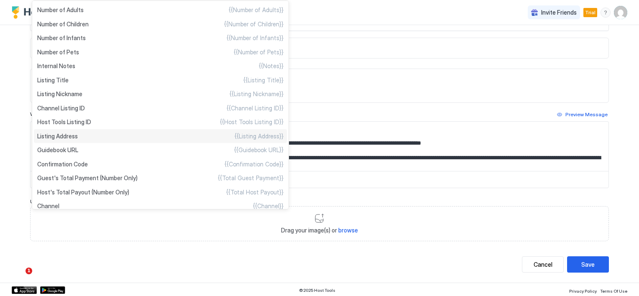
click at [66, 140] on span "Listing Address" at bounding box center [57, 137] width 41 height 8
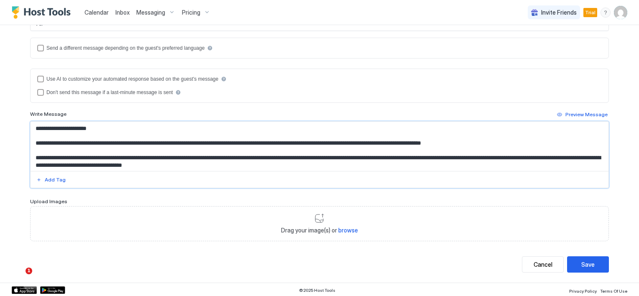
click at [207, 143] on textarea "**********" at bounding box center [320, 146] width 578 height 49
type textarea "**********"
click at [584, 261] on div "Save" at bounding box center [587, 264] width 13 height 9
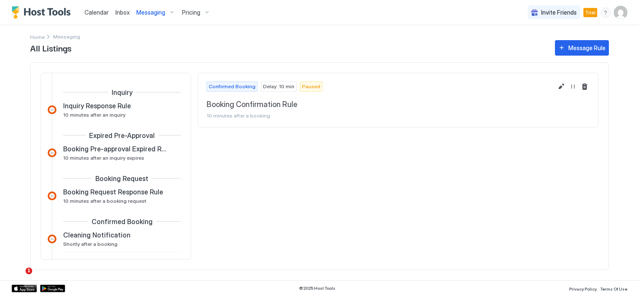
scroll to position [97, 0]
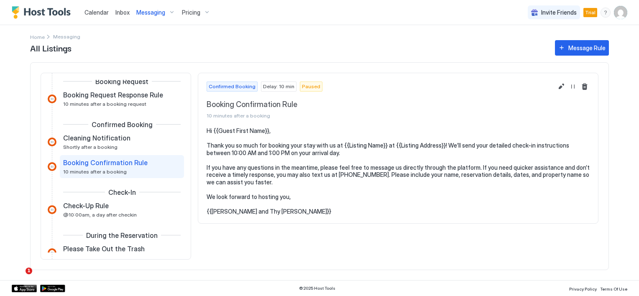
click at [117, 163] on span "Booking Confirmation Rule" at bounding box center [105, 162] width 84 height 8
click at [573, 87] on button "Resume Message Rule" at bounding box center [573, 87] width 10 height 10
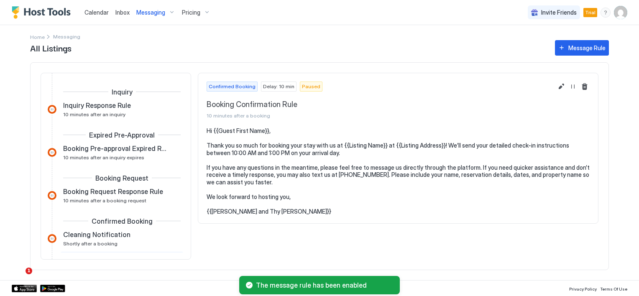
scroll to position [0, 0]
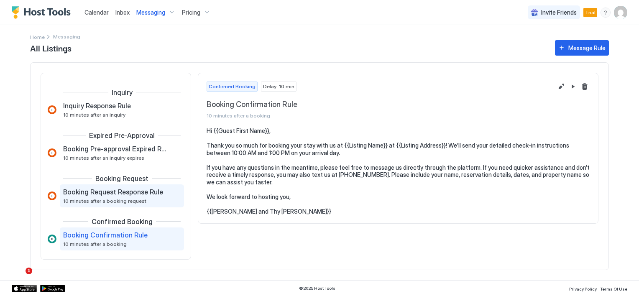
click at [140, 201] on div "Booking Request Response Rule 10 minutes after a booking request" at bounding box center [116, 196] width 106 height 16
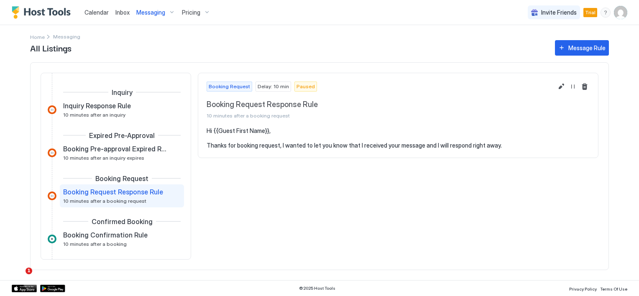
click at [157, 11] on span "Messaging" at bounding box center [150, 13] width 29 height 8
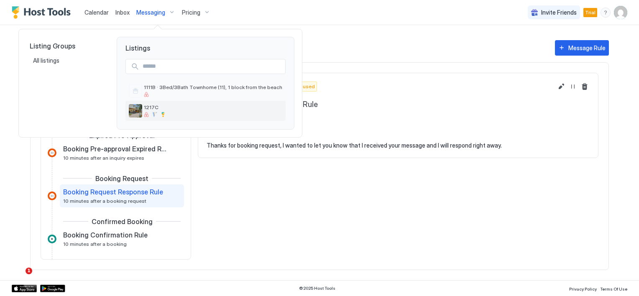
click at [153, 105] on span "1217C" at bounding box center [213, 107] width 138 height 6
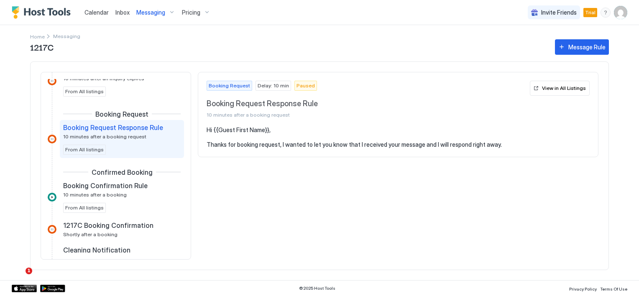
scroll to position [108, 0]
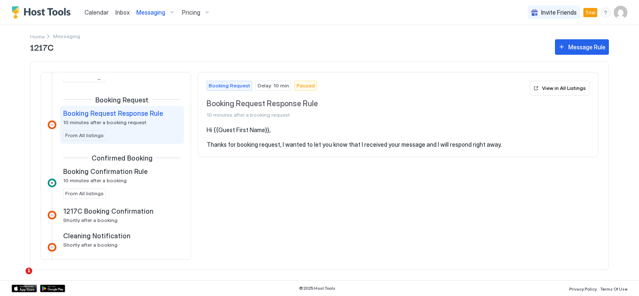
click at [125, 122] on span "10 minutes after a booking request" at bounding box center [104, 122] width 83 height 6
click at [127, 114] on span "Booking Request Response Rule" at bounding box center [113, 113] width 100 height 8
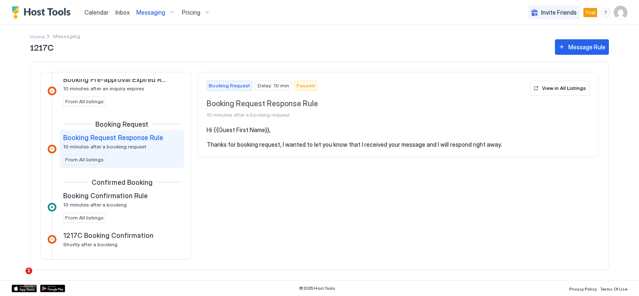
scroll to position [125, 0]
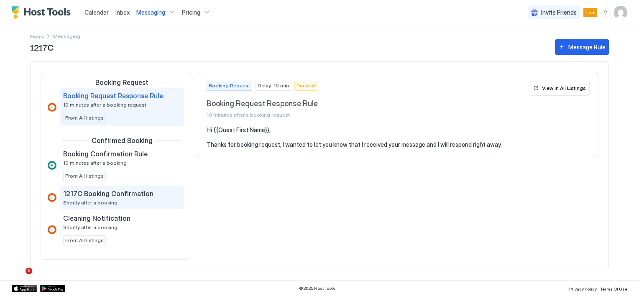
click at [125, 192] on span "1217C Booking Confirmation" at bounding box center [108, 193] width 90 height 8
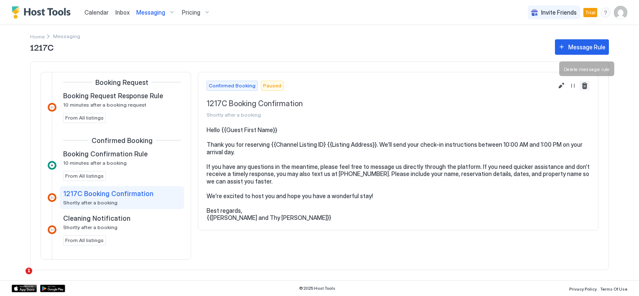
click at [585, 87] on button "Delete message rule" at bounding box center [584, 86] width 10 height 10
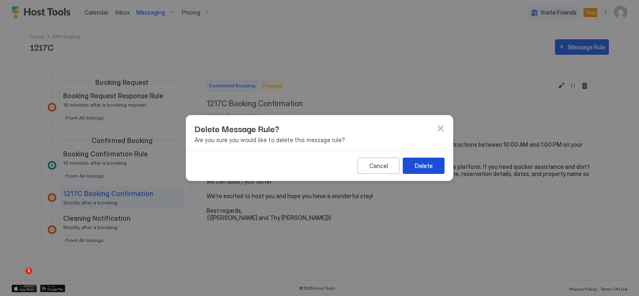
click at [420, 170] on div "Delete" at bounding box center [424, 165] width 18 height 9
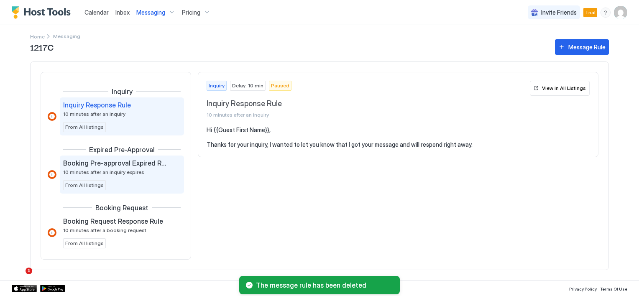
scroll to position [42, 0]
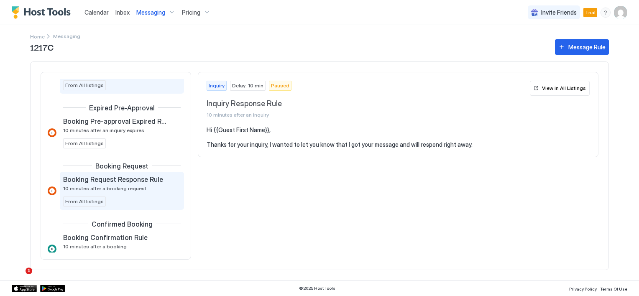
click at [120, 183] on div "Booking Request Response Rule 10 minutes after a booking request" at bounding box center [116, 183] width 106 height 16
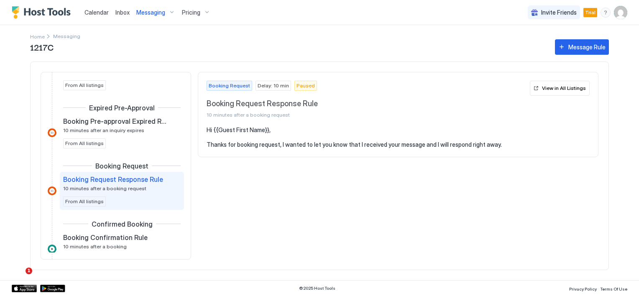
scroll to position [84, 0]
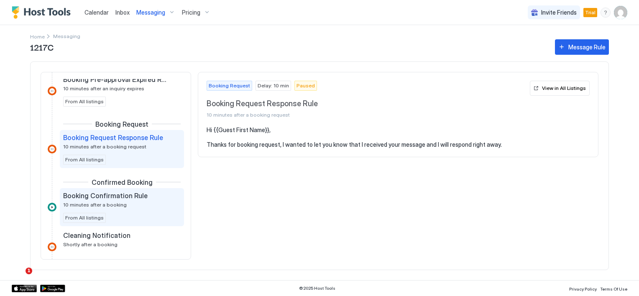
click at [122, 197] on span "Booking Confirmation Rule" at bounding box center [105, 195] width 84 height 8
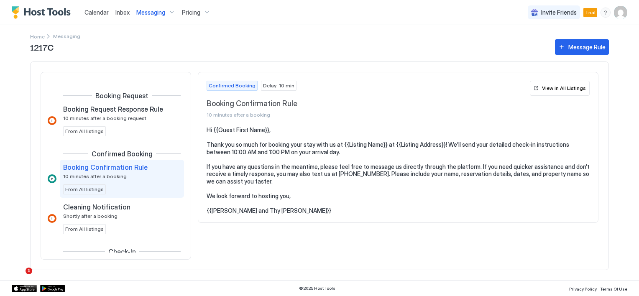
scroll to position [125, 0]
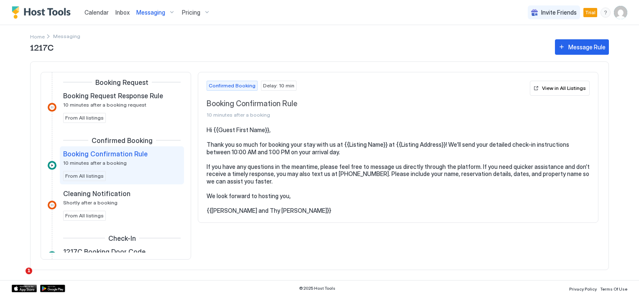
click at [113, 161] on span "10 minutes after a booking" at bounding box center [95, 163] width 64 height 6
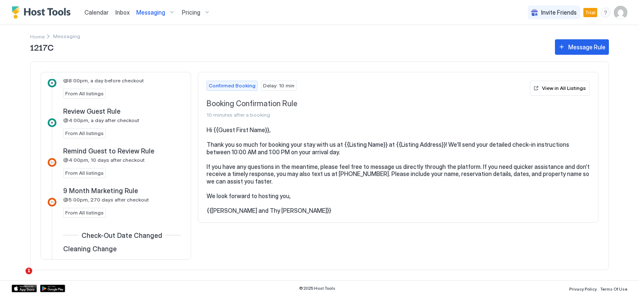
scroll to position [361, 0]
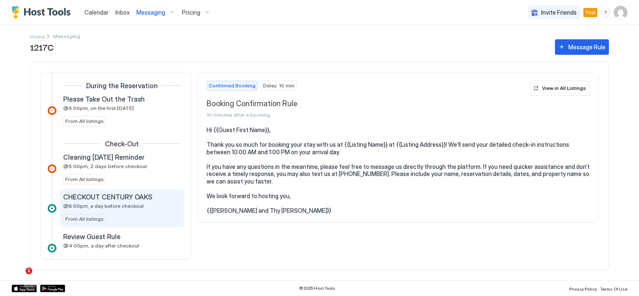
click at [119, 193] on span "CHECKOUT CENTURY OAKS" at bounding box center [107, 197] width 89 height 8
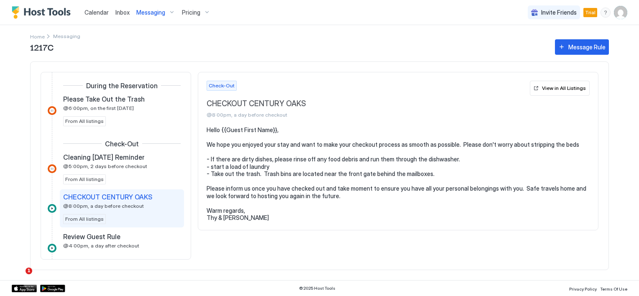
click at [229, 85] on span "Check-Out" at bounding box center [222, 86] width 26 height 8
click at [51, 207] on div at bounding box center [52, 208] width 9 height 9
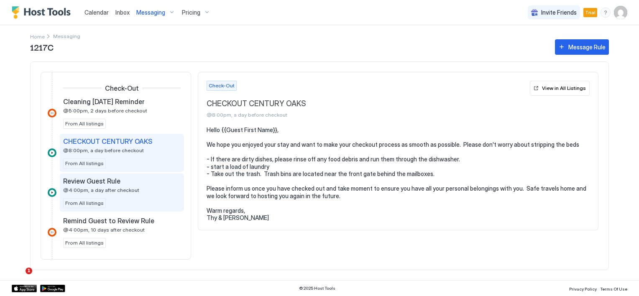
scroll to position [444, 0]
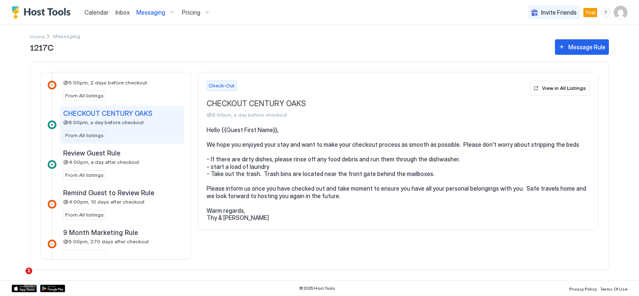
click at [94, 134] on span "From All listings" at bounding box center [84, 136] width 38 height 8
click at [120, 119] on span "@8:00pm, a day before checkout" at bounding box center [103, 122] width 81 height 6
click at [108, 109] on span "CHECKOUT CENTURY OAKS" at bounding box center [107, 113] width 89 height 8
click at [547, 89] on div "View in All Listings" at bounding box center [564, 88] width 44 height 8
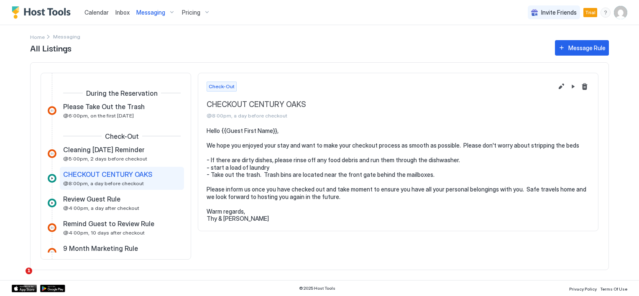
scroll to position [224, 0]
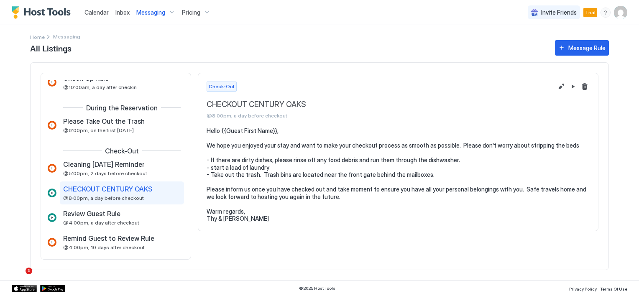
click at [63, 47] on span "All Listings" at bounding box center [288, 47] width 516 height 13
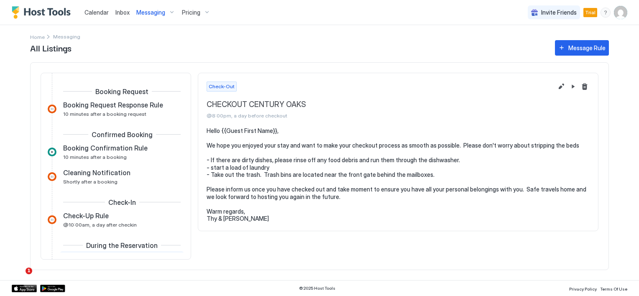
scroll to position [0, 0]
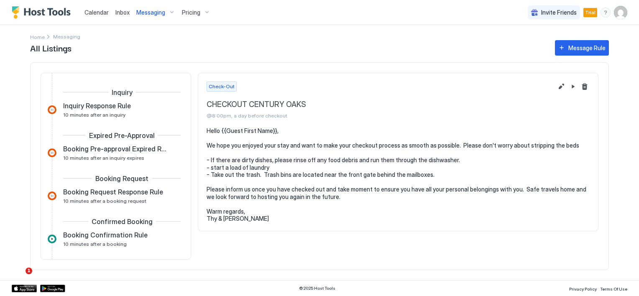
click at [151, 14] on span "Messaging" at bounding box center [150, 13] width 29 height 8
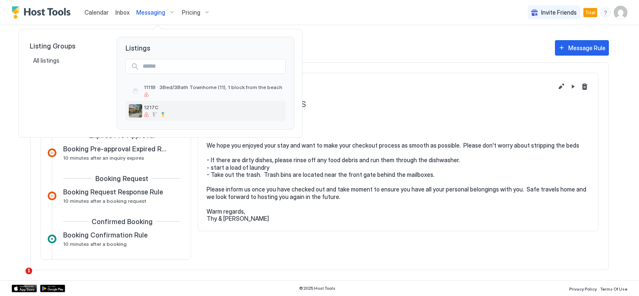
click at [158, 109] on span "1217C" at bounding box center [213, 107] width 138 height 6
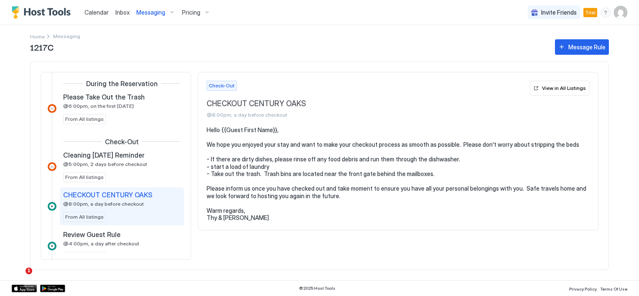
scroll to position [376, 0]
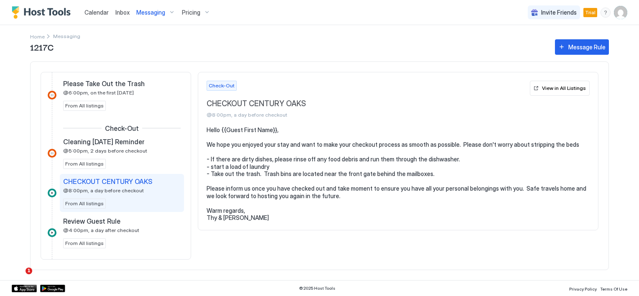
click at [141, 186] on div "CHECKOUT CENTURY OAKS @8:00pm, a day before checkout" at bounding box center [116, 185] width 106 height 16
click at [376, 149] on pre "Hello {{Guest First Name}}, We hope you enjoyed your stay and want to make your…" at bounding box center [398, 173] width 383 height 95
click at [117, 181] on span "CHECKOUT CENTURY OAKS" at bounding box center [107, 181] width 89 height 8
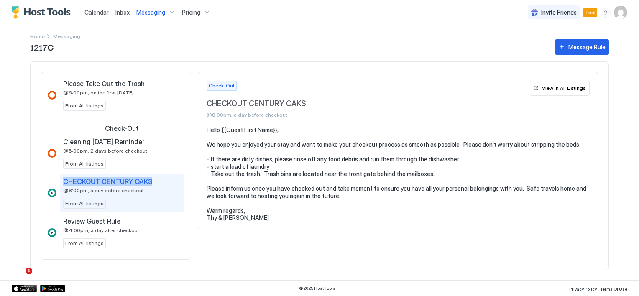
drag, startPoint x: 117, startPoint y: 181, endPoint x: 110, endPoint y: 184, distance: 7.5
click at [110, 184] on span "CHECKOUT CENTURY OAKS" at bounding box center [107, 181] width 89 height 8
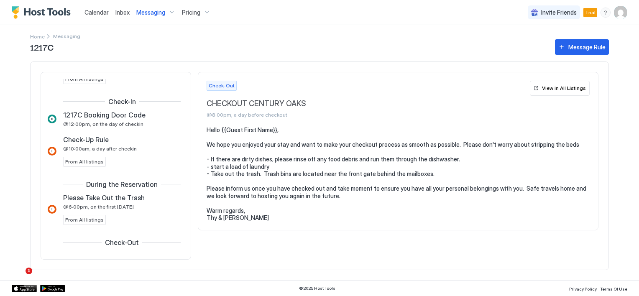
scroll to position [251, 0]
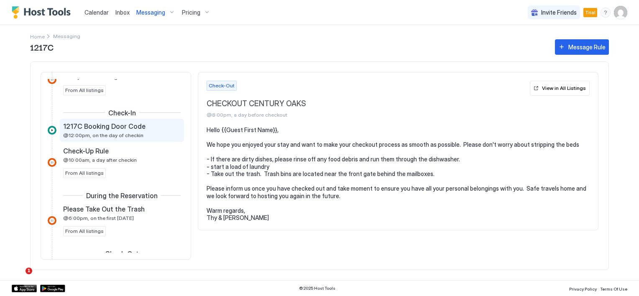
click at [99, 134] on span "@12:00pm, on the day of checkin" at bounding box center [103, 135] width 80 height 6
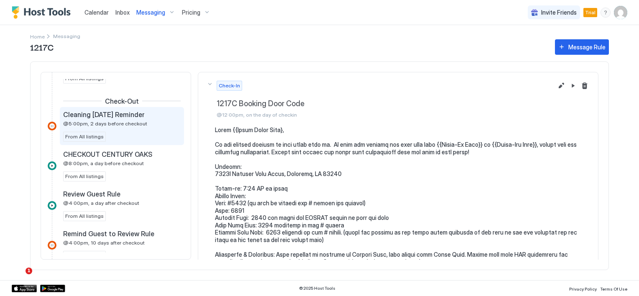
scroll to position [418, 0]
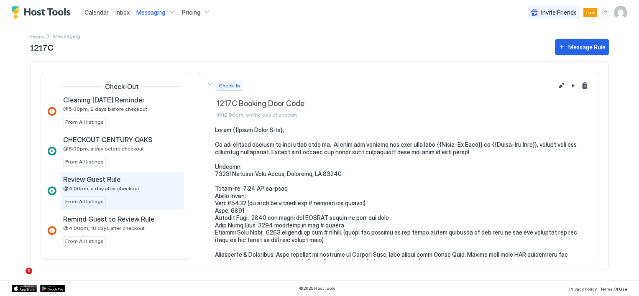
click at [84, 199] on span "From All listings" at bounding box center [84, 202] width 38 height 8
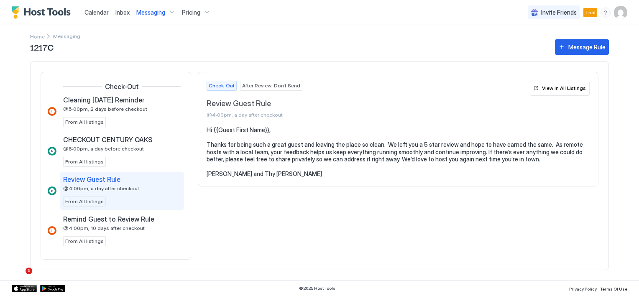
click at [105, 179] on span "Review Guest Rule" at bounding box center [91, 179] width 57 height 8
click at [548, 88] on div "View in All Listings" at bounding box center [564, 88] width 44 height 8
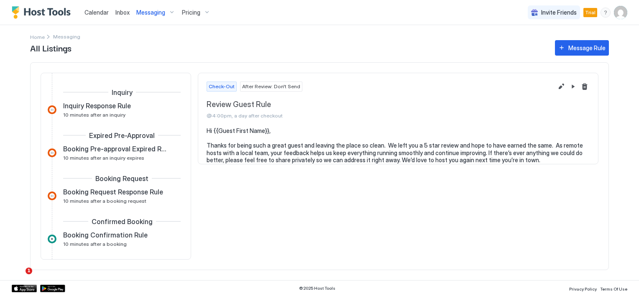
scroll to position [275, 0]
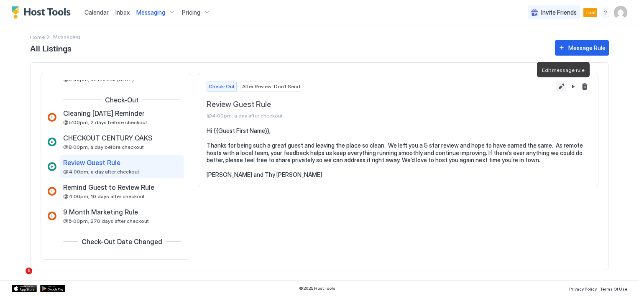
click at [559, 87] on button "Edit message rule" at bounding box center [561, 87] width 10 height 10
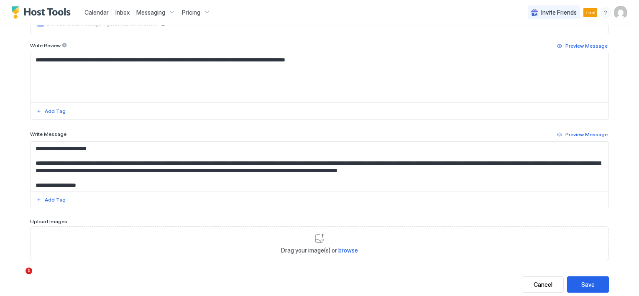
scroll to position [293, 0]
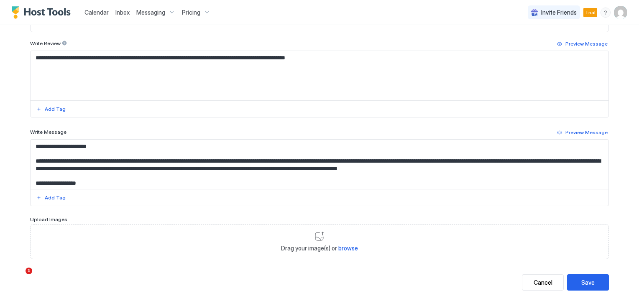
click at [395, 166] on textarea "**********" at bounding box center [320, 164] width 578 height 49
click at [526, 168] on textarea "**********" at bounding box center [320, 164] width 578 height 49
click at [562, 164] on textarea "**********" at bounding box center [320, 164] width 578 height 49
click at [80, 175] on textarea "**********" at bounding box center [320, 164] width 578 height 49
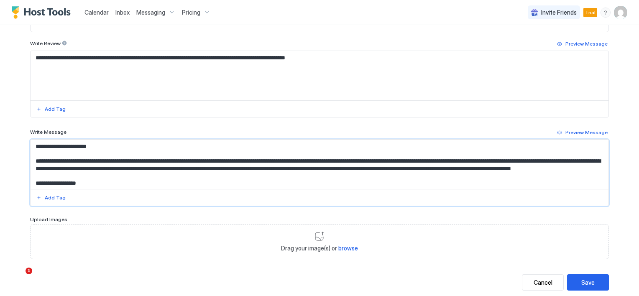
scroll to position [8, 0]
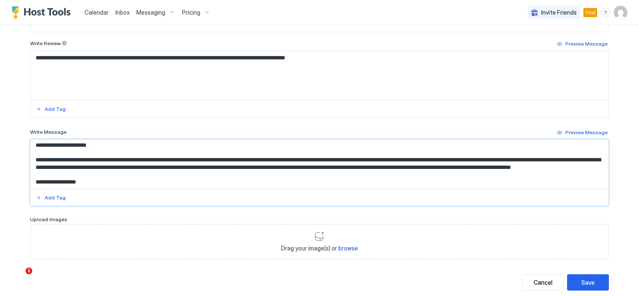
click at [396, 168] on textarea "**********" at bounding box center [320, 164] width 578 height 49
click at [433, 172] on textarea "**********" at bounding box center [320, 164] width 578 height 49
drag, startPoint x: 395, startPoint y: 157, endPoint x: 397, endPoint y: 164, distance: 7.1
click at [397, 164] on textarea "**********" at bounding box center [320, 164] width 578 height 49
paste textarea "**********"
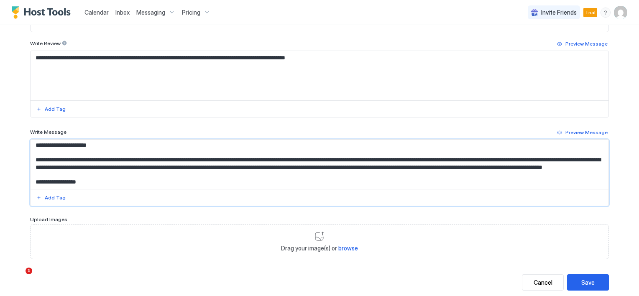
scroll to position [0, 0]
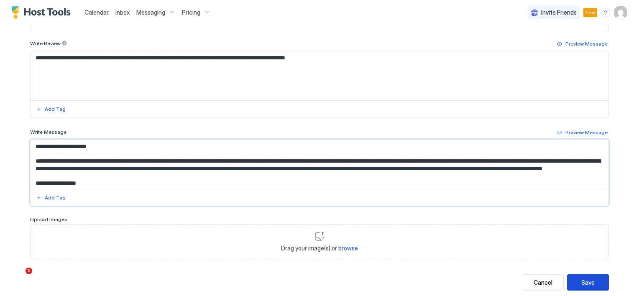
type textarea "**********"
click at [581, 284] on div "Save" at bounding box center [587, 282] width 13 height 9
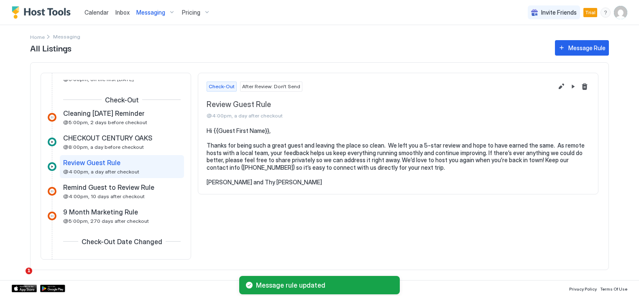
scroll to position [192, 0]
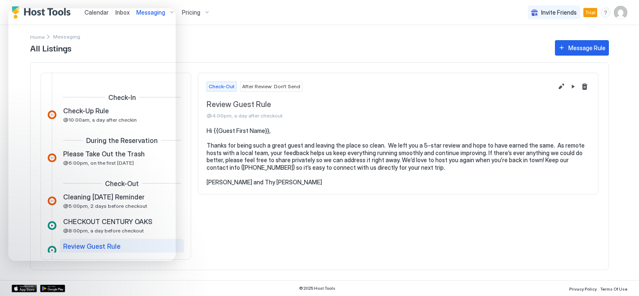
click at [314, 60] on div "All Listings Message Rule Inquiry Inquiry Response Rule 10 minutes after an inq…" at bounding box center [319, 159] width 579 height 242
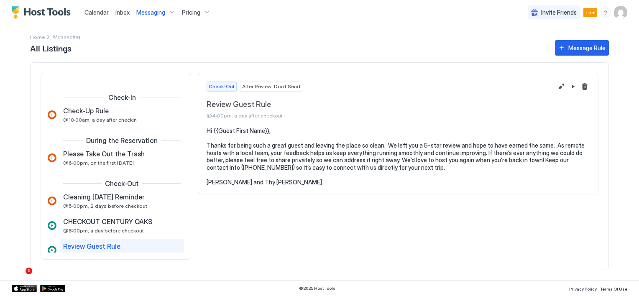
click at [121, 13] on span "Inbox" at bounding box center [122, 12] width 14 height 7
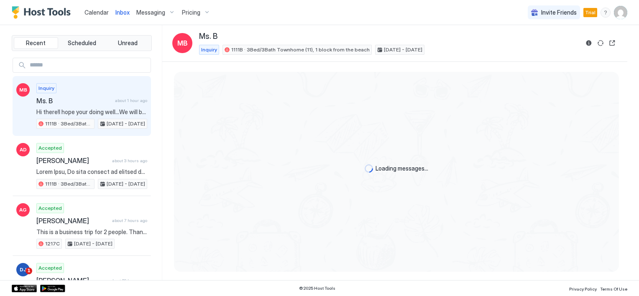
scroll to position [65, 0]
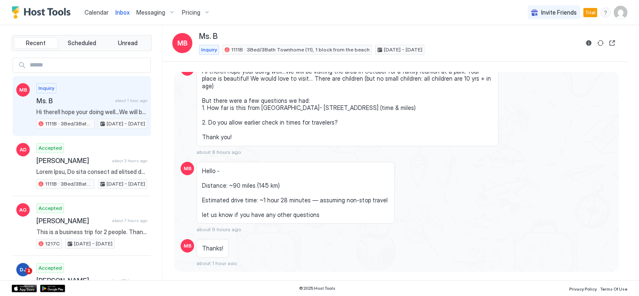
click at [137, 10] on span "Messaging" at bounding box center [150, 13] width 29 height 8
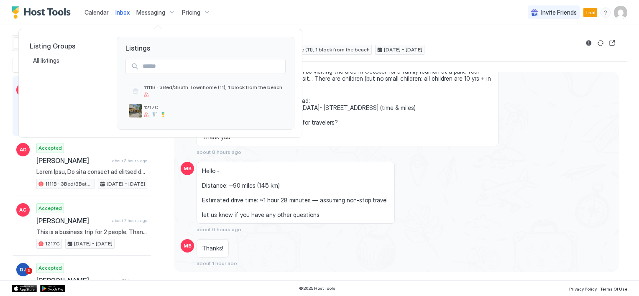
drag, startPoint x: 615, startPoint y: 169, endPoint x: 602, endPoint y: 131, distance: 40.2
click at [620, 134] on div at bounding box center [319, 148] width 639 height 296
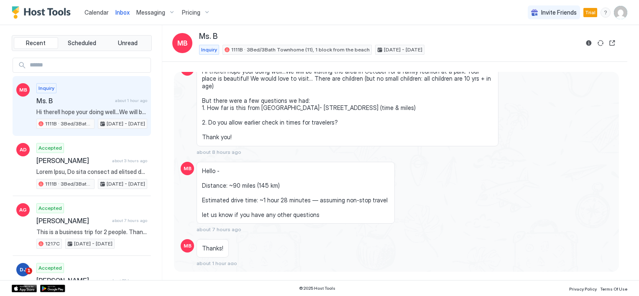
click at [101, 14] on span "Calendar" at bounding box center [96, 12] width 24 height 7
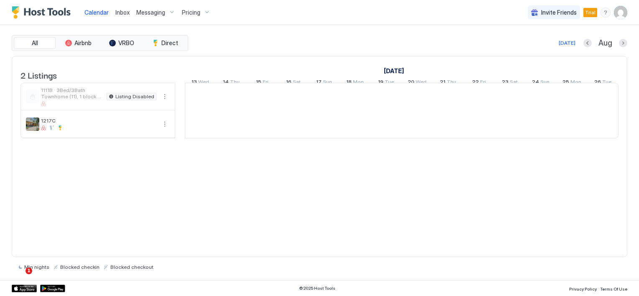
scroll to position [0, 464]
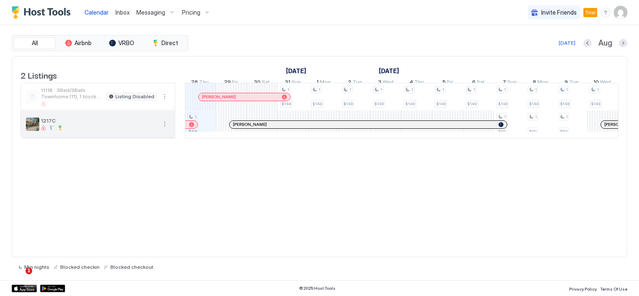
click at [41, 124] on span "1217C" at bounding box center [98, 120] width 115 height 6
click at [43, 130] on div at bounding box center [43, 127] width 5 height 5
click at [102, 13] on span "Calendar" at bounding box center [96, 12] width 24 height 7
click at [85, 99] on span "1111B · 3Bed/3Bath Townhome (11), 1 block from the beach" at bounding box center [72, 93] width 62 height 13
click at [39, 75] on span "2 Listings" at bounding box center [38, 75] width 36 height 13
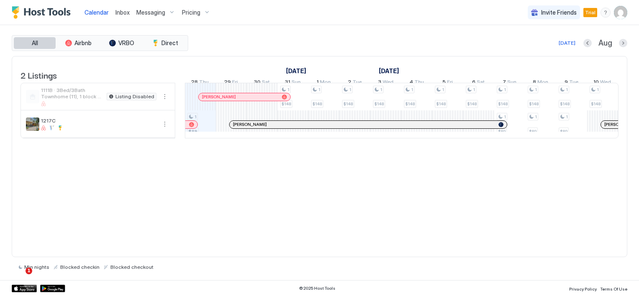
click at [37, 45] on span "All" at bounding box center [35, 43] width 6 height 8
click at [101, 13] on span "Calendar" at bounding box center [96, 12] width 24 height 7
click at [100, 12] on span "Calendar" at bounding box center [96, 12] width 24 height 7
click at [52, 75] on span "2 Listings" at bounding box center [38, 75] width 36 height 13
click at [127, 12] on span "Inbox" at bounding box center [122, 12] width 14 height 7
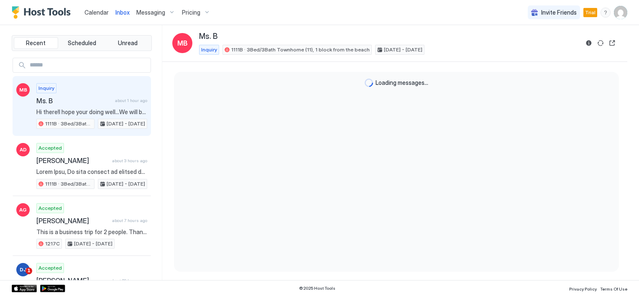
scroll to position [65, 0]
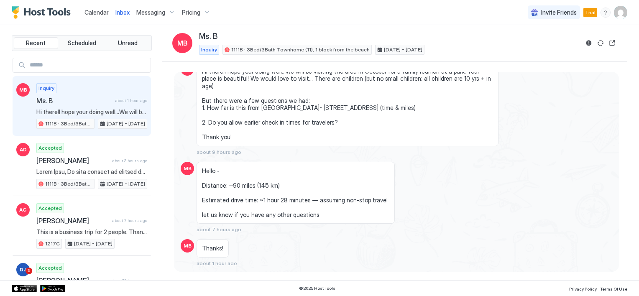
click at [92, 14] on span "Calendar" at bounding box center [96, 12] width 24 height 7
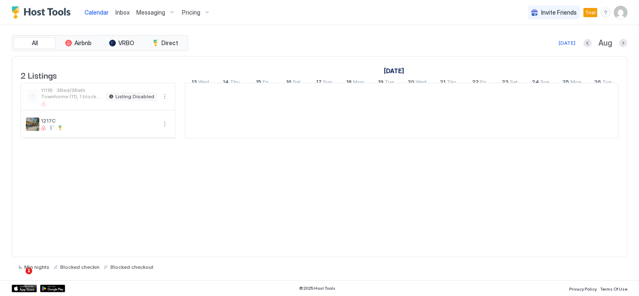
scroll to position [0, 464]
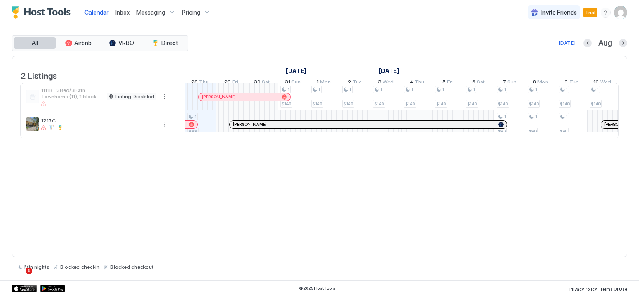
click at [36, 44] on span "All" at bounding box center [35, 43] width 6 height 8
click at [152, 13] on span "Messaging" at bounding box center [150, 13] width 29 height 8
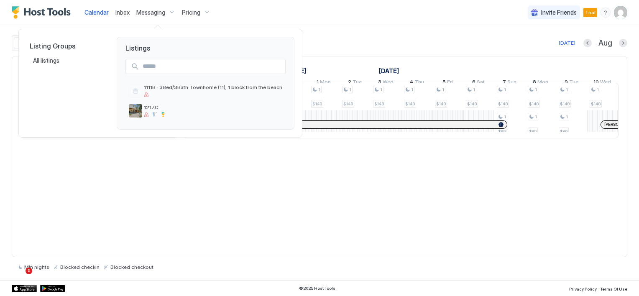
click at [95, 10] on div at bounding box center [319, 148] width 639 height 296
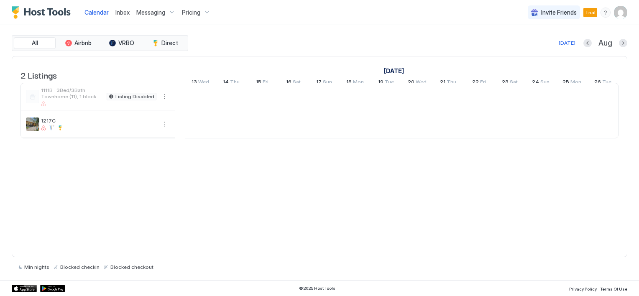
scroll to position [0, 464]
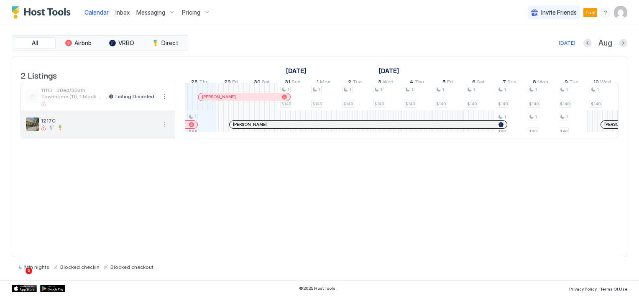
click at [162, 129] on button "More options" at bounding box center [165, 124] width 10 height 10
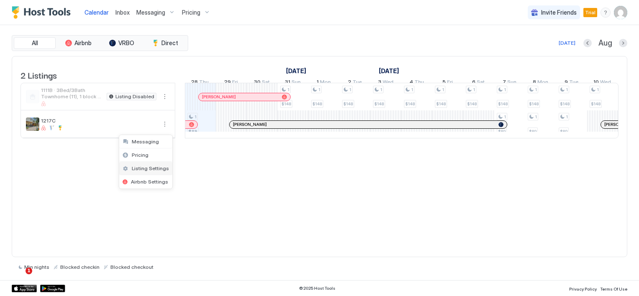
click at [150, 166] on span "Listing Settings" at bounding box center [150, 168] width 37 height 6
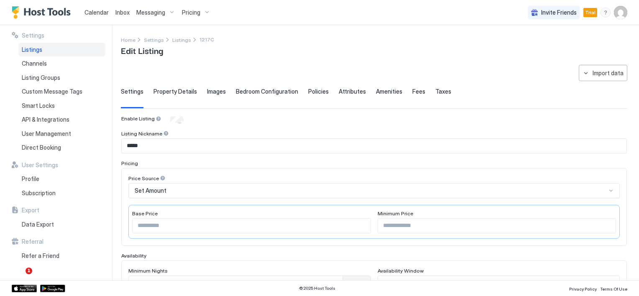
click at [187, 93] on span "Property Details" at bounding box center [174, 92] width 43 height 8
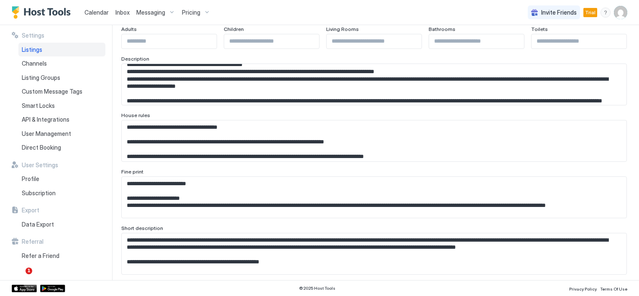
scroll to position [167, 0]
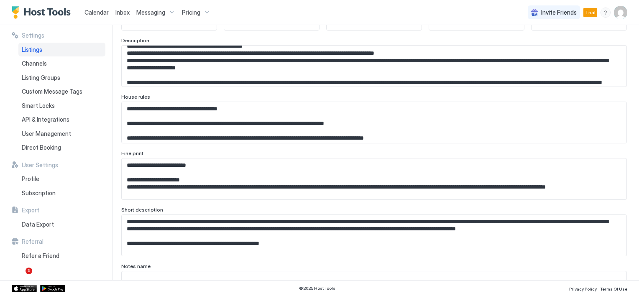
click at [301, 87] on textarea "**********" at bounding box center [371, 66] width 498 height 41
drag, startPoint x: 298, startPoint y: 249, endPoint x: 110, endPoint y: 206, distance: 193.4
click at [110, 206] on div "**********" at bounding box center [319, 152] width 639 height 255
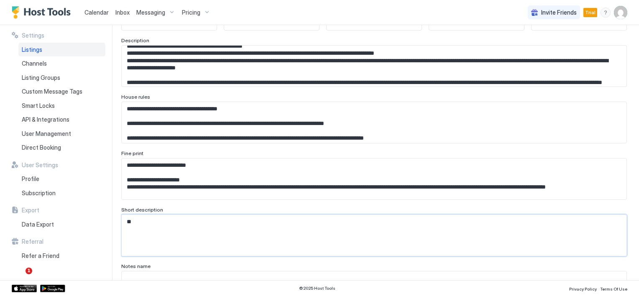
type textarea "*"
click at [225, 87] on textarea "**********" at bounding box center [371, 66] width 498 height 41
click at [374, 87] on textarea "**********" at bounding box center [371, 66] width 498 height 41
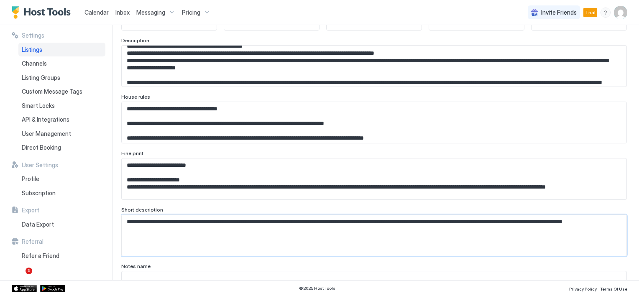
drag, startPoint x: 139, startPoint y: 216, endPoint x: 116, endPoint y: 215, distance: 23.0
click at [116, 215] on div "**********" at bounding box center [319, 152] width 639 height 255
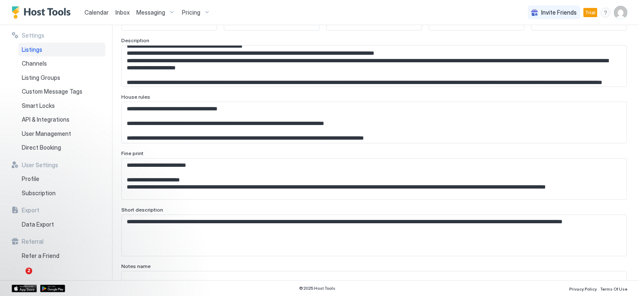
click at [217, 87] on textarea "**********" at bounding box center [371, 66] width 498 height 41
paste textarea "**********"
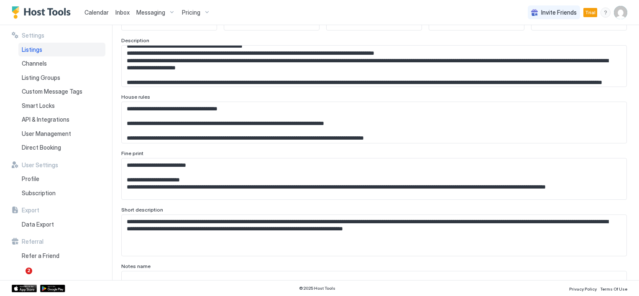
click at [127, 87] on textarea "**********" at bounding box center [371, 66] width 498 height 41
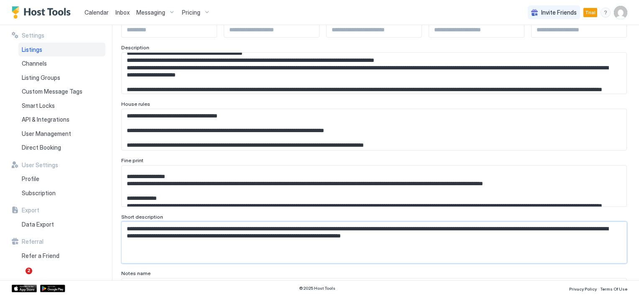
scroll to position [167, 0]
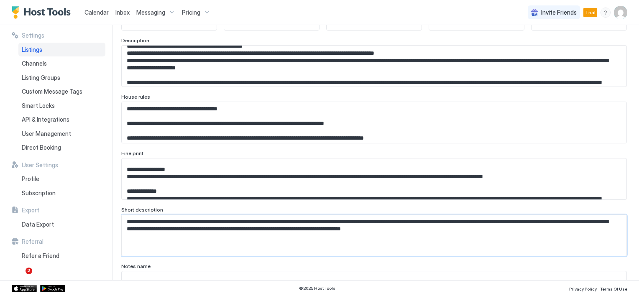
type textarea "**********"
click at [495, 87] on textarea "Input Field" at bounding box center [371, 66] width 498 height 41
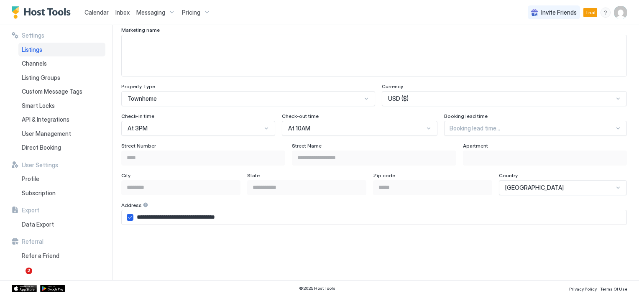
scroll to position [472, 0]
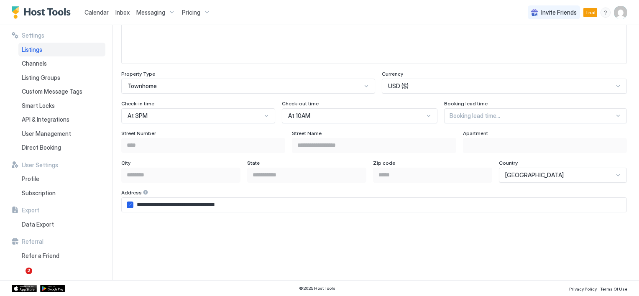
click at [484, 123] on div "Booking lead time..." at bounding box center [535, 115] width 183 height 15
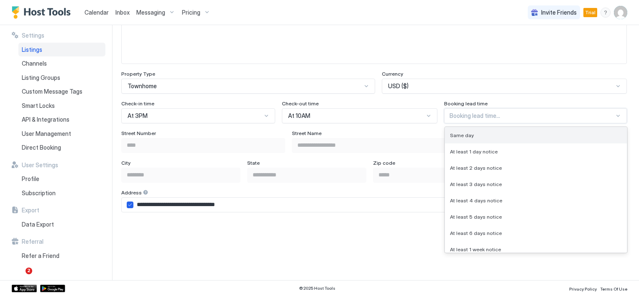
click at [453, 134] on span "Same day" at bounding box center [462, 135] width 24 height 6
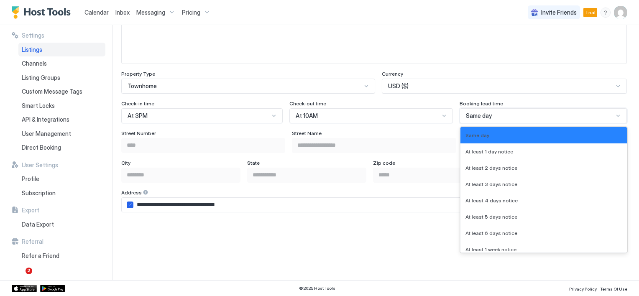
click at [472, 115] on span "Same day" at bounding box center [479, 116] width 26 height 8
click at [283, 106] on div "Check-out time" at bounding box center [201, 104] width 161 height 8
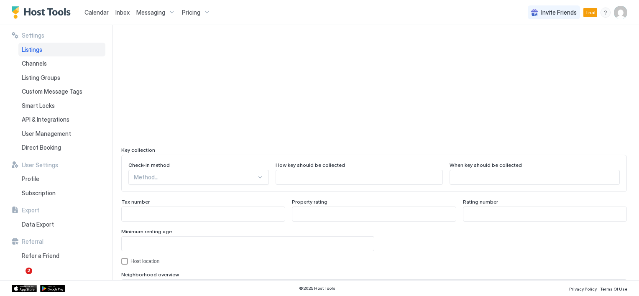
scroll to position [681, 0]
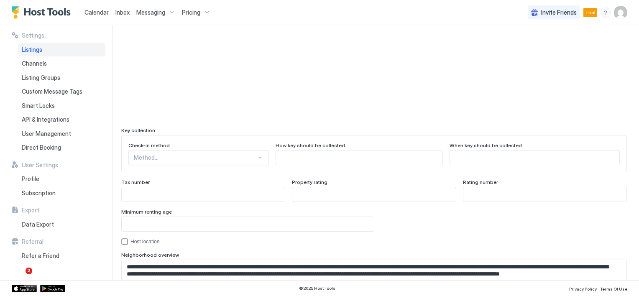
click at [247, 156] on div "Method..." at bounding box center [198, 157] width 140 height 15
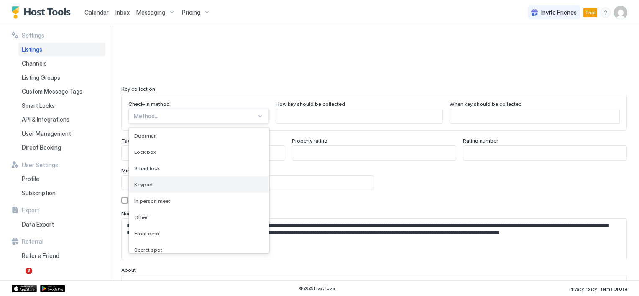
click at [149, 181] on span "Keypad" at bounding box center [143, 184] width 18 height 6
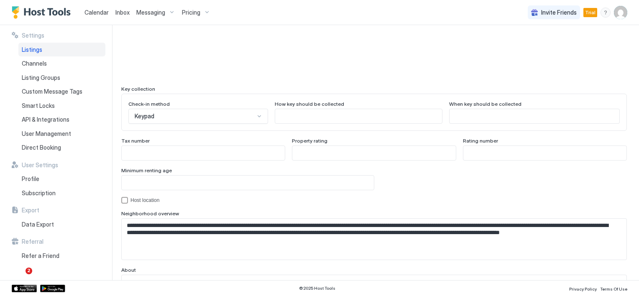
click at [314, 115] on input "Input Field" at bounding box center [358, 116] width 167 height 14
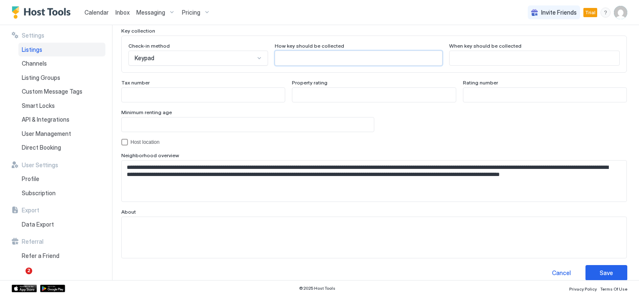
scroll to position [790, 0]
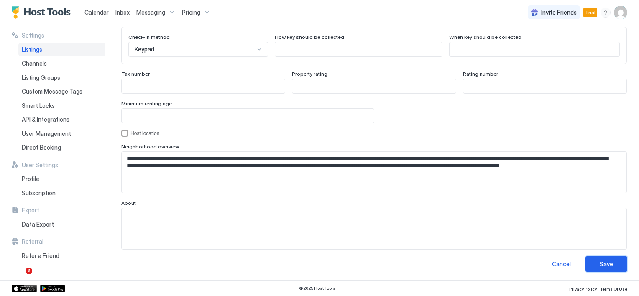
click at [599, 264] on div "Save" at bounding box center [605, 264] width 13 height 9
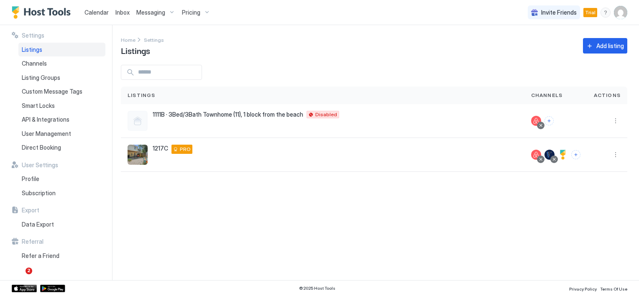
click at [33, 50] on span "Listings" at bounding box center [32, 50] width 20 height 8
click at [153, 41] on span "Settings" at bounding box center [154, 40] width 20 height 6
click at [35, 63] on span "Channels" at bounding box center [34, 64] width 25 height 8
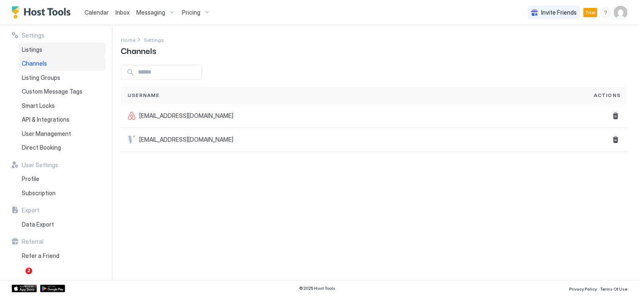
click at [37, 50] on span "Listings" at bounding box center [32, 50] width 20 height 8
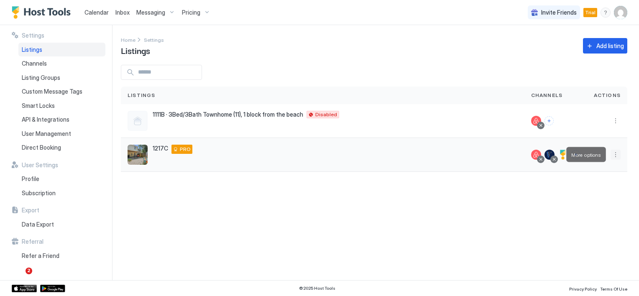
click at [616, 155] on button "More options" at bounding box center [615, 155] width 10 height 10
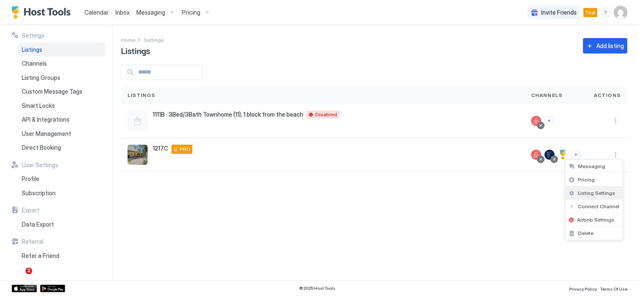
click at [587, 192] on span "Listing Settings" at bounding box center [596, 193] width 37 height 6
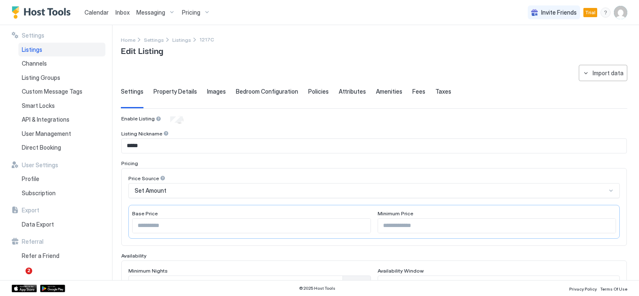
type textarea "**********"
drag, startPoint x: 185, startPoint y: 92, endPoint x: 222, endPoint y: 112, distance: 41.5
click at [185, 92] on span "Property Details" at bounding box center [174, 92] width 43 height 8
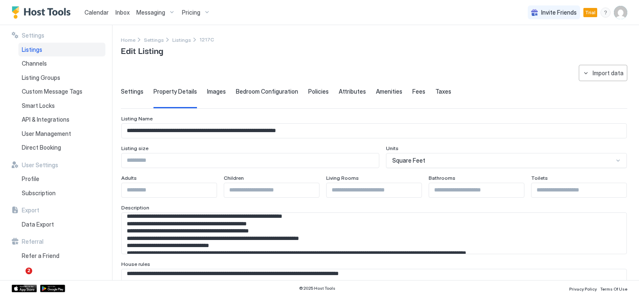
click at [212, 90] on span "Images" at bounding box center [216, 92] width 19 height 8
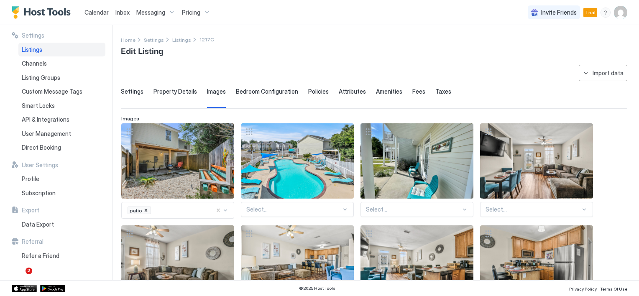
click at [247, 92] on span "Bedroom Configuration" at bounding box center [267, 92] width 62 height 8
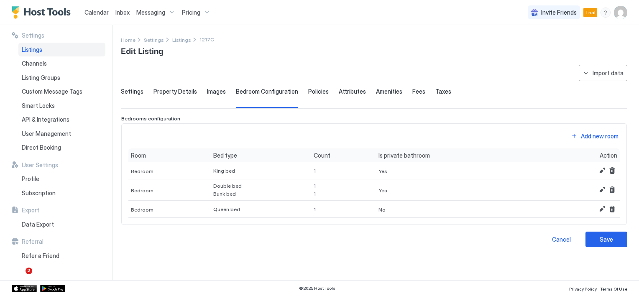
click at [318, 92] on span "Policies" at bounding box center [318, 92] width 20 height 8
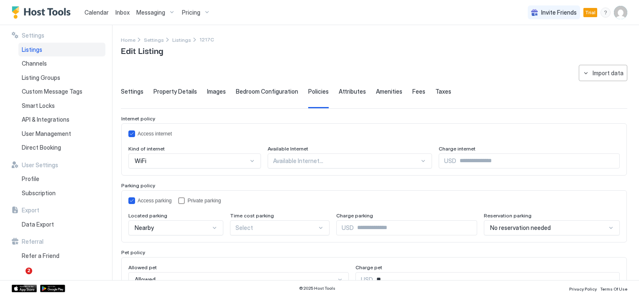
click at [412, 90] on span "Fees" at bounding box center [418, 92] width 13 height 8
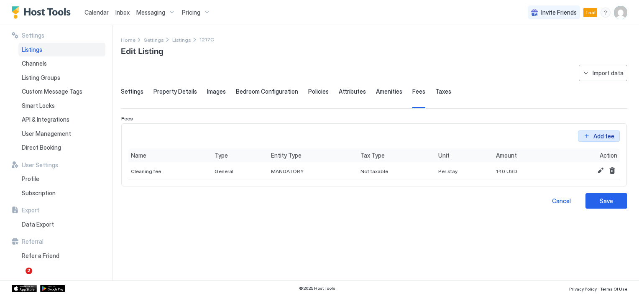
click at [584, 135] on button "Add fee" at bounding box center [599, 129] width 42 height 11
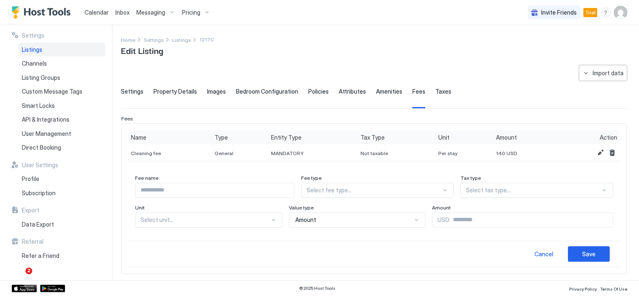
click at [164, 194] on input "Input Field" at bounding box center [214, 190] width 158 height 14
type input "*"
type input "**********"
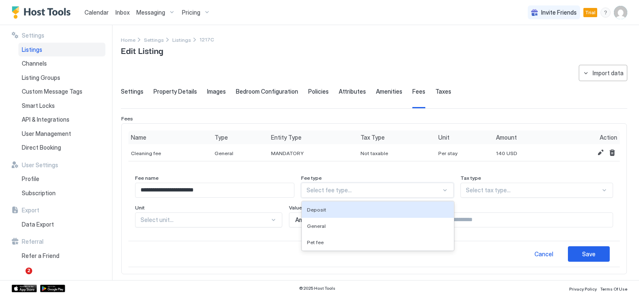
click at [362, 191] on div at bounding box center [373, 190] width 135 height 8
click at [347, 209] on div "Deposit" at bounding box center [378, 210] width 142 height 6
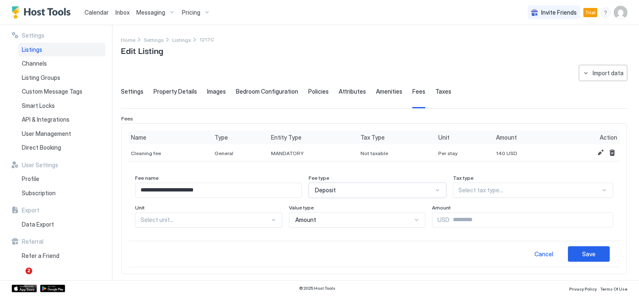
click at [309, 198] on div "Select unit..." at bounding box center [378, 190] width 138 height 15
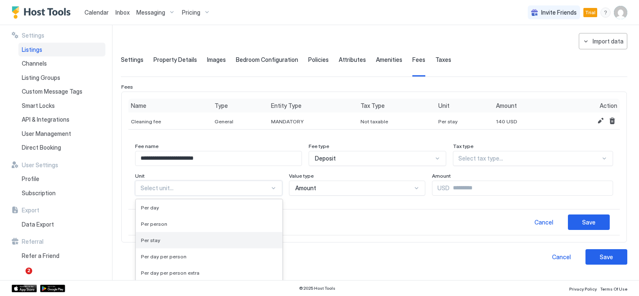
click at [162, 241] on div "Per stay" at bounding box center [209, 240] width 136 height 6
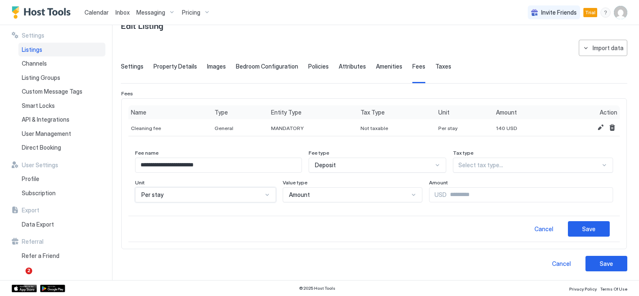
click at [434, 191] on span "USD" at bounding box center [440, 195] width 12 height 8
click at [434, 194] on span "USD" at bounding box center [440, 195] width 12 height 8
click at [434, 168] on div at bounding box center [437, 165] width 7 height 7
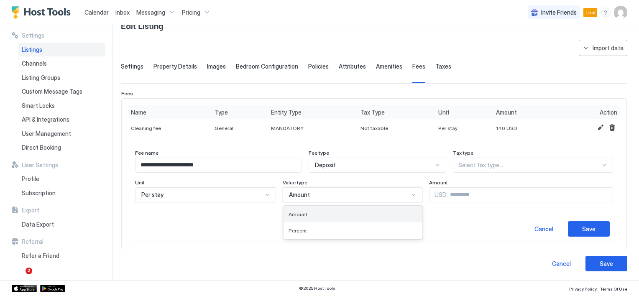
click at [299, 214] on div "Amount" at bounding box center [352, 214] width 129 height 6
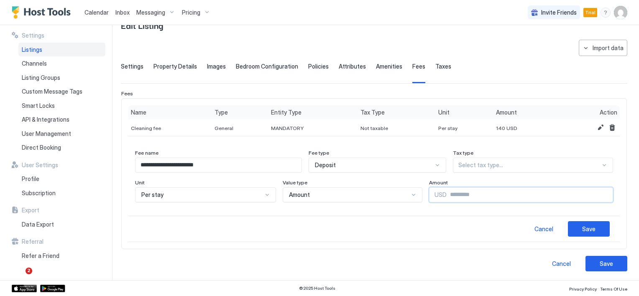
click at [551, 199] on input "Input Field" at bounding box center [529, 195] width 166 height 14
type input "***"
click at [441, 165] on div at bounding box center [437, 165] width 7 height 7
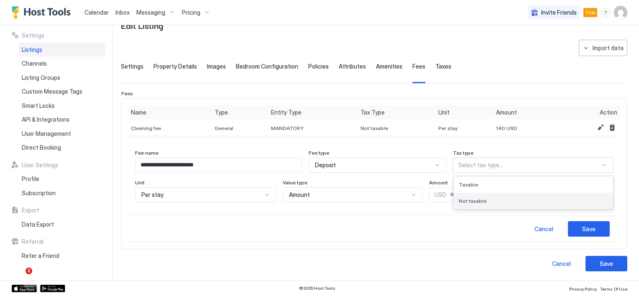
click at [487, 203] on div "Not taxable" at bounding box center [533, 201] width 159 height 16
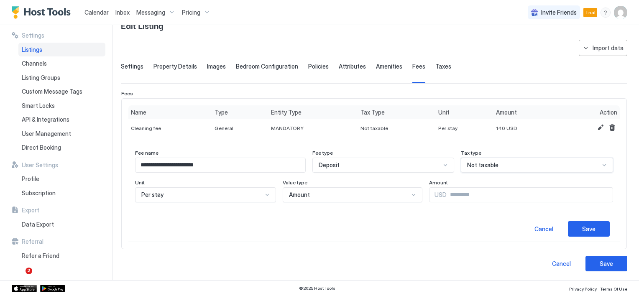
click at [601, 164] on div at bounding box center [604, 165] width 7 height 7
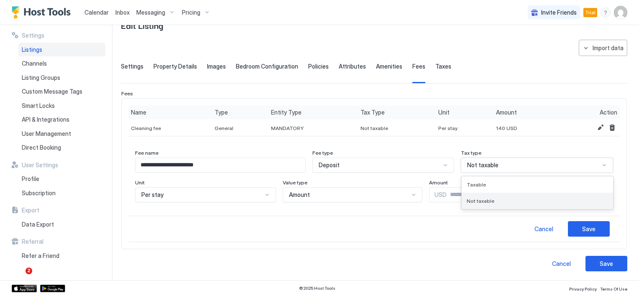
click at [505, 201] on div "Not taxable" at bounding box center [537, 201] width 141 height 6
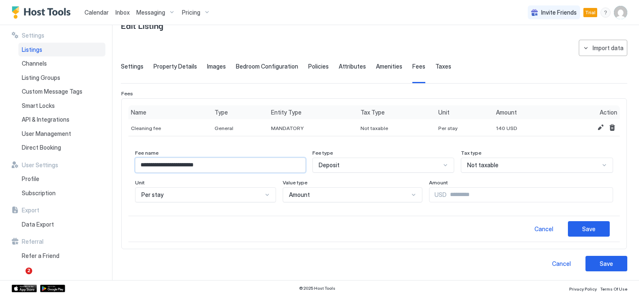
click at [214, 164] on input "**********" at bounding box center [220, 165] width 170 height 14
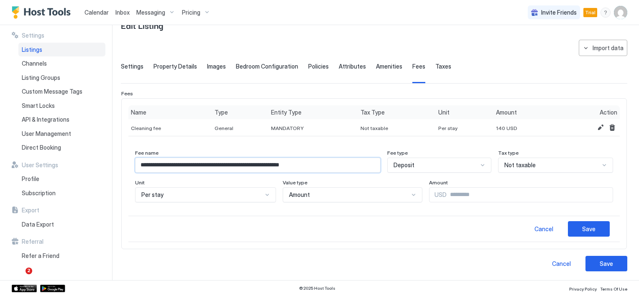
scroll to position [0, 2]
type input "**********"
click at [582, 229] on div "Save" at bounding box center [588, 228] width 13 height 9
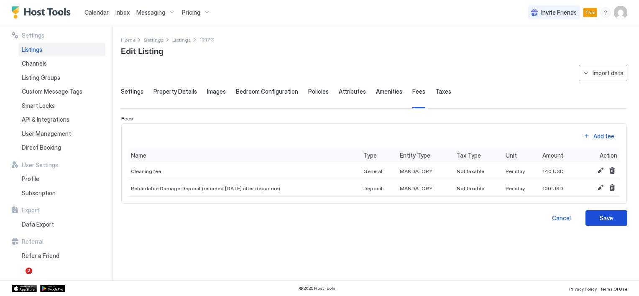
click at [604, 219] on div "Save" at bounding box center [605, 218] width 13 height 9
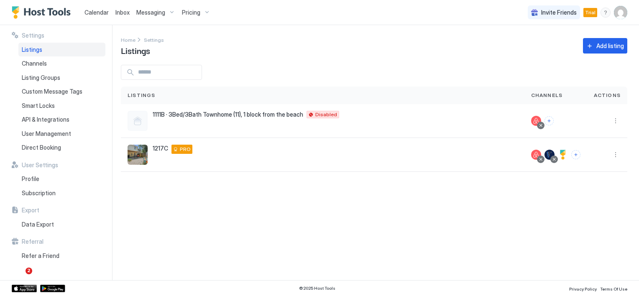
click at [39, 51] on span "Listings" at bounding box center [32, 50] width 20 height 8
click at [32, 63] on span "Channels" at bounding box center [34, 64] width 25 height 8
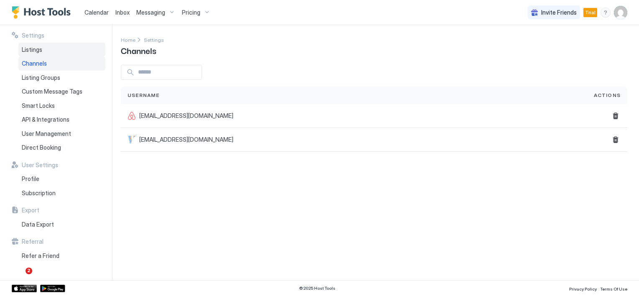
click at [35, 51] on span "Listings" at bounding box center [32, 50] width 20 height 8
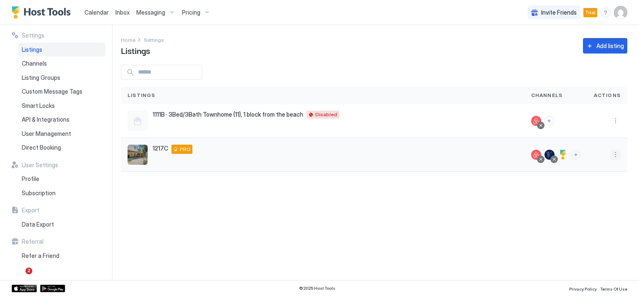
click at [615, 156] on button "More options" at bounding box center [615, 155] width 10 height 10
click at [594, 194] on span "Listing Settings" at bounding box center [596, 193] width 37 height 6
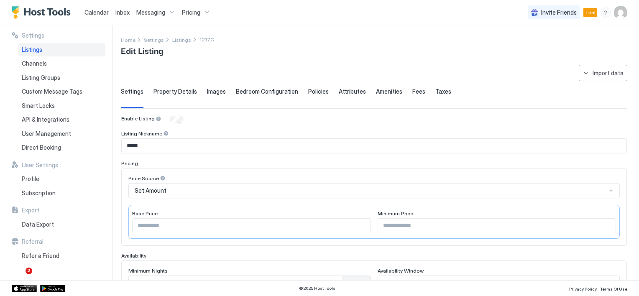
click at [184, 93] on span "Property Details" at bounding box center [174, 92] width 43 height 8
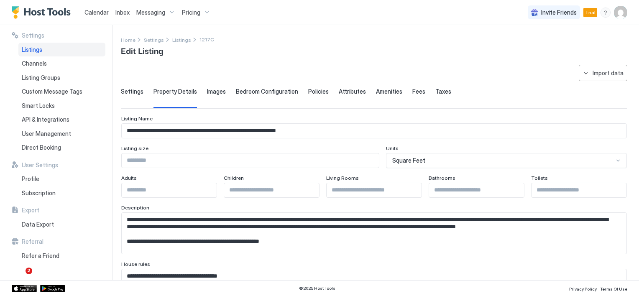
click at [217, 93] on span "Images" at bounding box center [216, 92] width 19 height 8
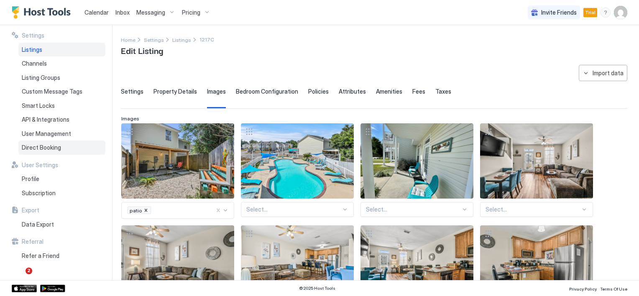
click at [56, 148] on span "Direct Booking" at bounding box center [41, 148] width 39 height 8
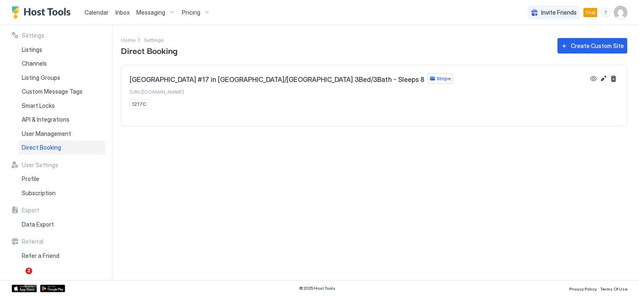
drag, startPoint x: 211, startPoint y: 93, endPoint x: 125, endPoint y: 94, distance: 85.7
click at [125, 94] on div "Beach Townhouse #17 in Gulfport/Biloxi 3Bed/3Bath - Sleeps 8 Stripe https://dir…" at bounding box center [373, 91] width 505 height 52
drag, startPoint x: 125, startPoint y: 94, endPoint x: 168, endPoint y: 92, distance: 42.3
copy span "https://direct.hosttools.com/1217c"
click at [187, 11] on span "Pricing" at bounding box center [191, 13] width 18 height 8
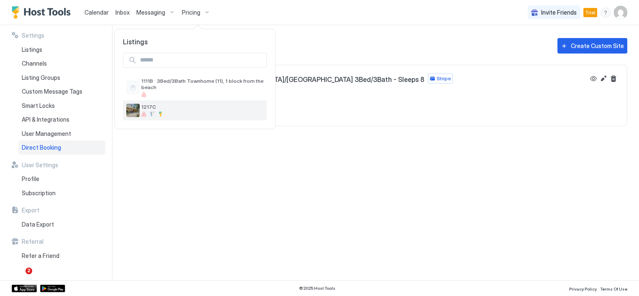
click at [153, 105] on span "1217C" at bounding box center [202, 107] width 122 height 6
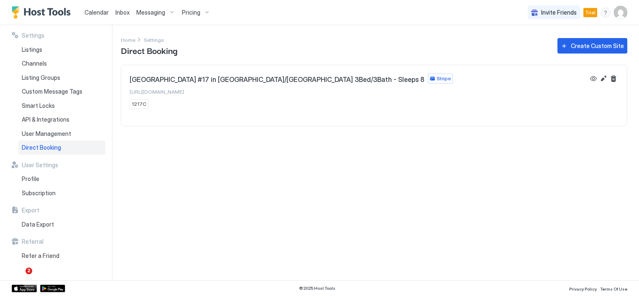
click at [46, 148] on span "Direct Booking" at bounding box center [41, 148] width 39 height 8
click at [35, 48] on span "Listings" at bounding box center [32, 50] width 20 height 8
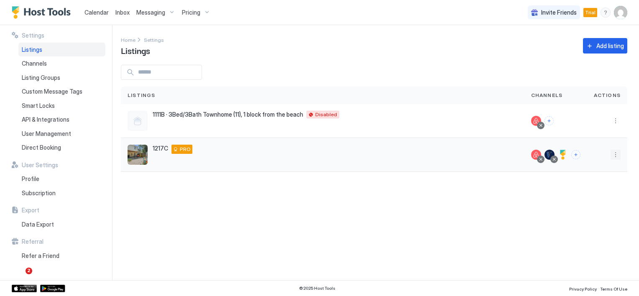
click at [617, 157] on button "More options" at bounding box center [615, 155] width 10 height 10
click at [590, 192] on span "Listing Settings" at bounding box center [596, 193] width 37 height 6
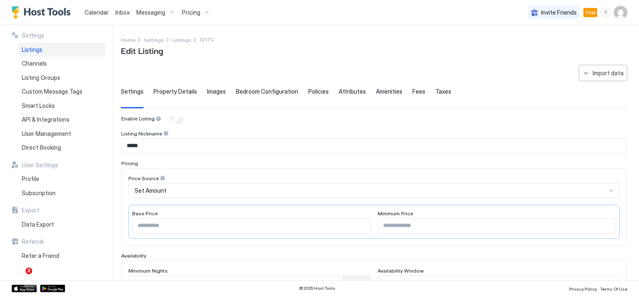
click at [414, 94] on span "Fees" at bounding box center [418, 92] width 13 height 8
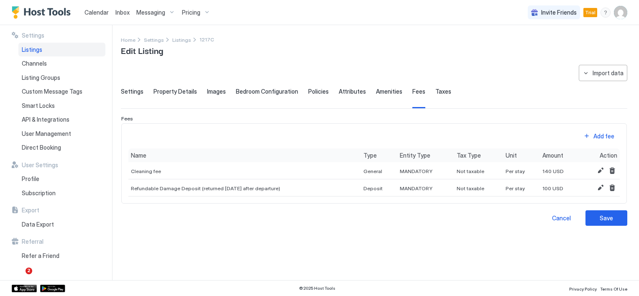
click at [435, 92] on span "Taxes" at bounding box center [443, 92] width 16 height 8
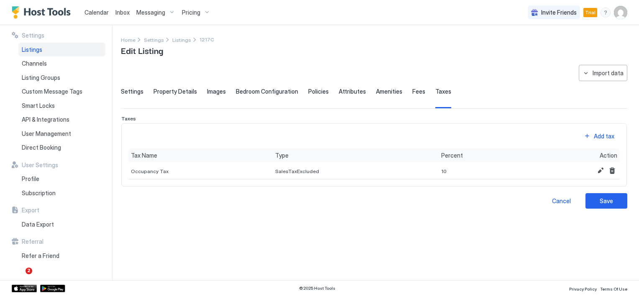
click at [413, 92] on span "Fees" at bounding box center [418, 92] width 13 height 8
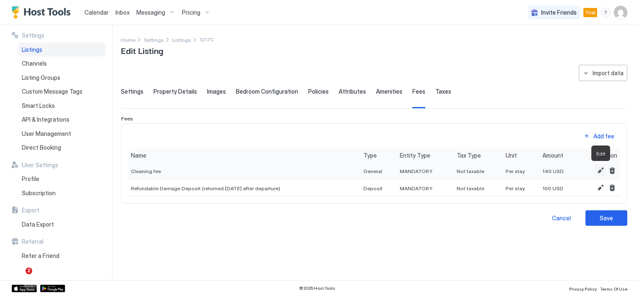
click at [598, 171] on button "Edit" at bounding box center [600, 171] width 10 height 10
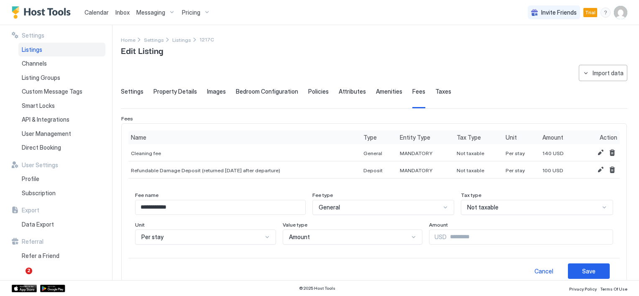
click at [441, 209] on div "Not taxable" at bounding box center [380, 208] width 122 height 8
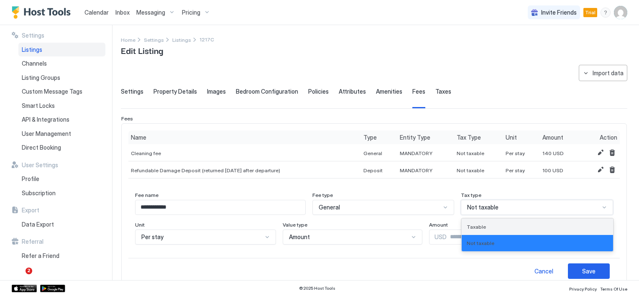
click at [487, 224] on div "Taxable" at bounding box center [537, 227] width 141 height 6
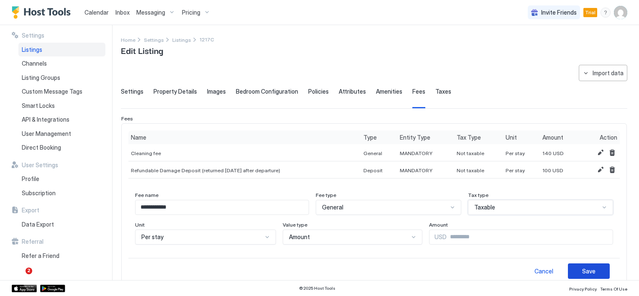
click at [582, 271] on div "Save" at bounding box center [588, 271] width 13 height 9
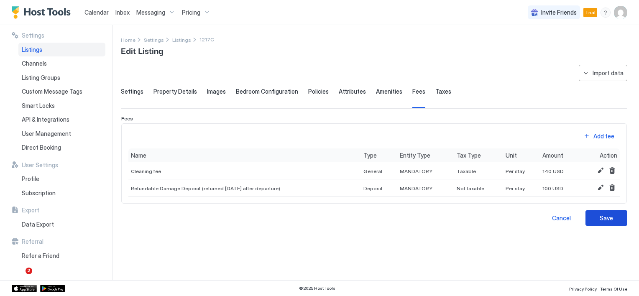
click at [607, 220] on div "Save" at bounding box center [605, 218] width 13 height 9
